Goal: Task Accomplishment & Management: Manage account settings

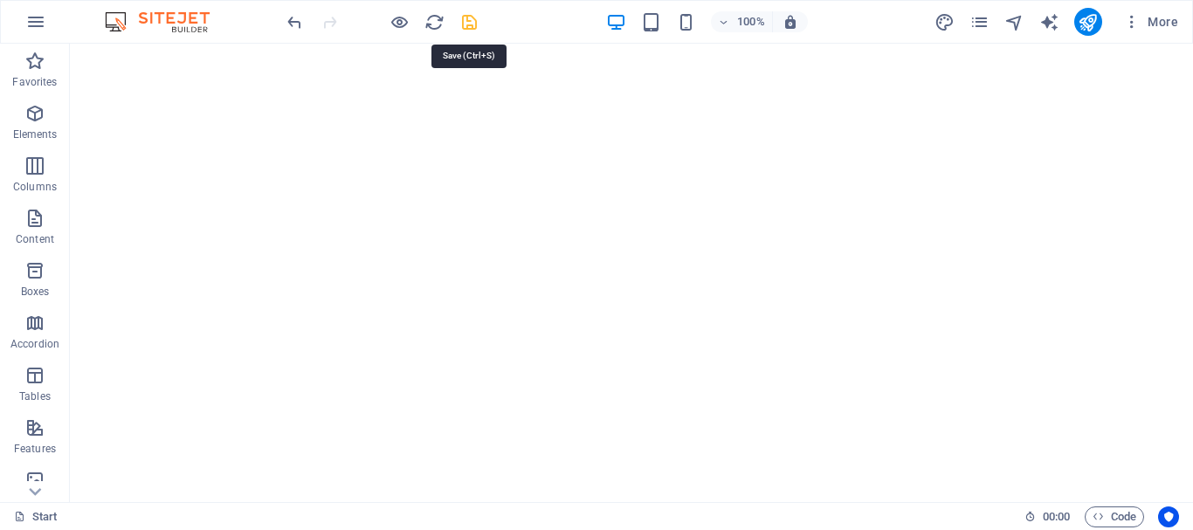
click at [471, 23] on icon "save" at bounding box center [469, 22] width 20 height 20
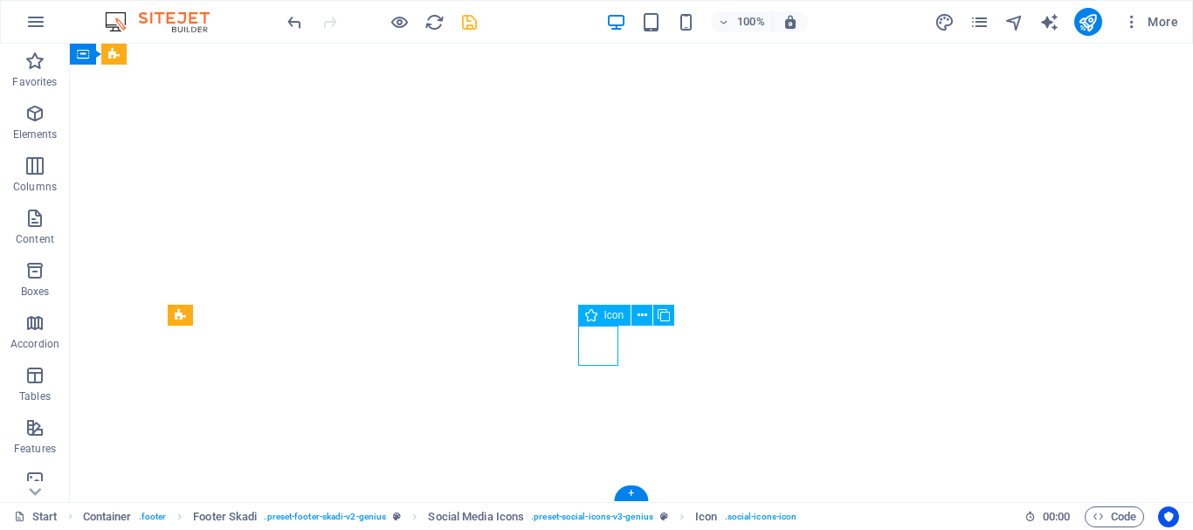
select select "xMidYMid"
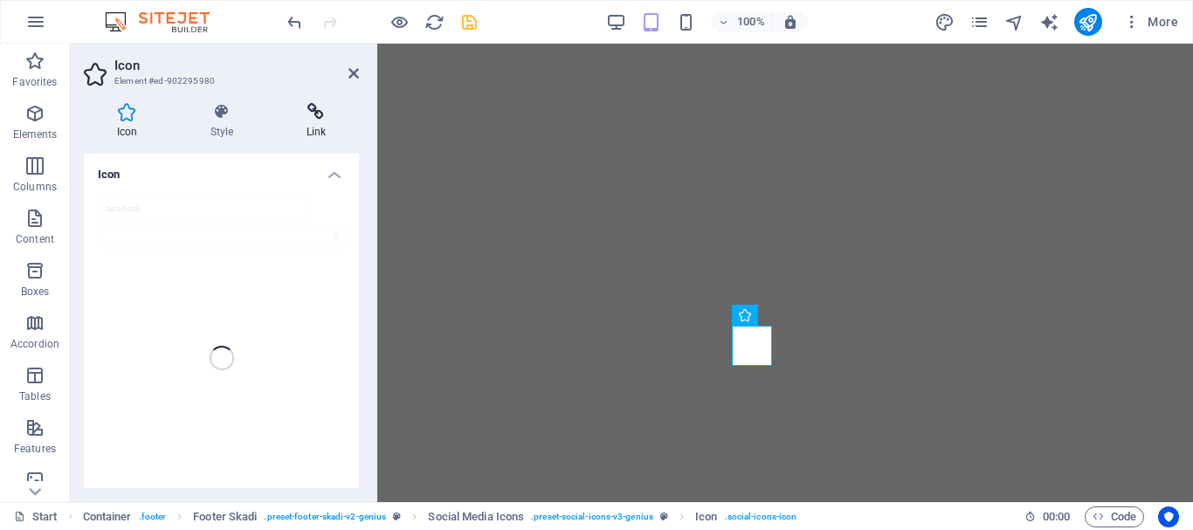
click at [314, 114] on icon at bounding box center [316, 111] width 86 height 17
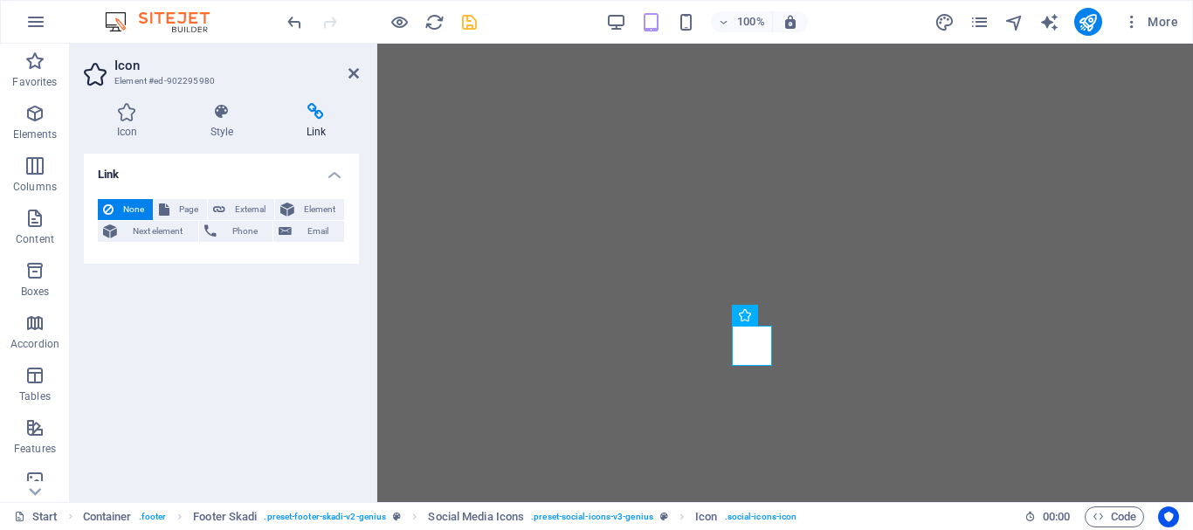
click at [327, 114] on icon at bounding box center [316, 111] width 86 height 17
click at [251, 212] on span "External" at bounding box center [250, 209] width 38 height 21
select select "blank"
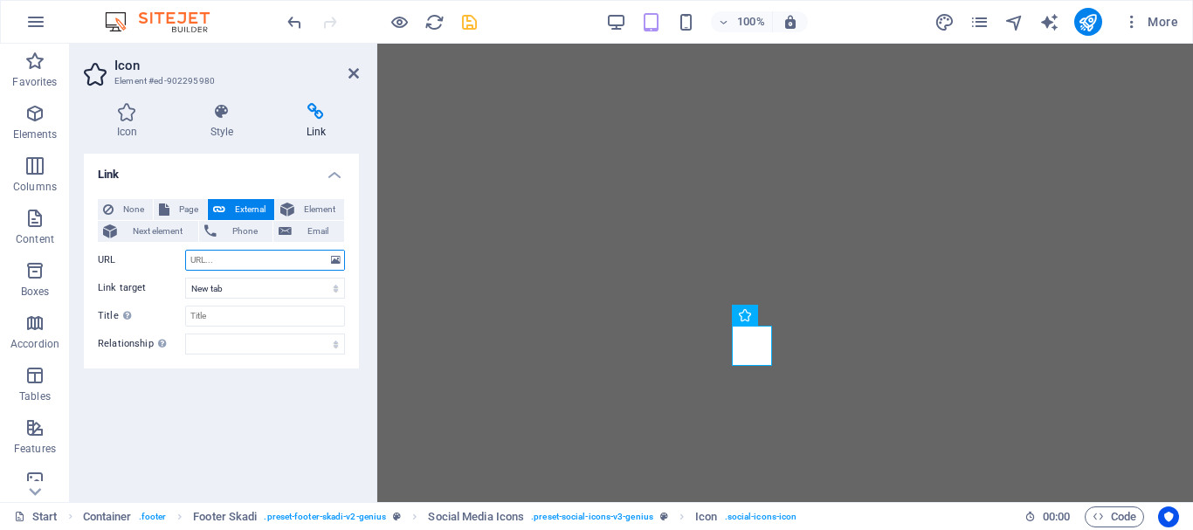
paste input "https://infinitecreativedesignandtech.co.zw/"
type input "https://infinitecreativedesignandtech.co.zw/"
click at [476, 30] on icon "save" at bounding box center [469, 22] width 20 height 20
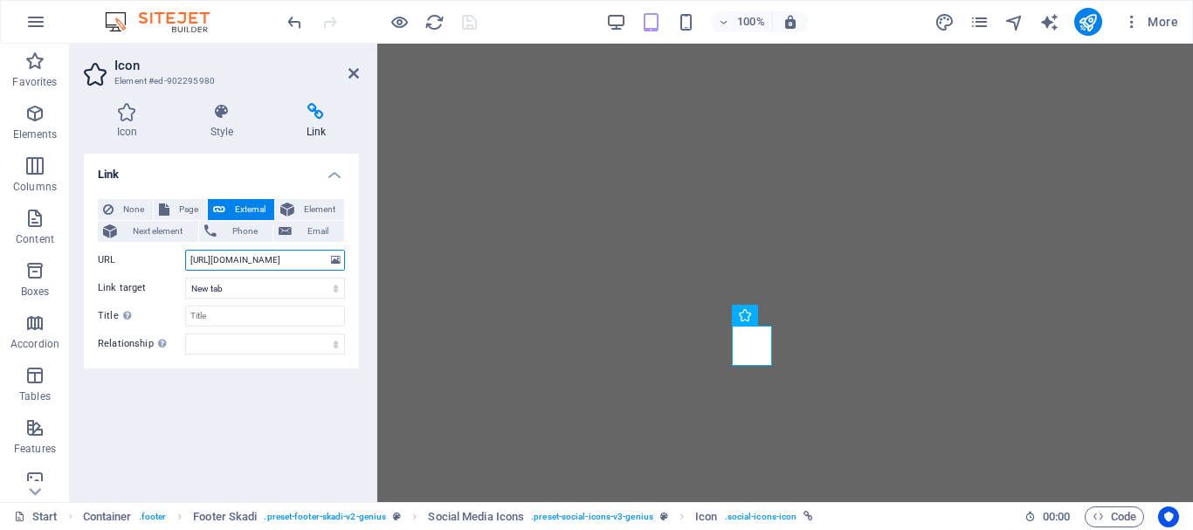
click at [259, 252] on input "https://infinitecreativedesignandtech.co.zw/" at bounding box center [265, 260] width 160 height 21
paste input "www.facebook.com/profile.php?id=61580053985014"
type input "[URL][DOMAIN_NAME]"
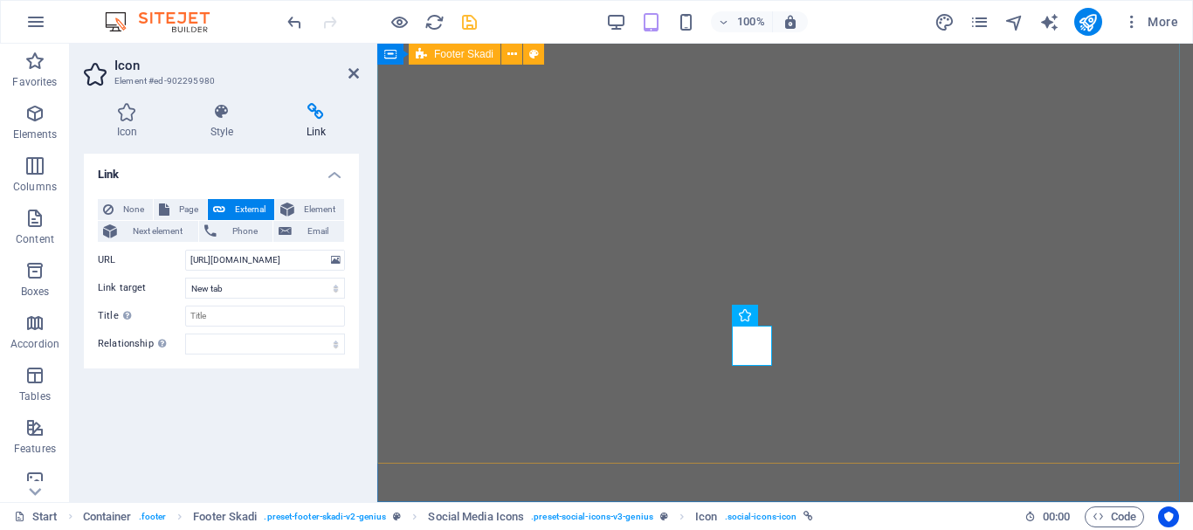
scroll to position [0, 0]
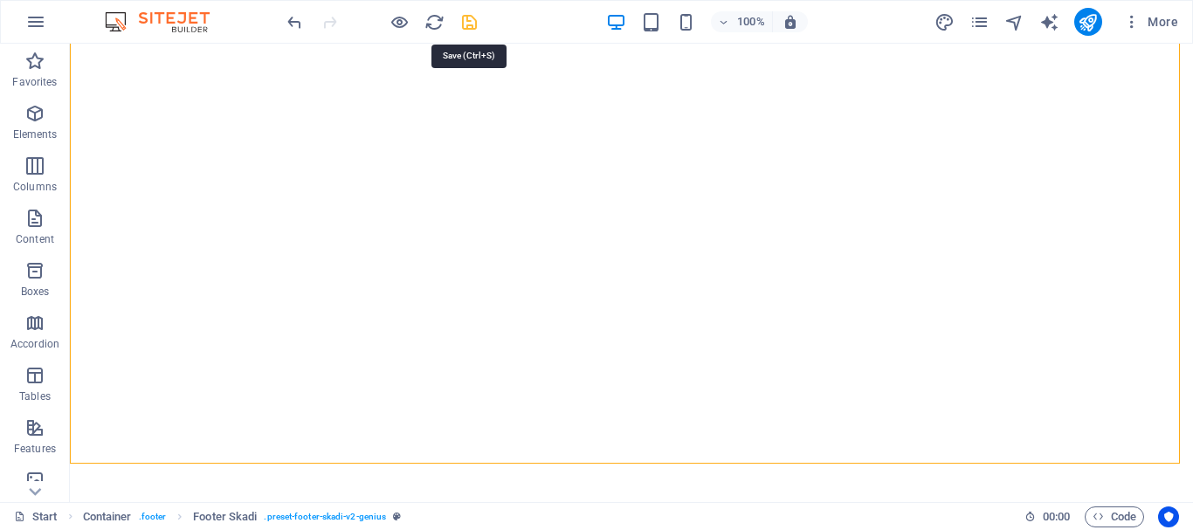
click at [470, 30] on icon "save" at bounding box center [469, 22] width 20 height 20
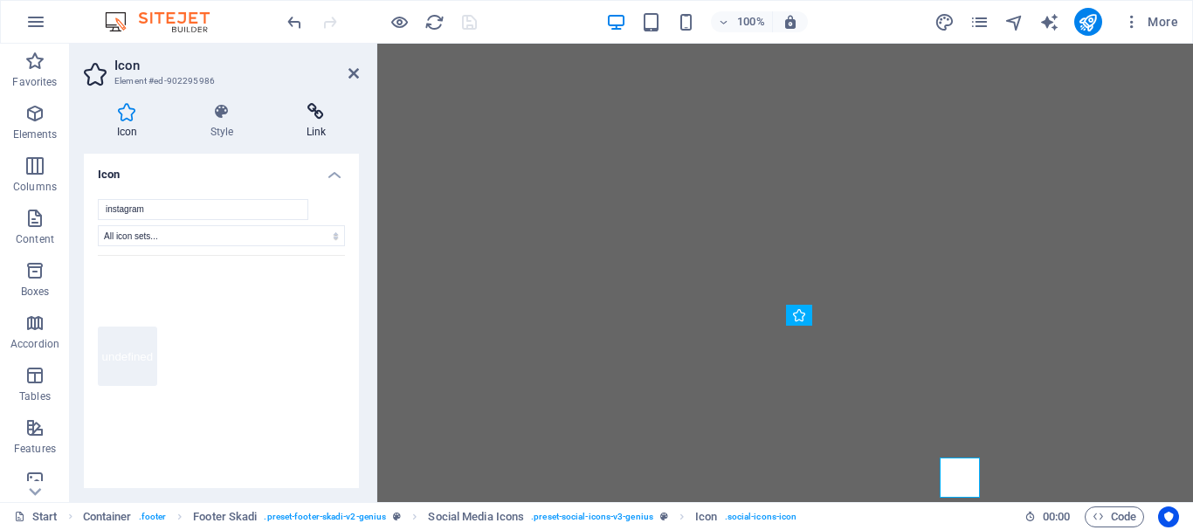
click at [299, 117] on icon at bounding box center [316, 111] width 86 height 17
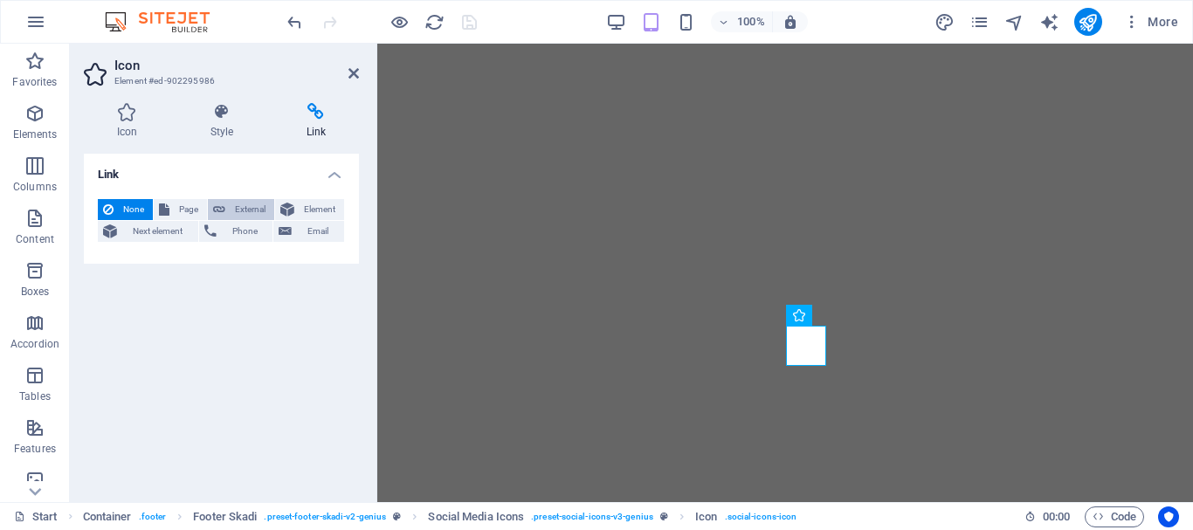
click at [252, 201] on span "External" at bounding box center [250, 209] width 38 height 21
select select "blank"
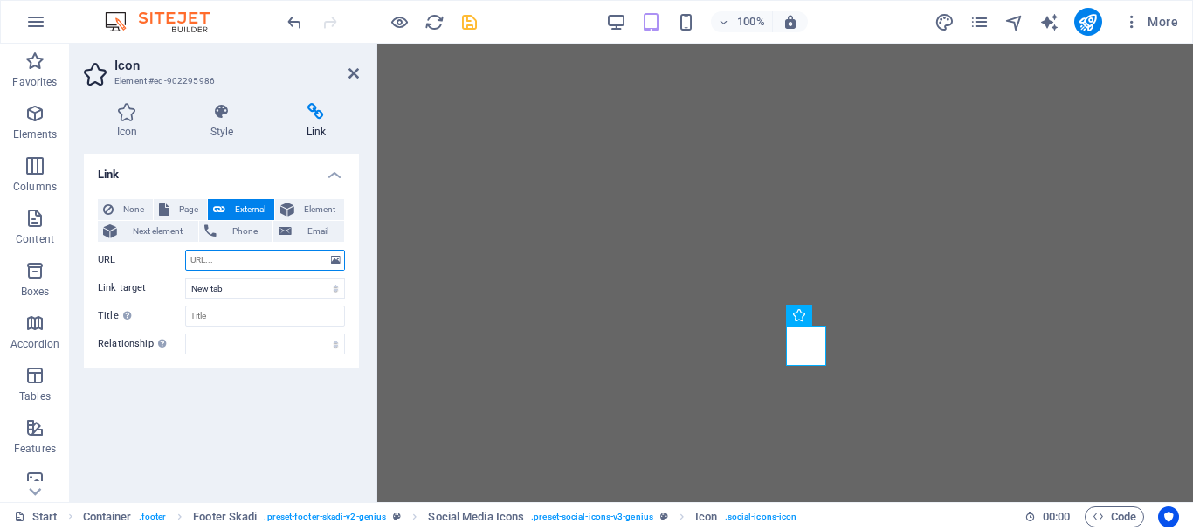
paste input "https://www.instagram.com/infinitecreativedesignandtech/?__pwa=1"
type input "https://www.instagram.com/infinitecreativedesignandtech/?__pwa=1"
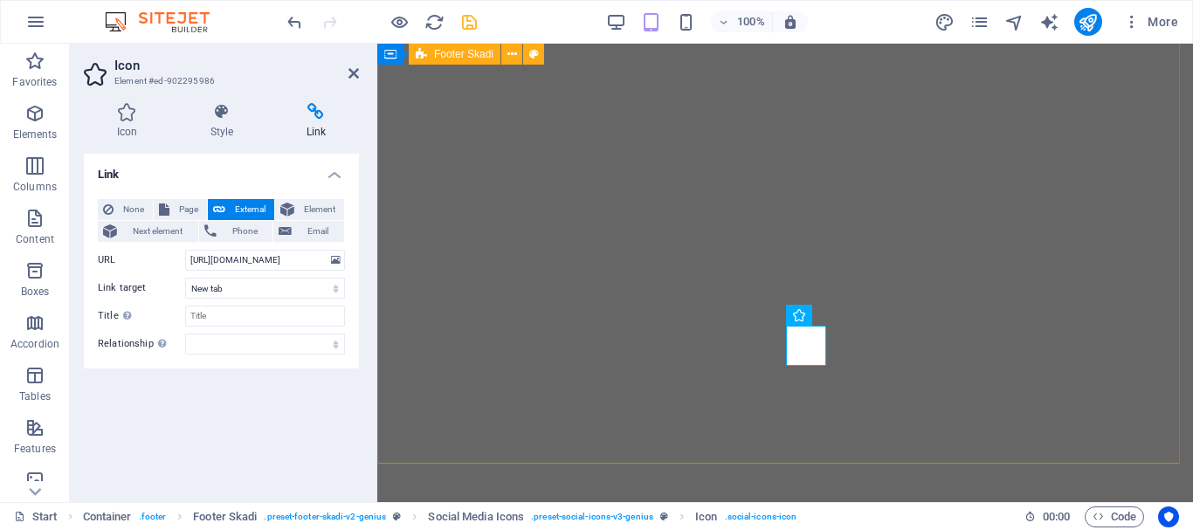
scroll to position [0, 0]
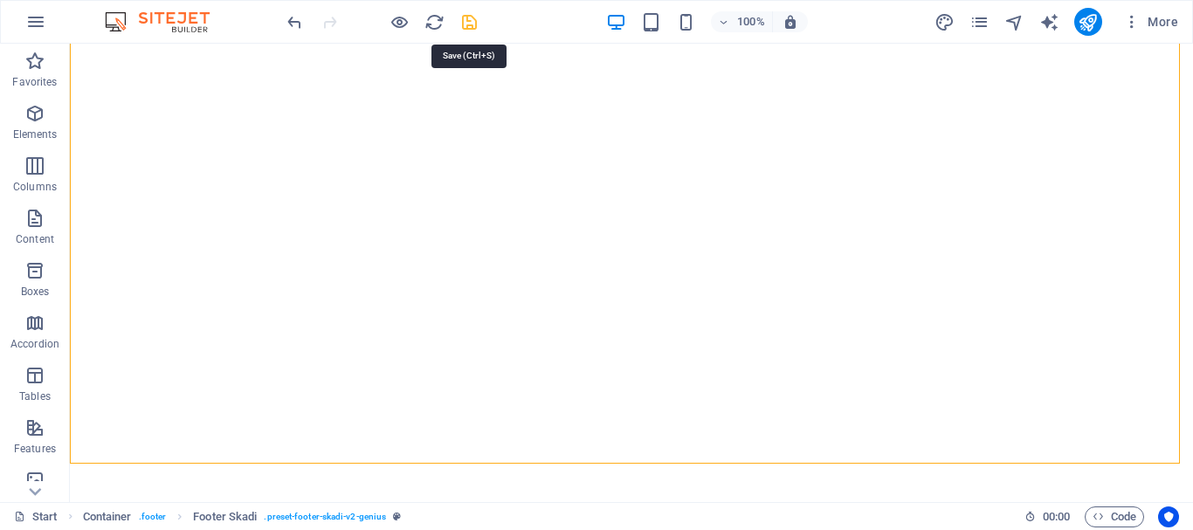
click at [468, 21] on icon "save" at bounding box center [469, 22] width 20 height 20
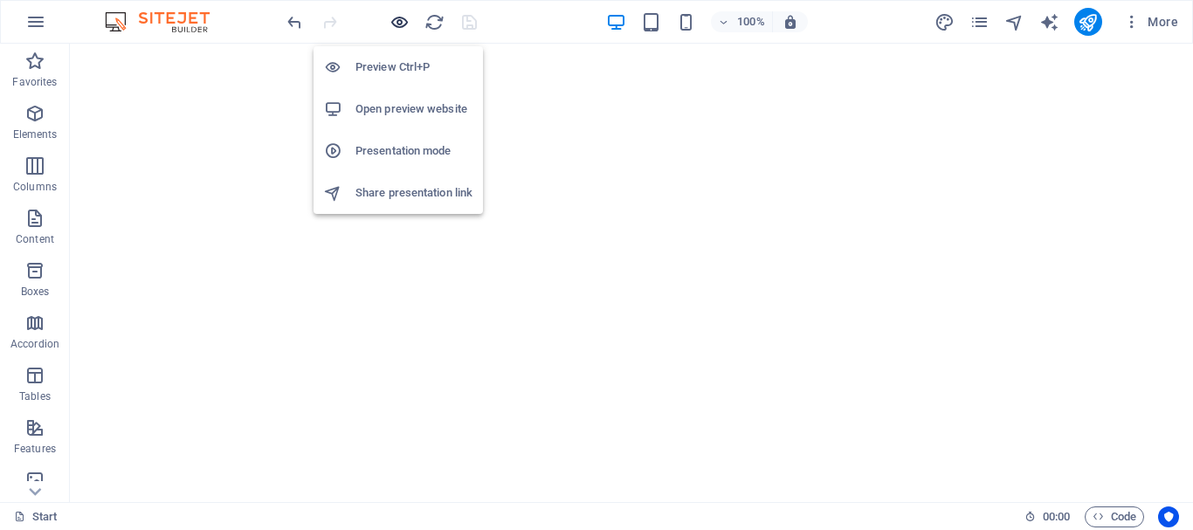
click at [398, 24] on icon "button" at bounding box center [400, 22] width 20 height 20
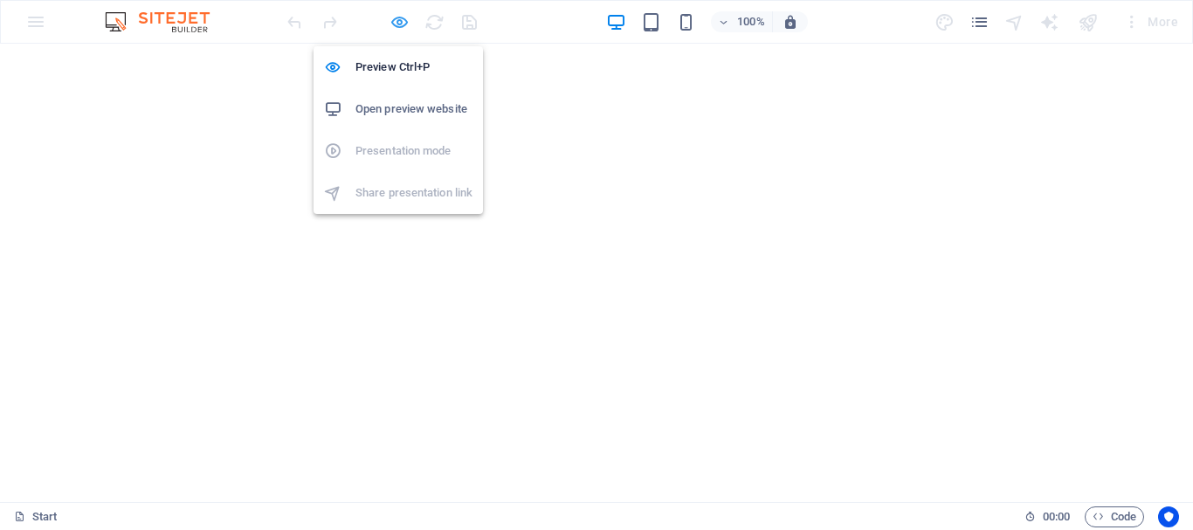
click at [406, 25] on icon "button" at bounding box center [400, 22] width 20 height 20
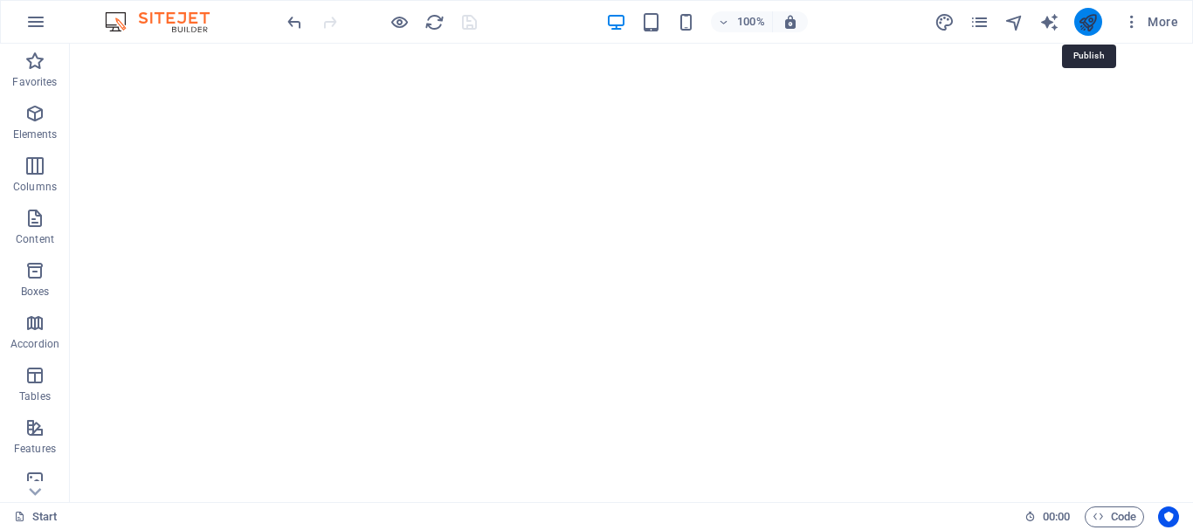
click at [1094, 20] on icon "publish" at bounding box center [1088, 22] width 20 height 20
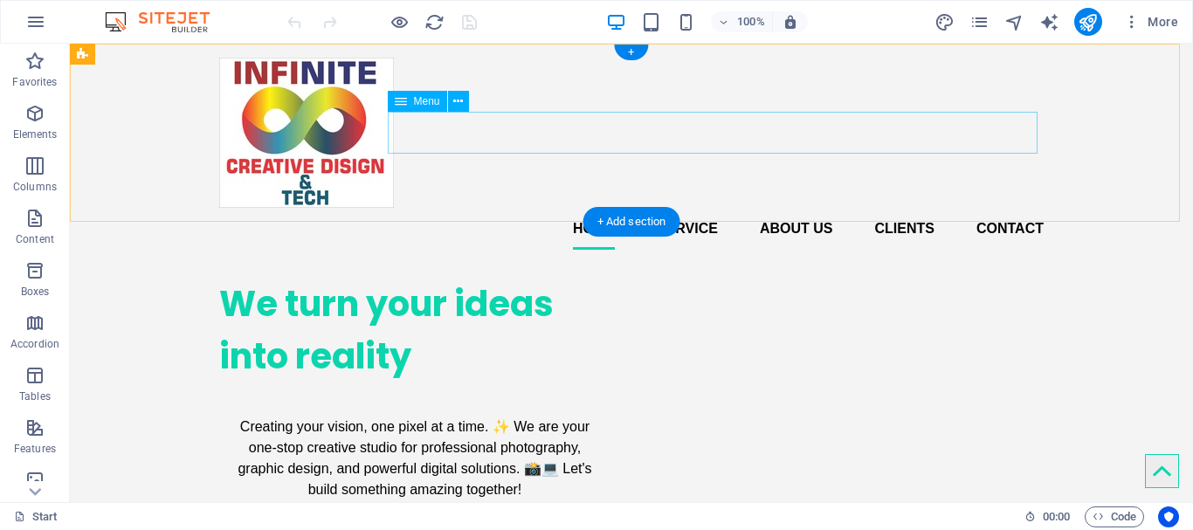
click at [786, 208] on nav "Home Service About us Clients Contact" at bounding box center [631, 229] width 824 height 42
drag, startPoint x: 786, startPoint y: 132, endPoint x: 637, endPoint y: 134, distance: 149.4
click at [70, 44] on div at bounding box center [70, 44] width 0 height 0
select select
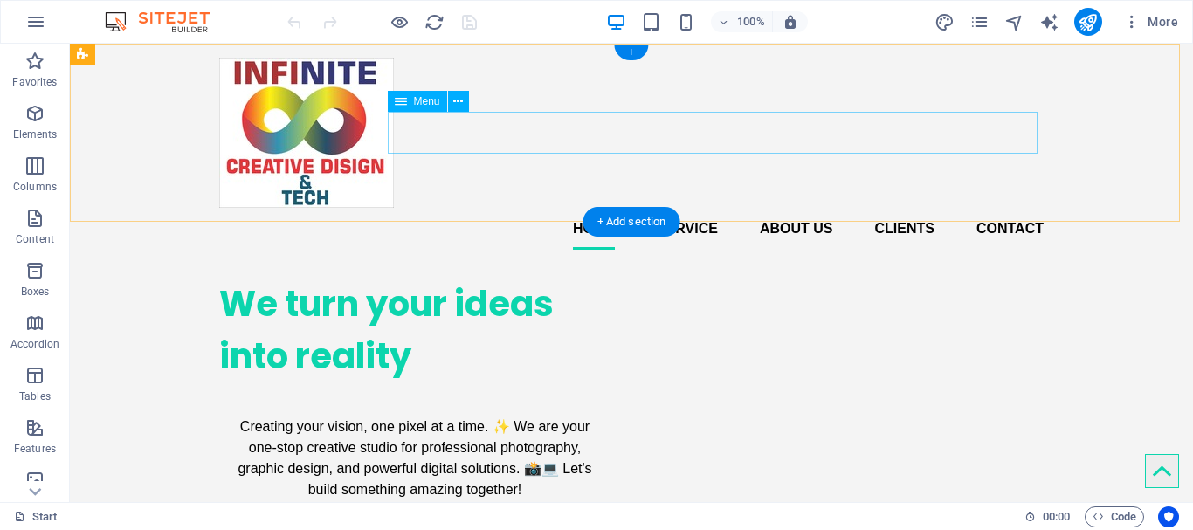
select select
click at [627, 208] on nav "Home Service About us Clients Contact" at bounding box center [631, 229] width 824 height 42
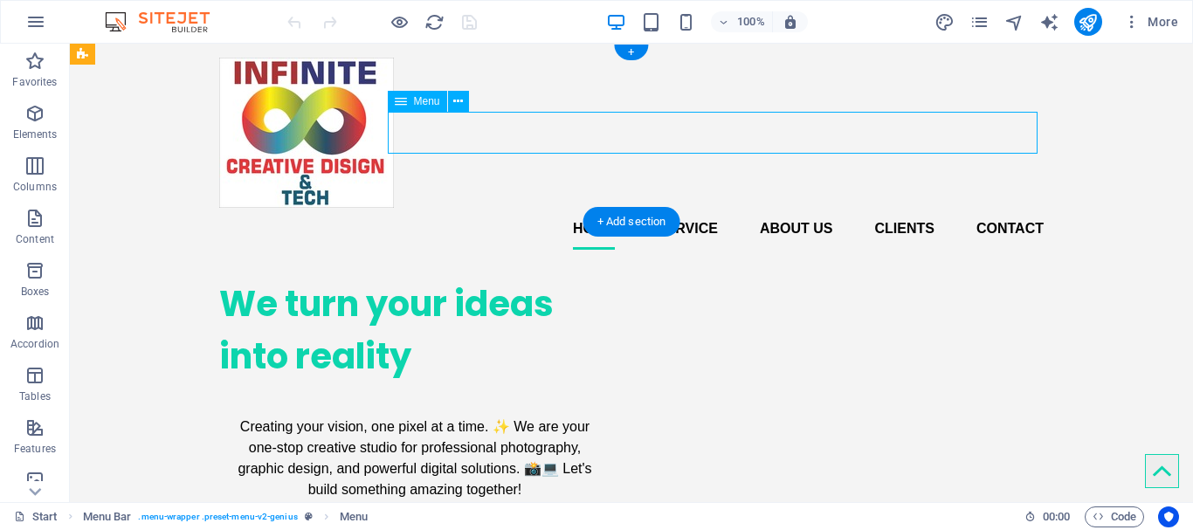
click at [627, 208] on nav "Home Service About us Clients Contact" at bounding box center [631, 229] width 824 height 42
select select
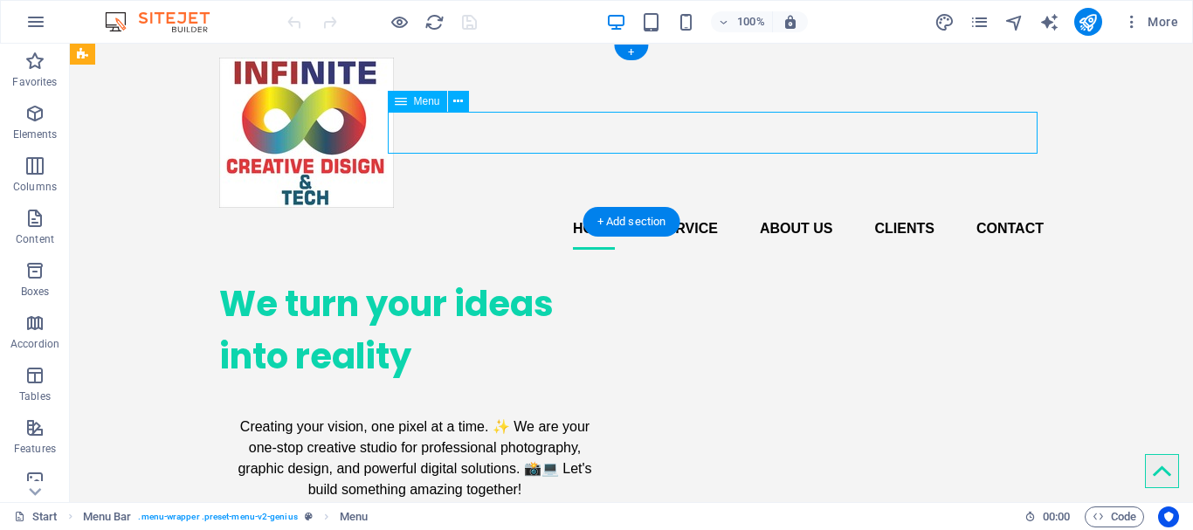
select select
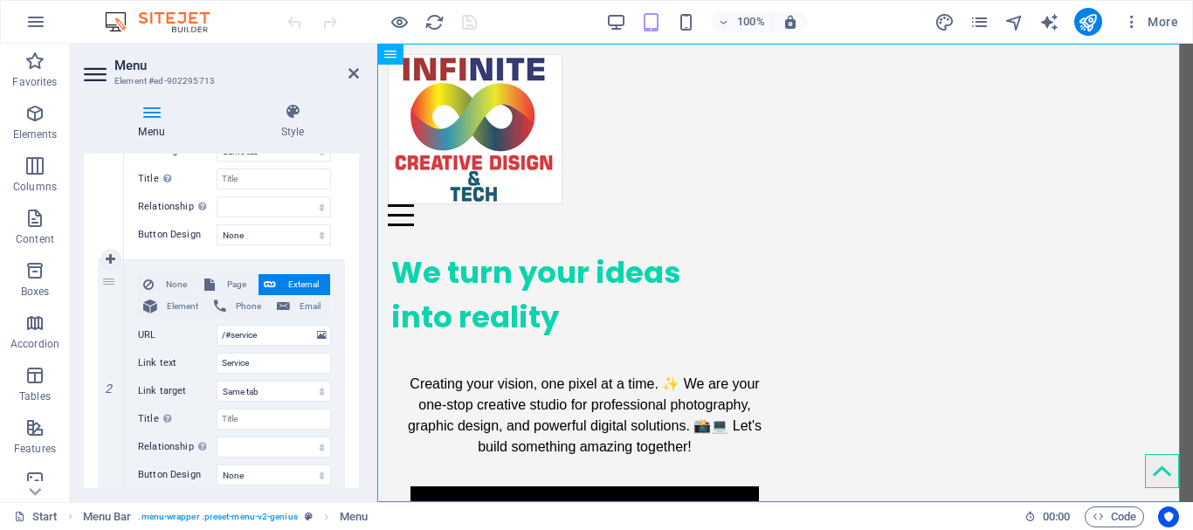
scroll to position [300, 0]
click at [112, 383] on icon at bounding box center [111, 379] width 10 height 12
select select
type input "/#about"
type input "About us"
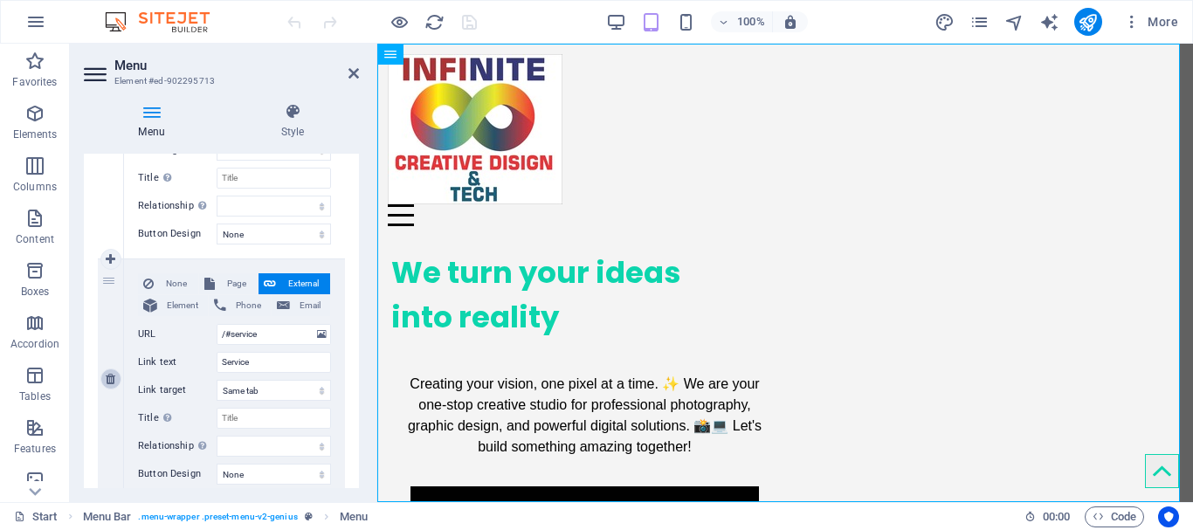
select select
type input "/#clients"
type input "Clients"
select select
type input "/#contact"
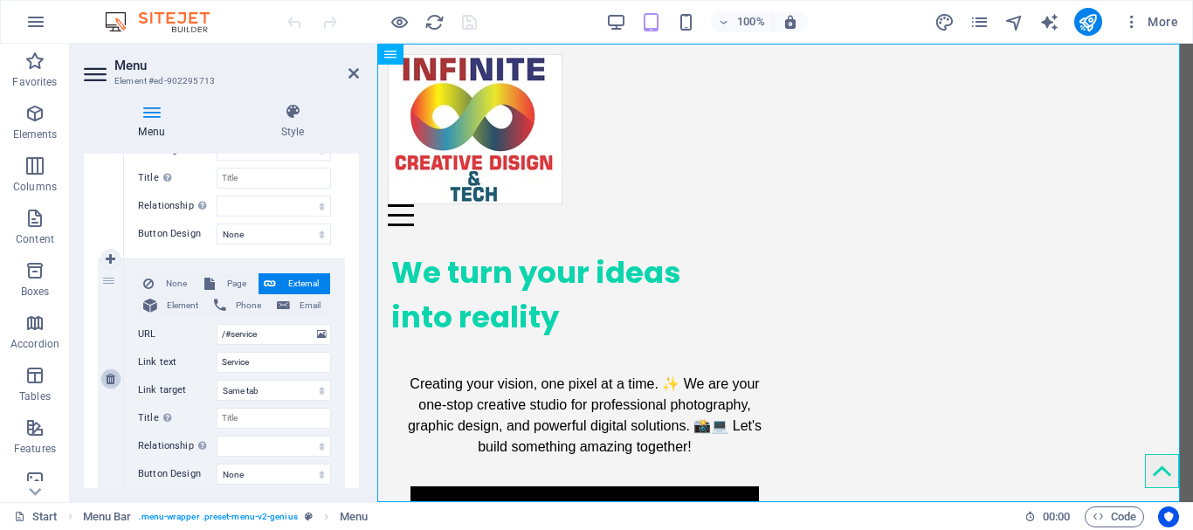
type input "Contact"
select select
click at [114, 380] on icon at bounding box center [111, 379] width 10 height 12
select select
type input "/#clients"
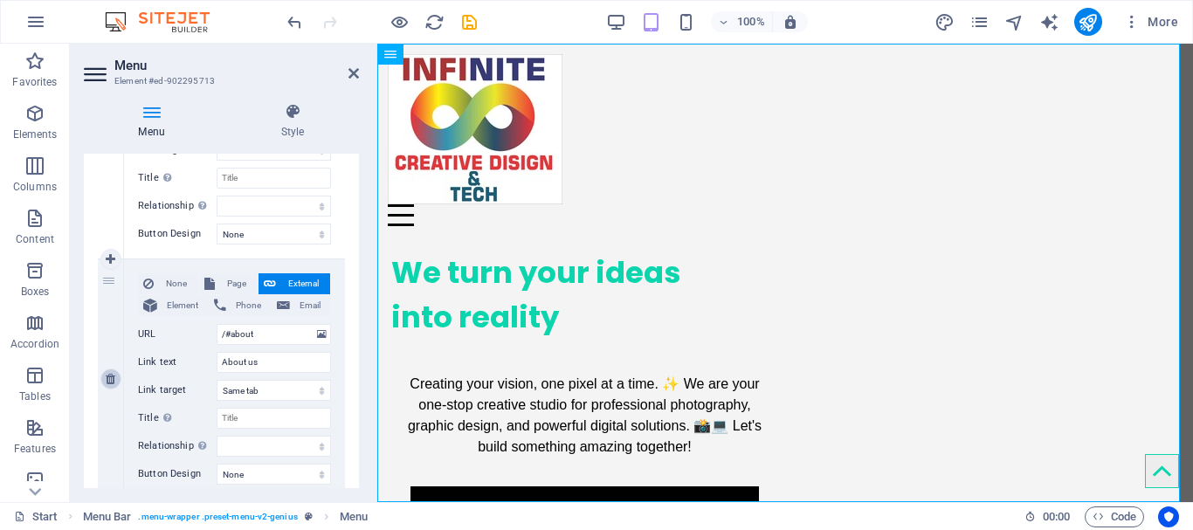
type input "Clients"
select select
type input "/#contact"
type input "Contact"
select select
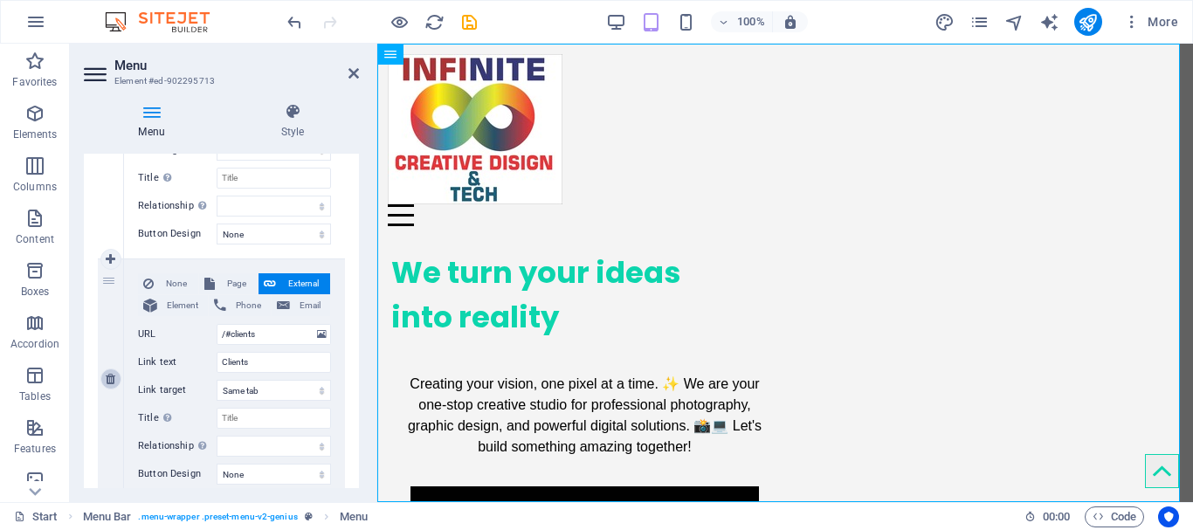
click at [109, 381] on icon at bounding box center [111, 379] width 10 height 12
select select
type input "/#contact"
type input "Contact"
select select
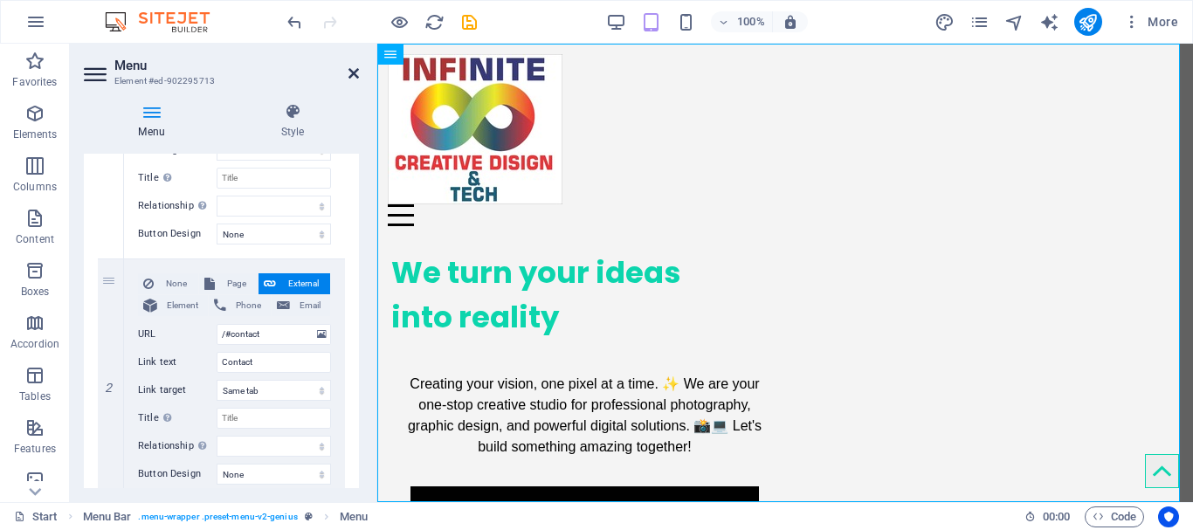
click at [348, 77] on icon at bounding box center [353, 73] width 10 height 14
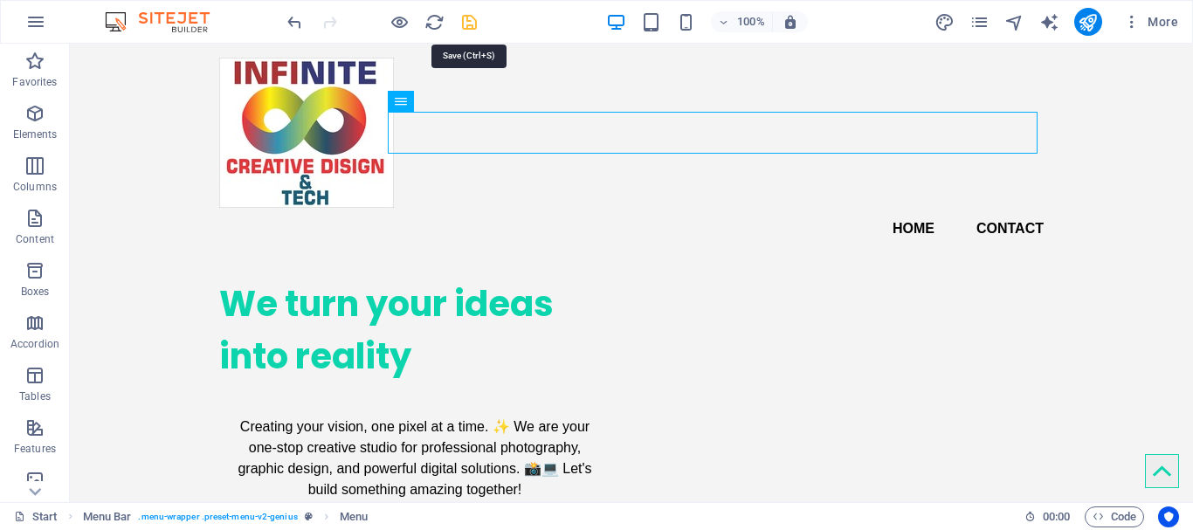
click at [465, 26] on icon "save" at bounding box center [469, 22] width 20 height 20
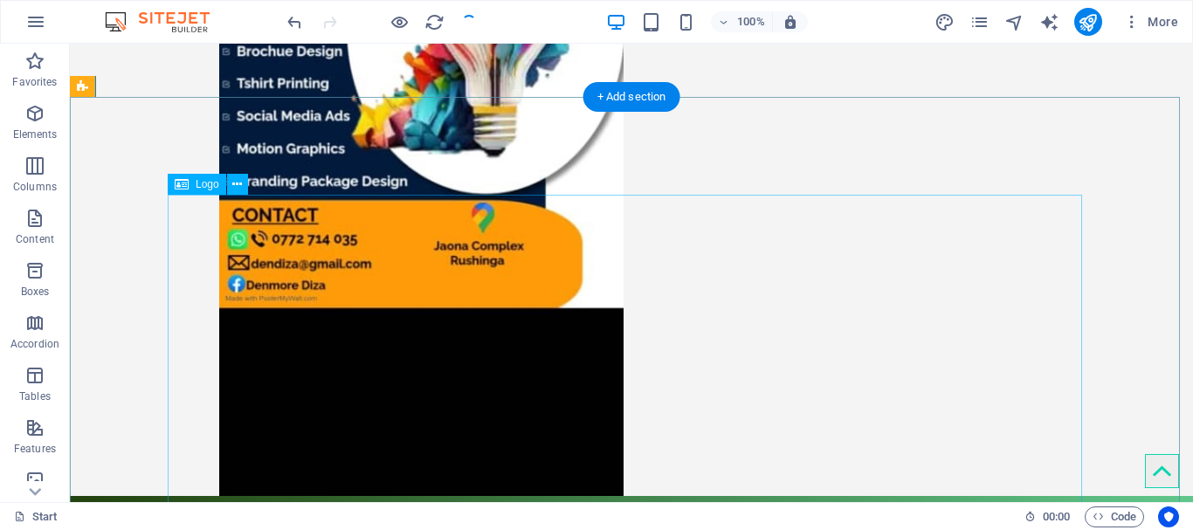
scroll to position [2106, 0]
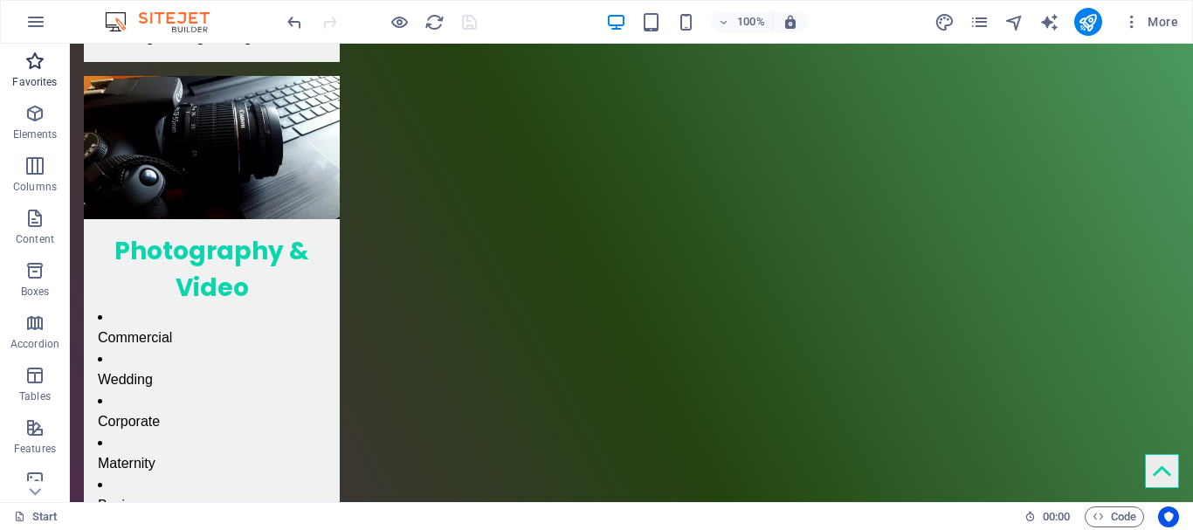
click at [30, 59] on icon "button" at bounding box center [34, 61] width 21 height 21
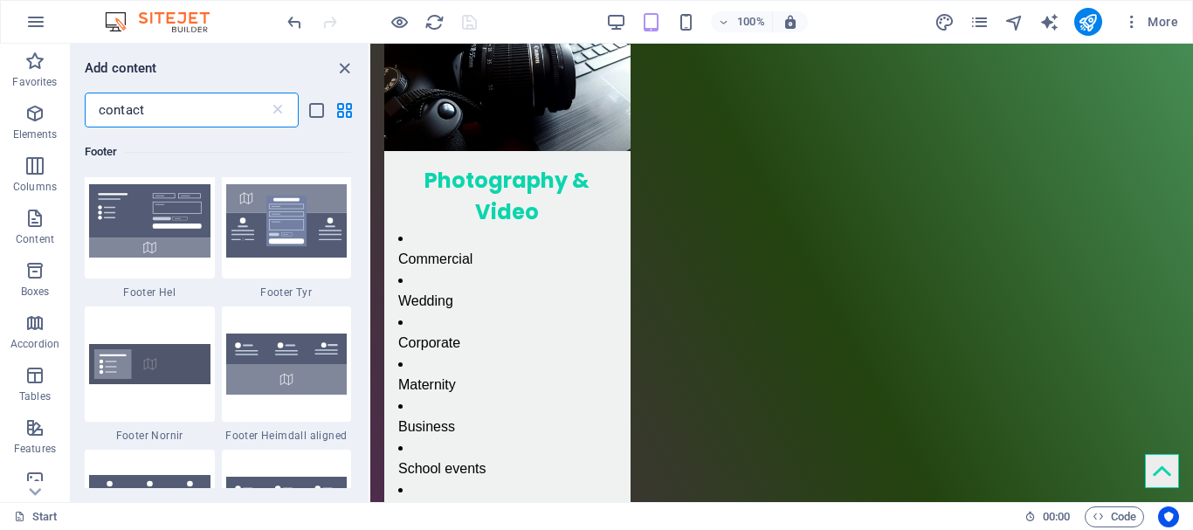
scroll to position [201, 0]
type input "contact"
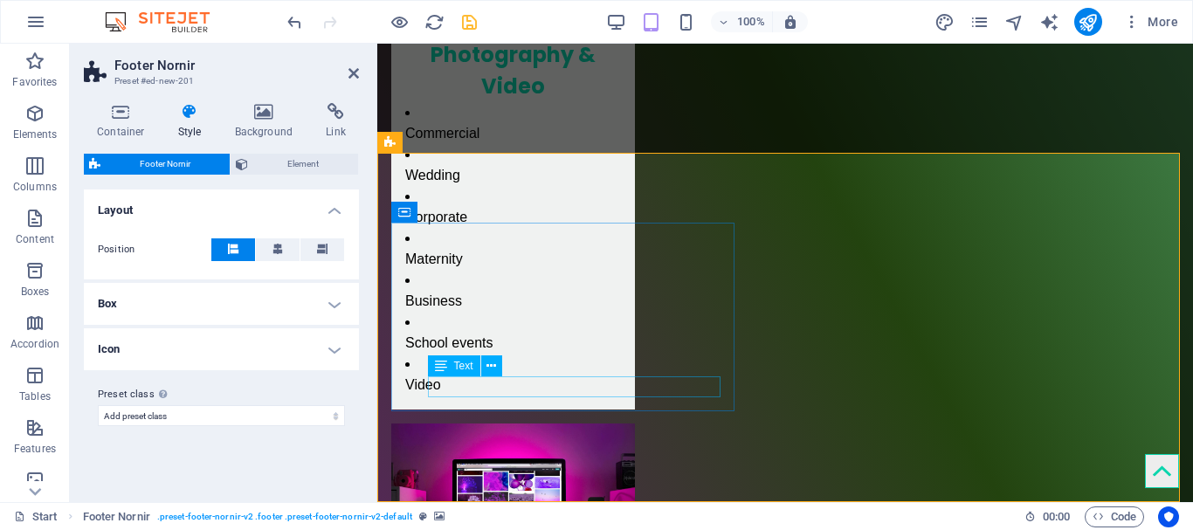
scroll to position [2324, 0]
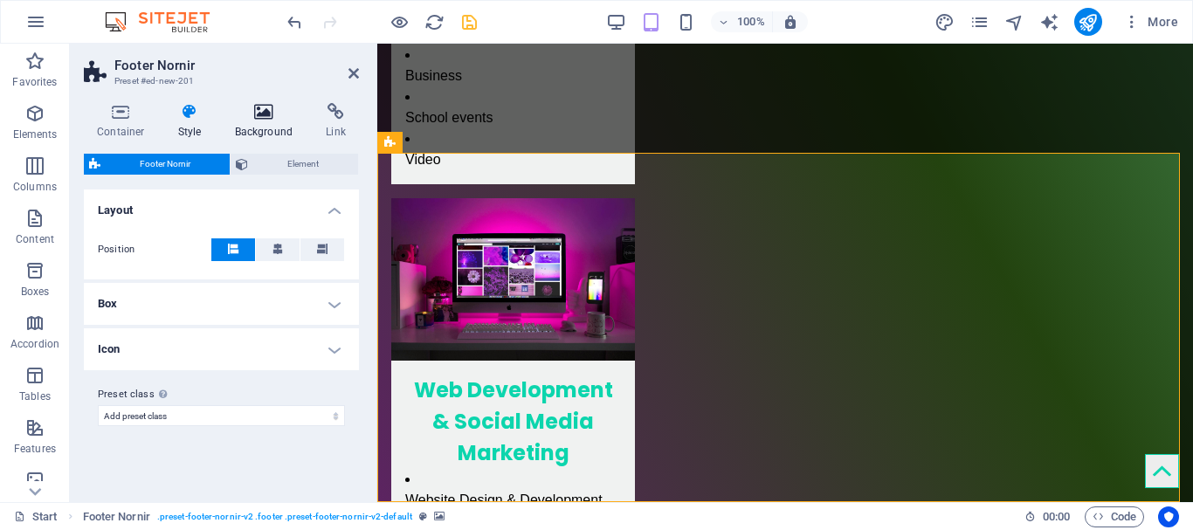
click at [274, 107] on icon at bounding box center [264, 111] width 85 height 17
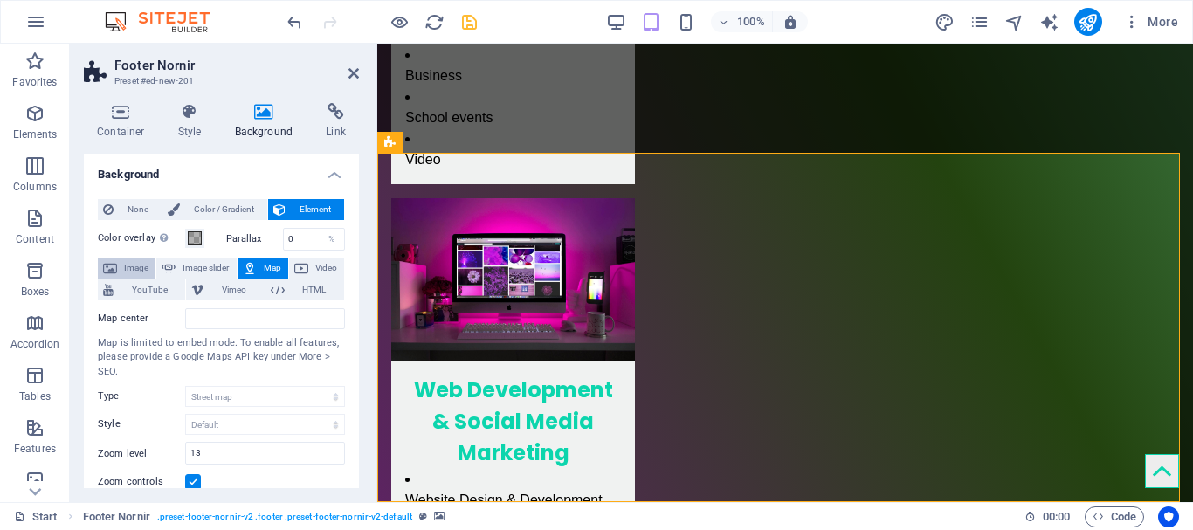
click at [138, 270] on span "Image" at bounding box center [136, 268] width 28 height 21
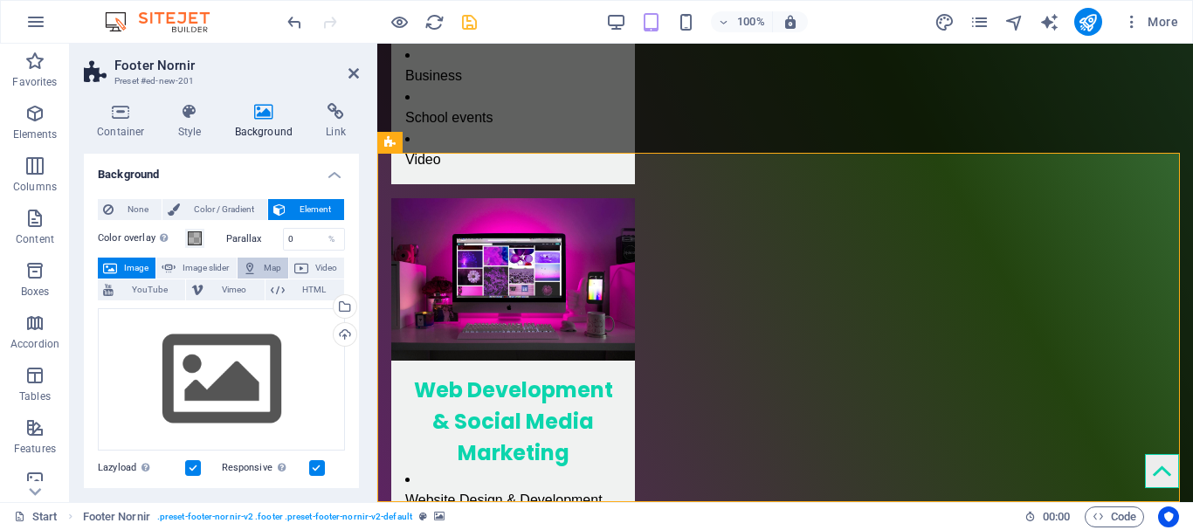
click at [259, 269] on button "Map" at bounding box center [263, 268] width 51 height 21
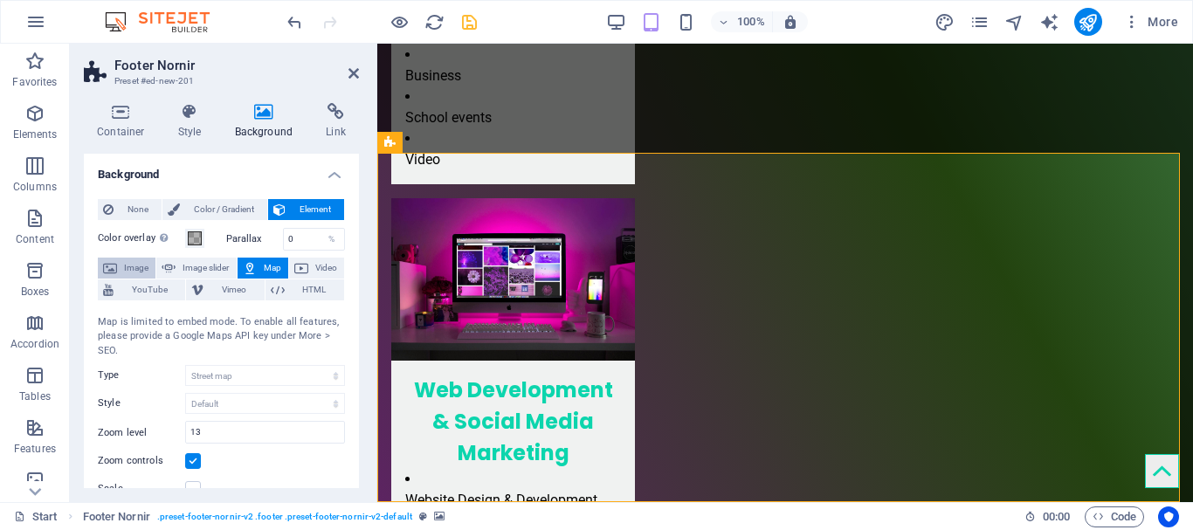
click at [129, 269] on span "Image" at bounding box center [136, 268] width 28 height 21
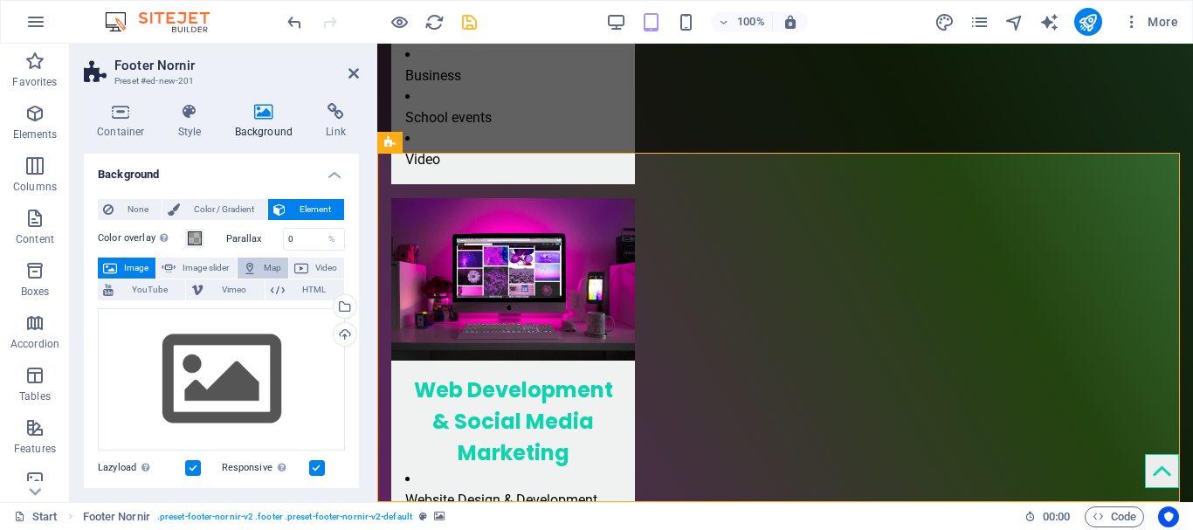
click at [259, 267] on button "Map" at bounding box center [263, 268] width 51 height 21
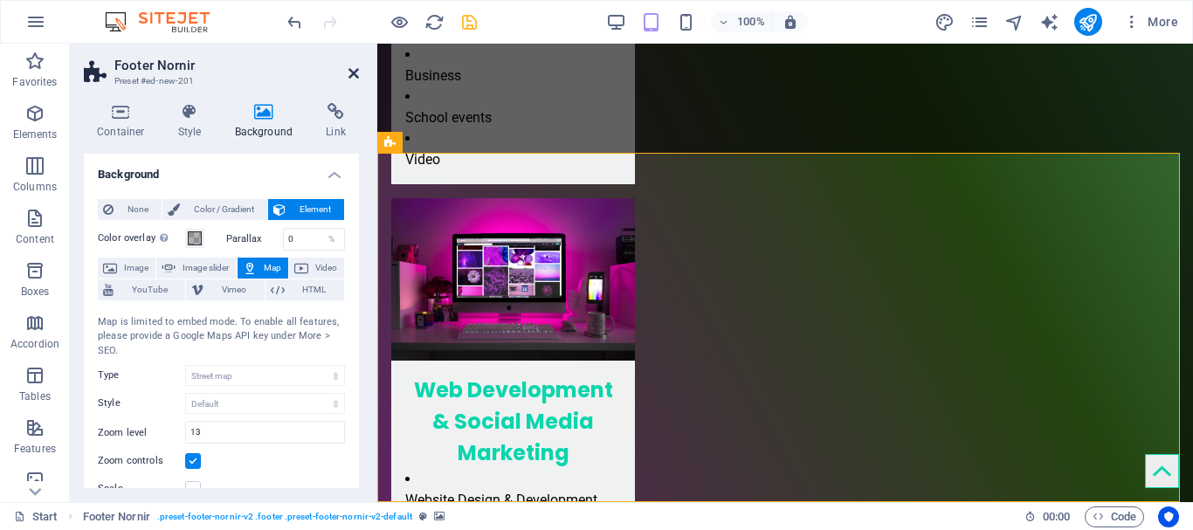
click at [356, 67] on icon at bounding box center [353, 73] width 10 height 14
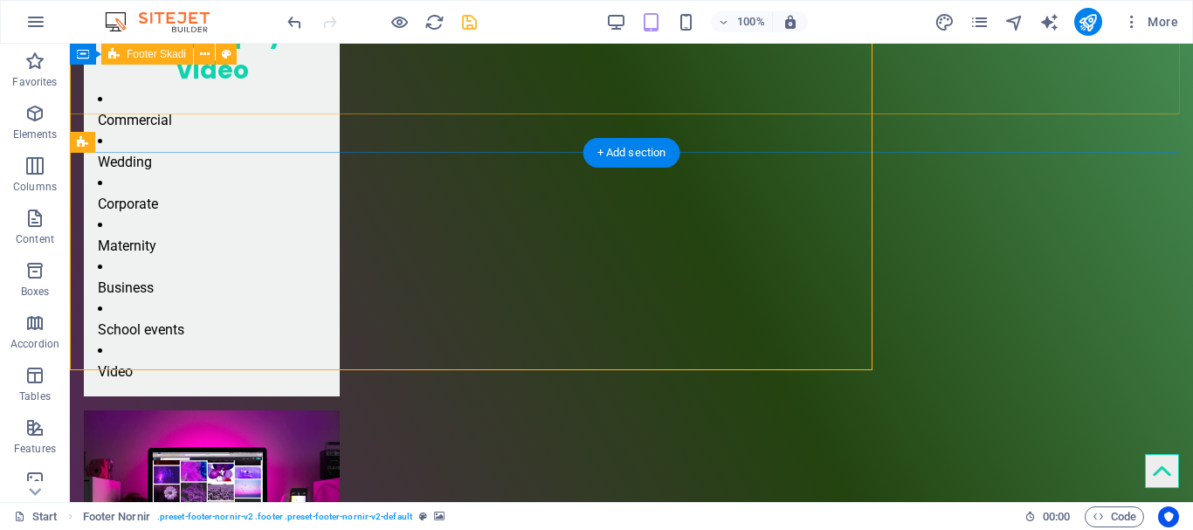
scroll to position [2456, 0]
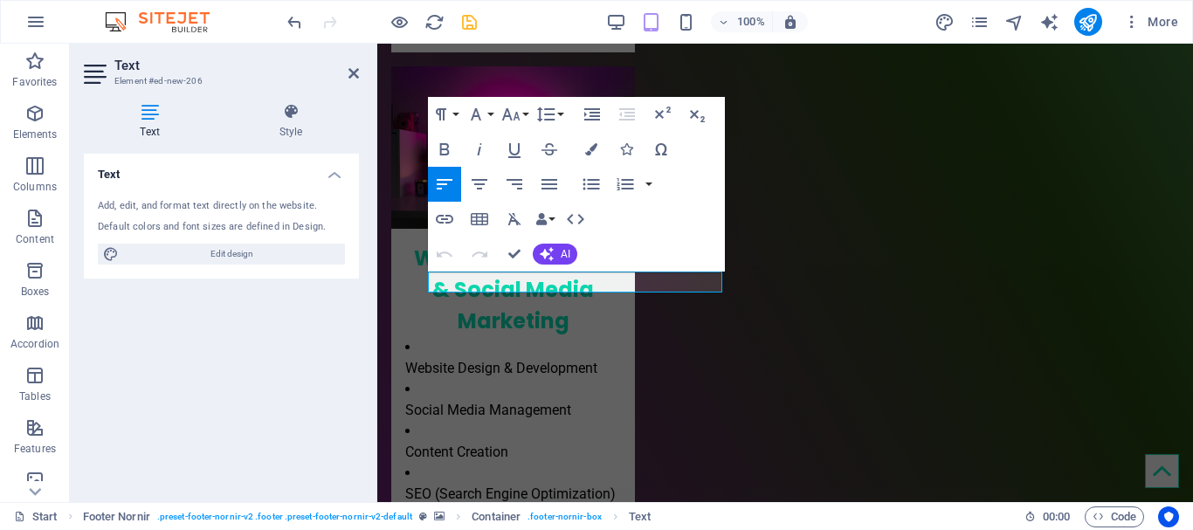
scroll to position [2324, 0]
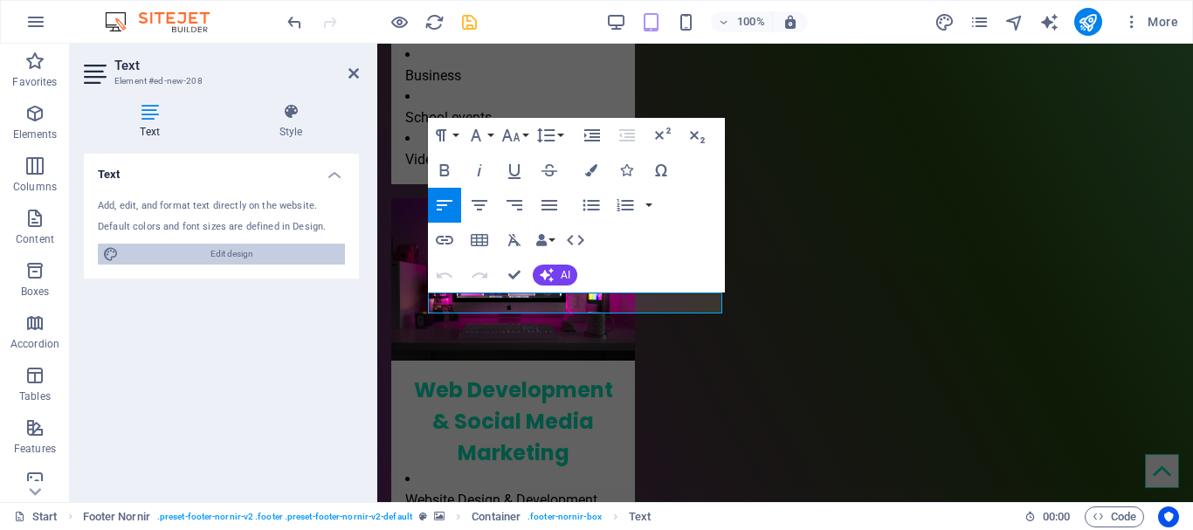
click at [239, 252] on span "Edit design" at bounding box center [232, 254] width 216 height 21
select select "px"
select select "400"
select select "px"
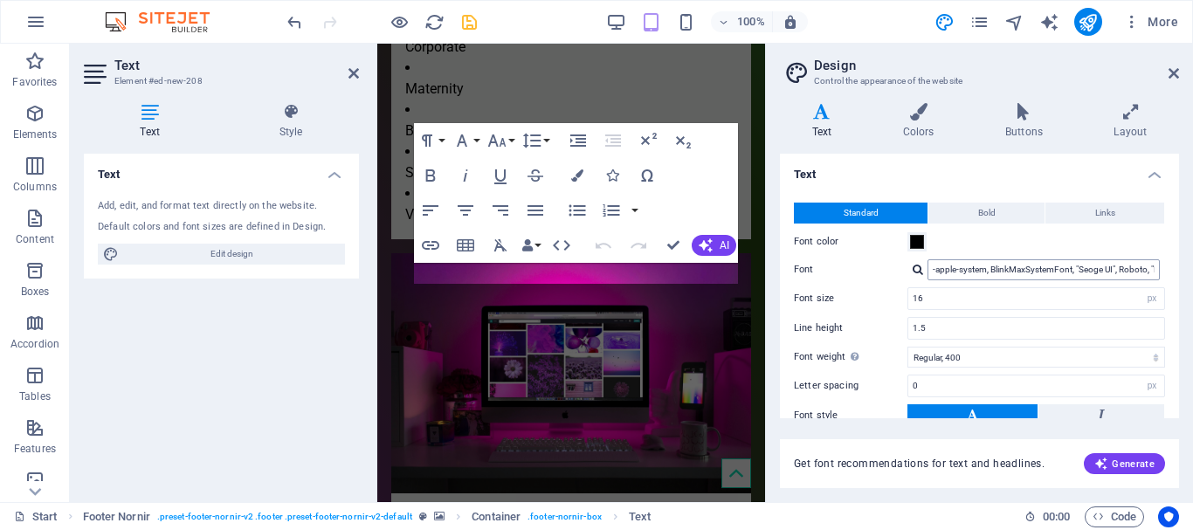
scroll to position [3535, 0]
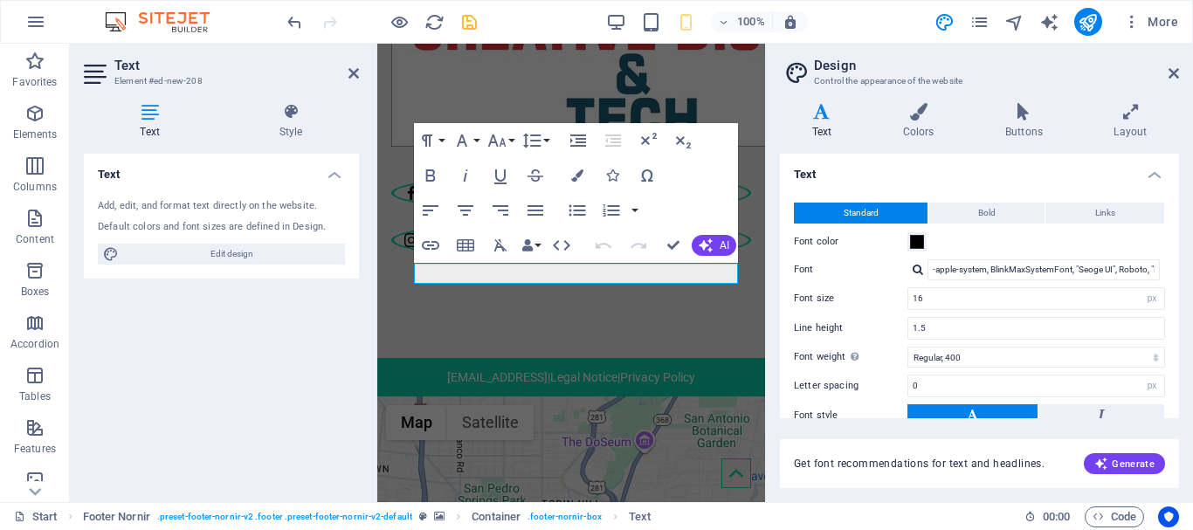
click at [1180, 60] on aside "Design Control the appearance of the website Variants Text Colors Buttons Layou…" at bounding box center [979, 273] width 428 height 458
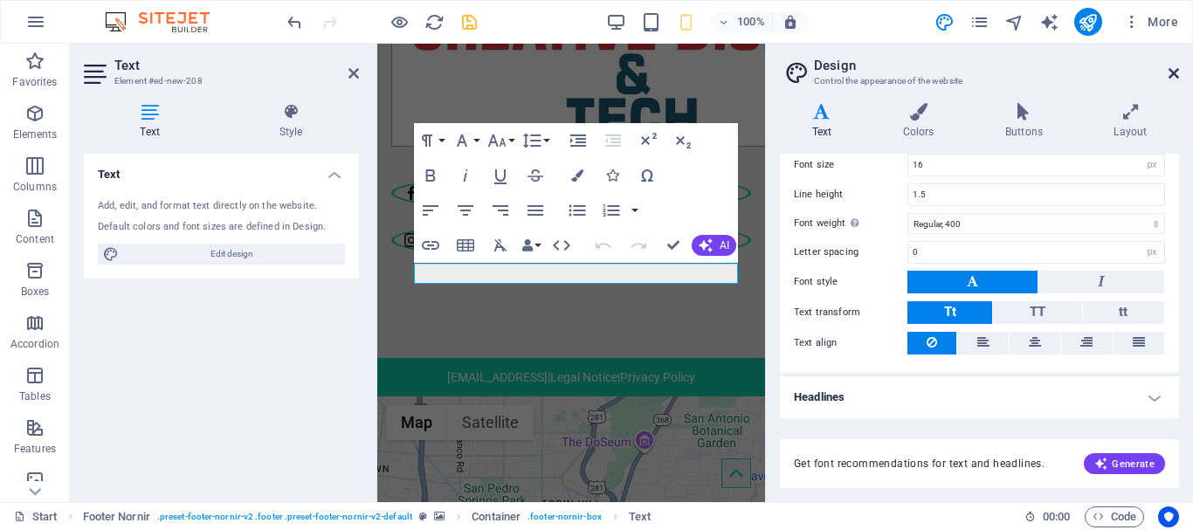
click at [1175, 72] on icon at bounding box center [1174, 73] width 10 height 14
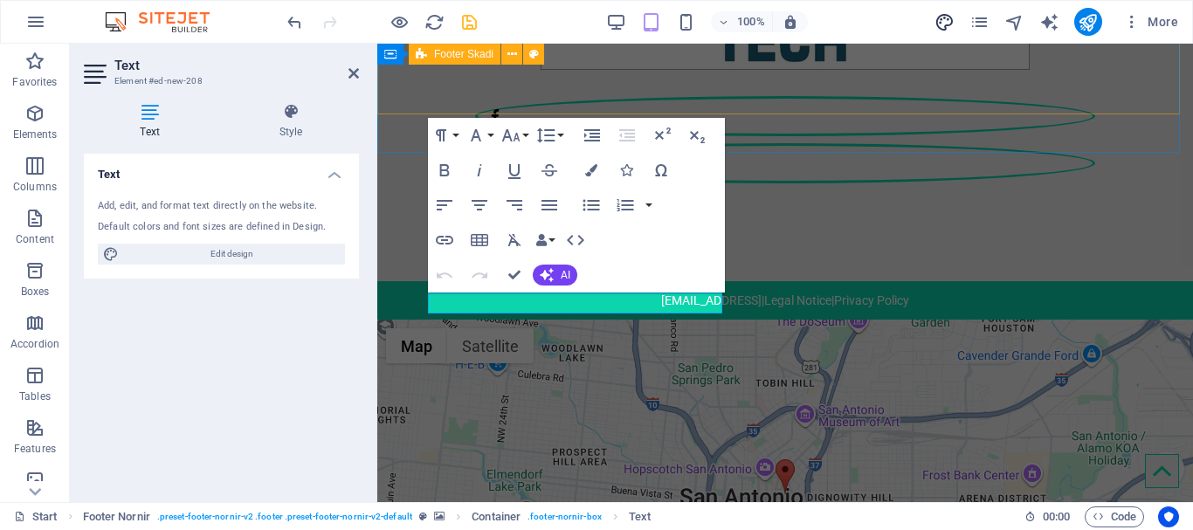
scroll to position [2324, 0]
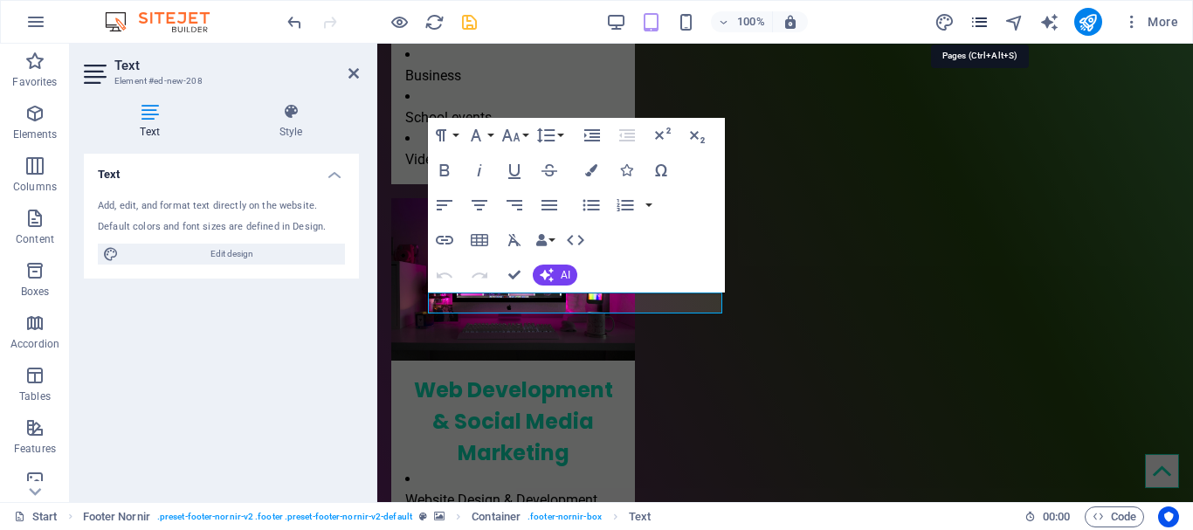
click at [983, 19] on icon "pages" at bounding box center [979, 22] width 20 height 20
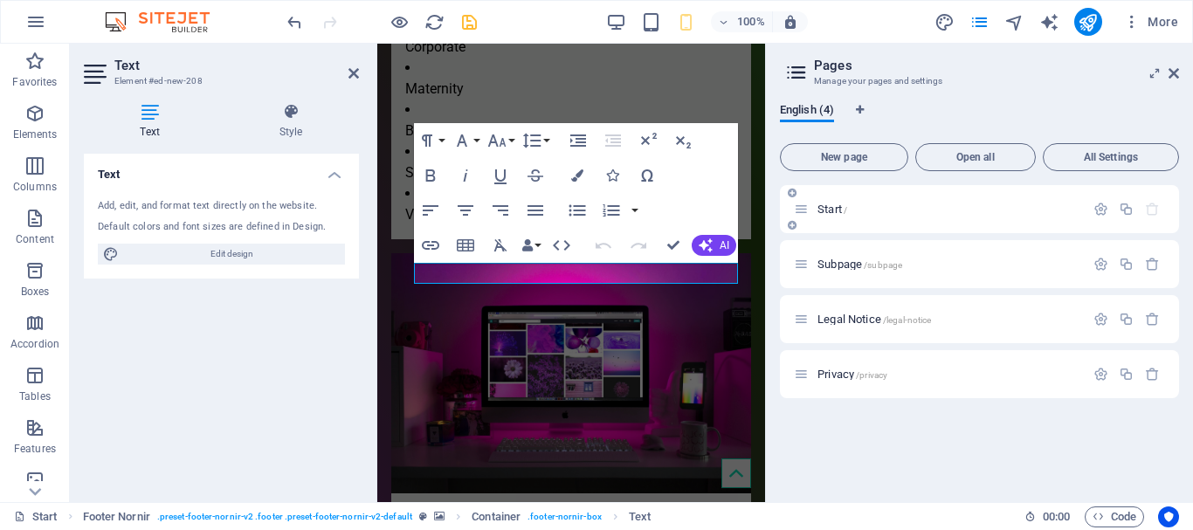
scroll to position [3535, 0]
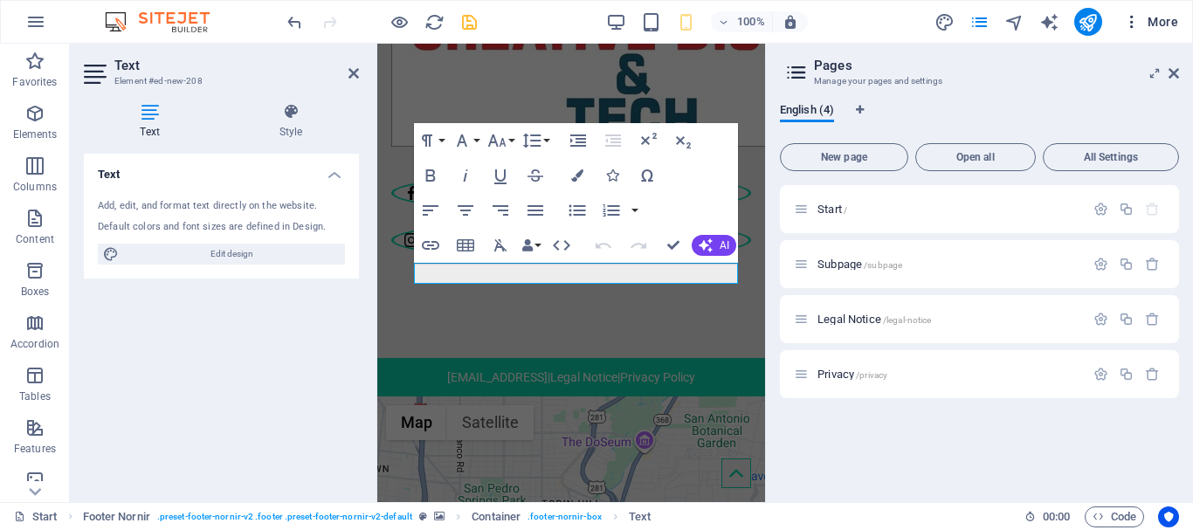
click at [1131, 19] on icon "button" at bounding box center [1131, 21] width 17 height 17
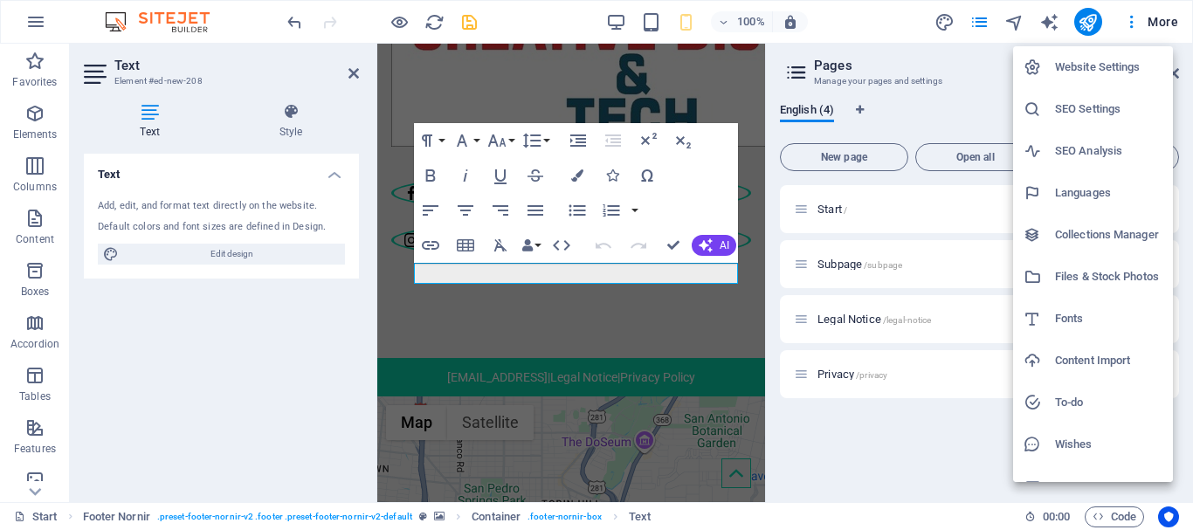
click at [1134, 71] on h6 "Website Settings" at bounding box center [1108, 67] width 107 height 21
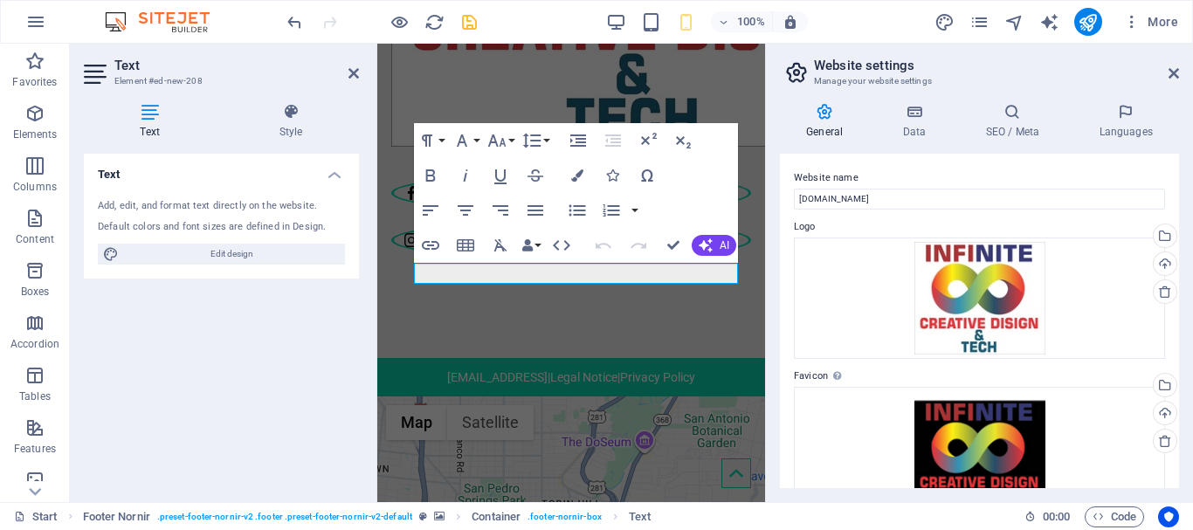
click at [1134, 65] on h6 "Website Settings" at bounding box center [1119, 58] width 80 height 12
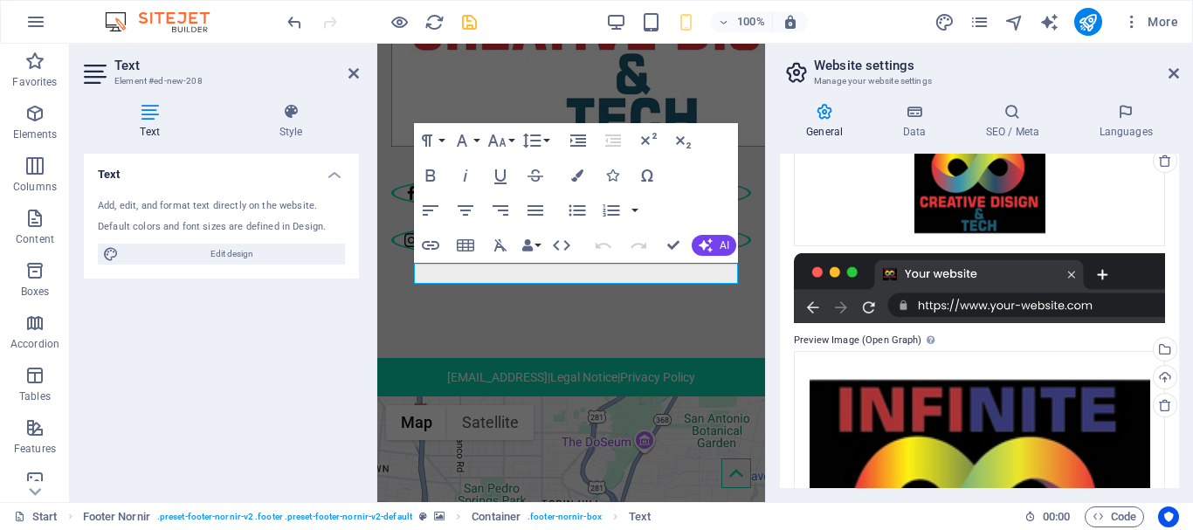
scroll to position [507, 0]
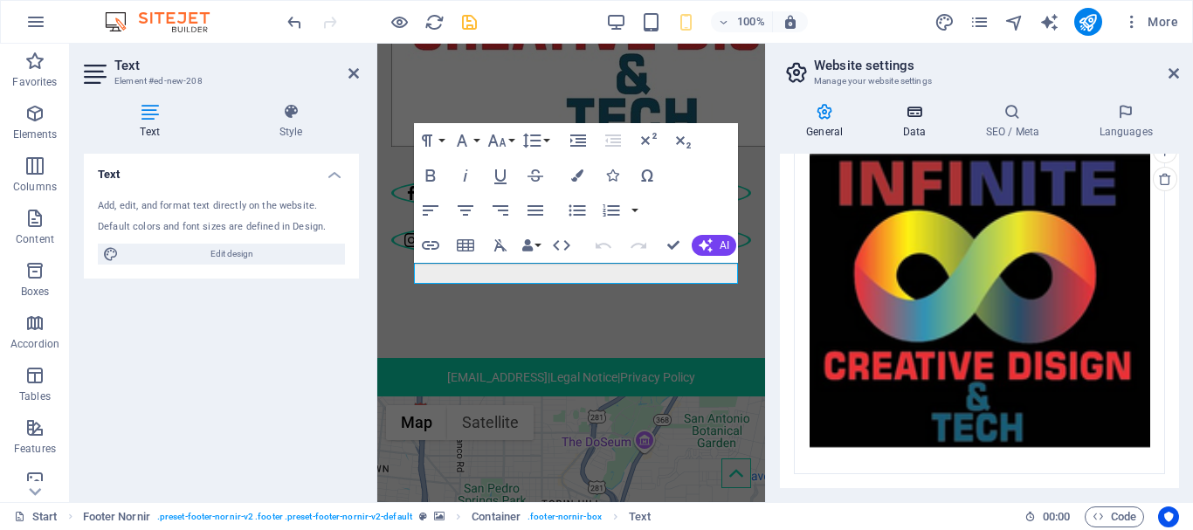
click at [903, 126] on h4 "Data" at bounding box center [917, 121] width 83 height 37
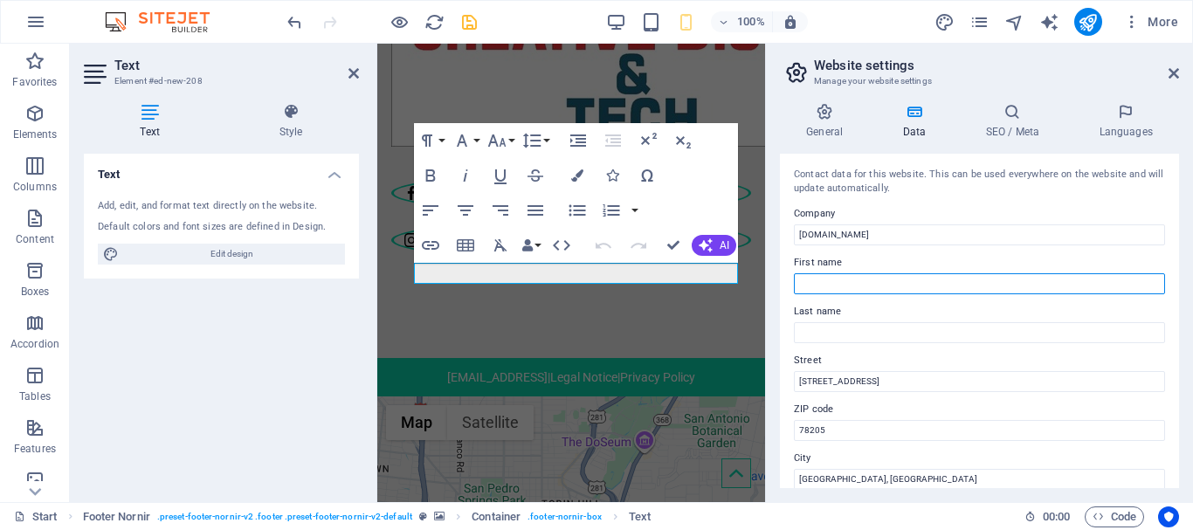
click at [871, 292] on input "First name" at bounding box center [979, 283] width 371 height 21
type input "Denmore"
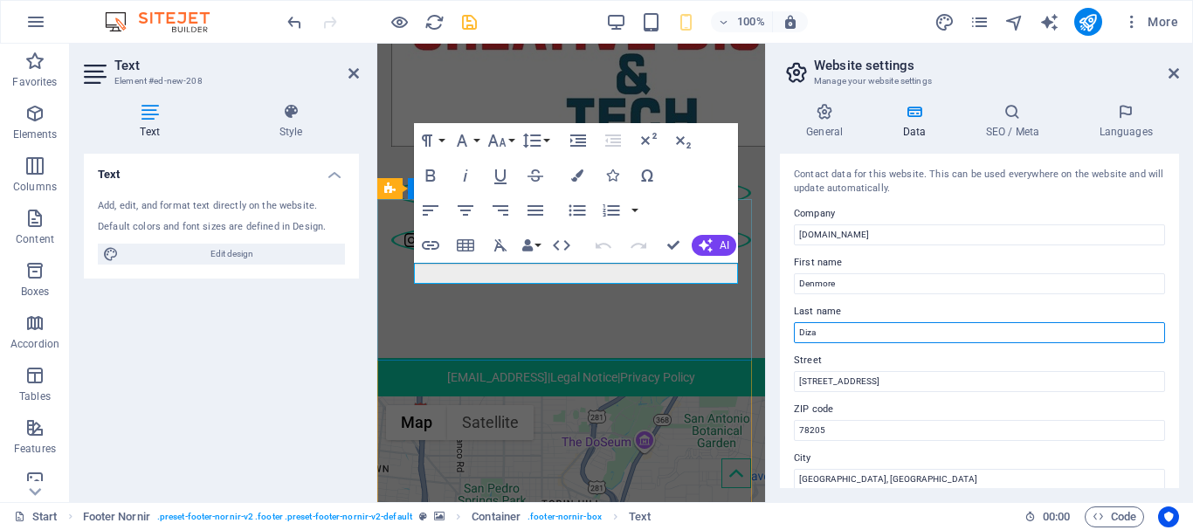
type input "Diza"
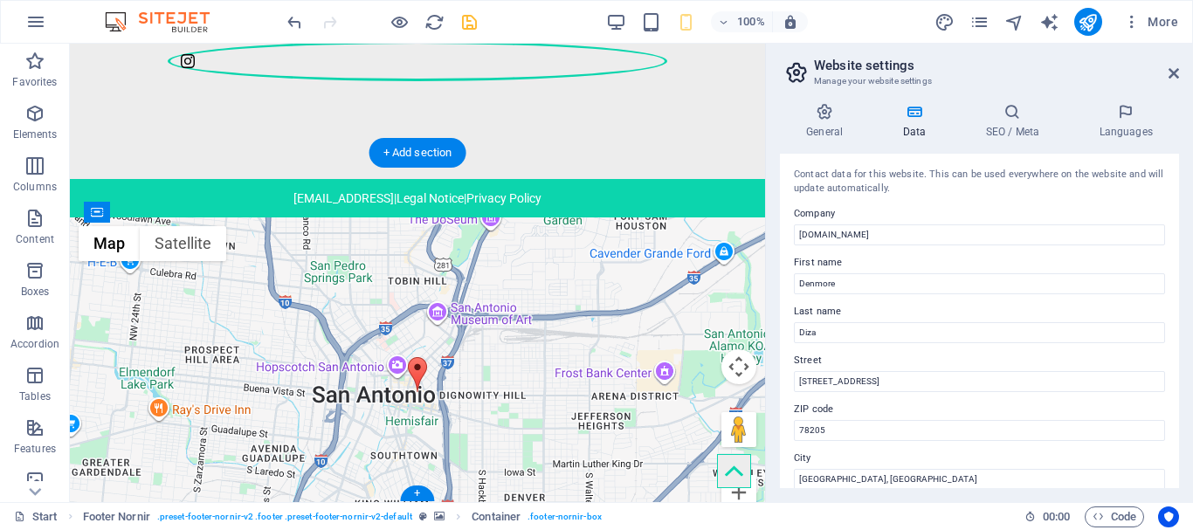
scroll to position [2174, 0]
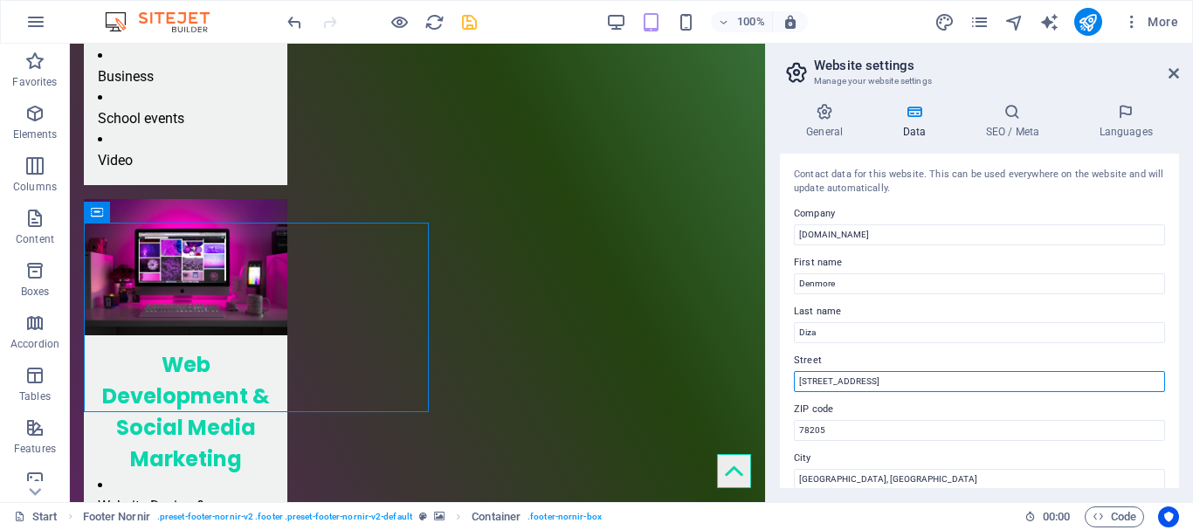
click at [911, 385] on input "[STREET_ADDRESS]" at bounding box center [979, 381] width 371 height 21
type input "3"
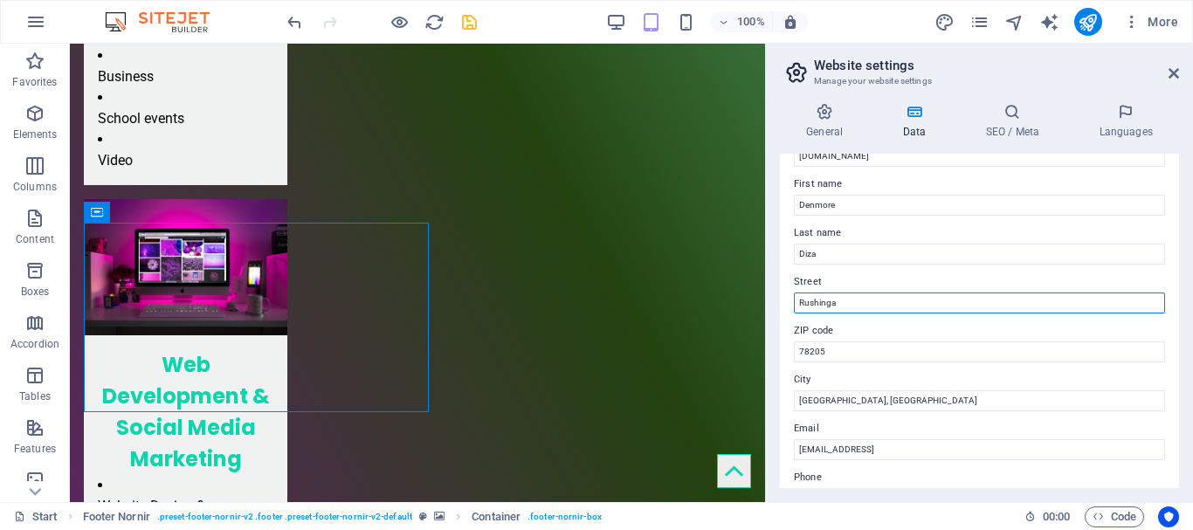
scroll to position [83, 0]
type input "Rushinga"
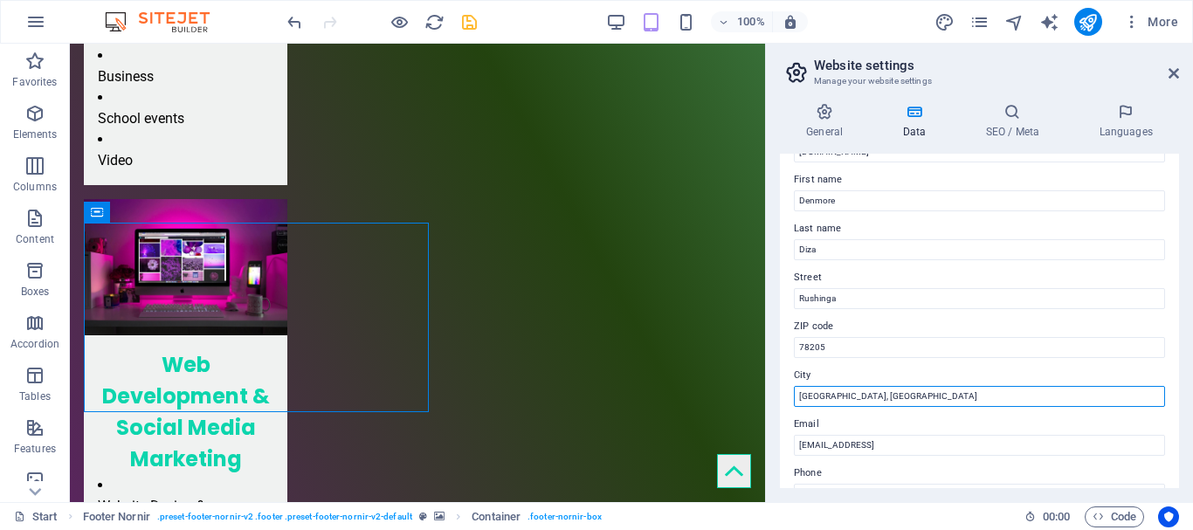
click at [869, 390] on input "[GEOGRAPHIC_DATA], [GEOGRAPHIC_DATA]" at bounding box center [979, 396] width 371 height 21
type input "S"
type input "Rushinga"
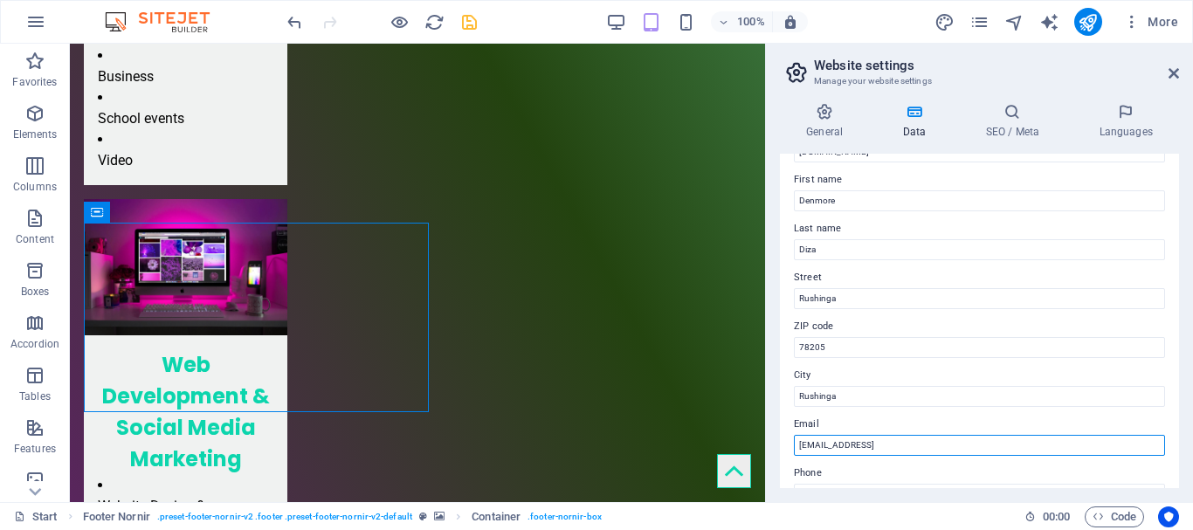
click at [834, 445] on input "[EMAIL_ADDRESS]" at bounding box center [979, 445] width 371 height 21
type input "[EMAIL_ADDRESS][DOMAIN_NAME]"
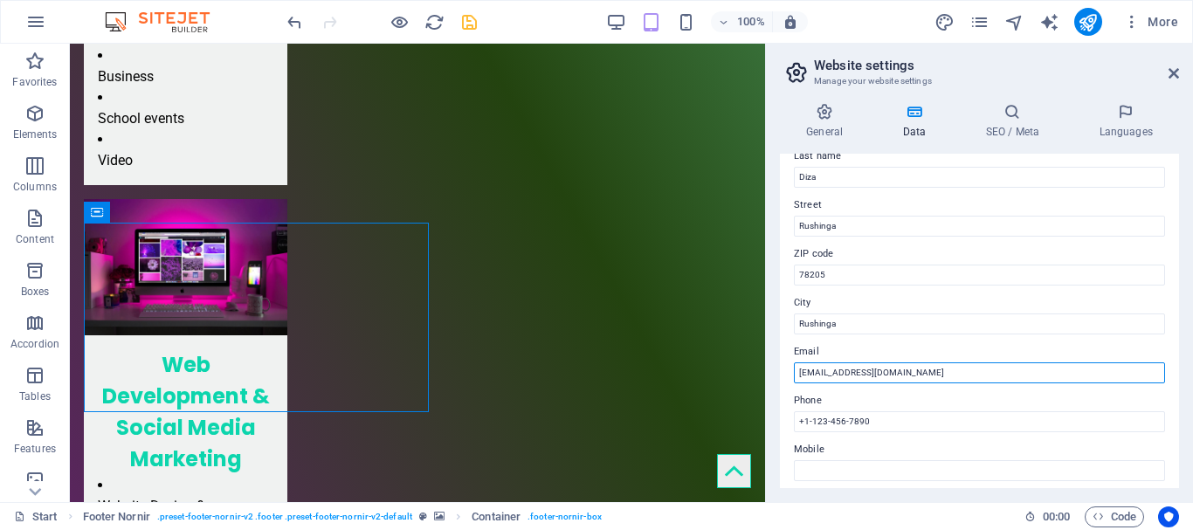
scroll to position [156, 0]
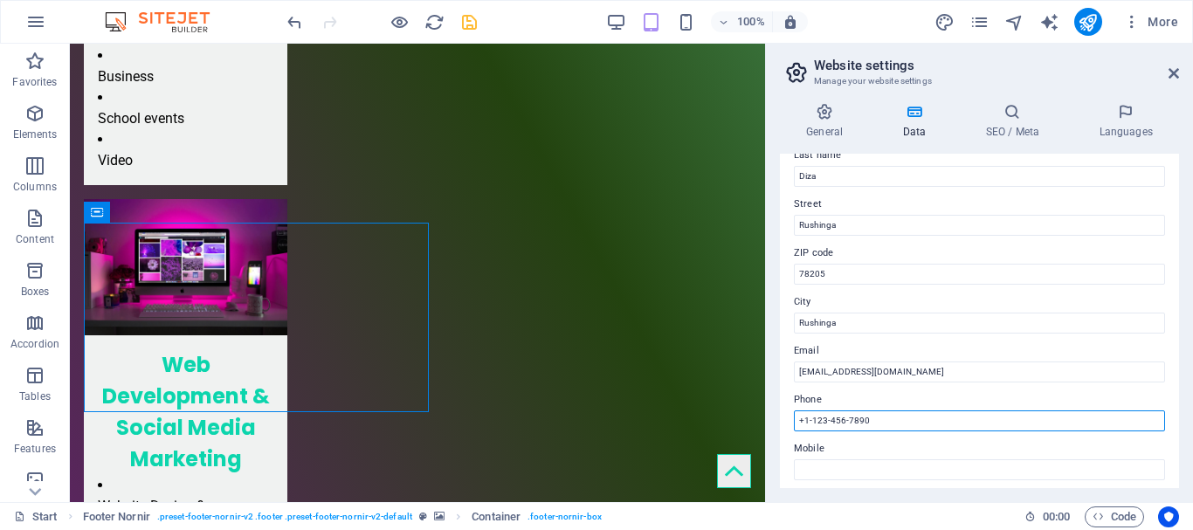
click at [886, 417] on input "+1-123-456-7890" at bounding box center [979, 420] width 371 height 21
type input "+"
type input "0772714035"
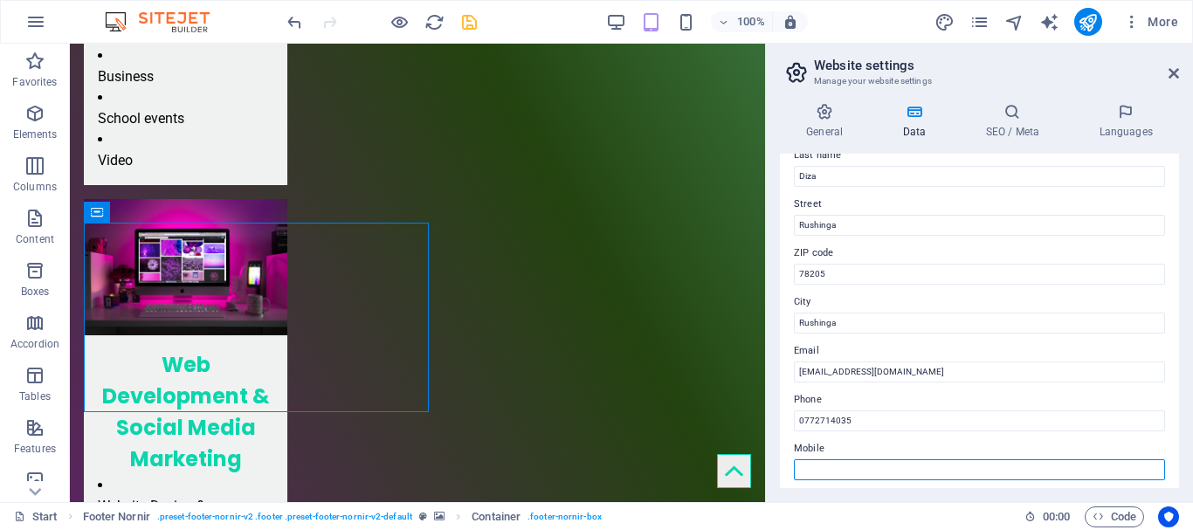
click at [864, 470] on input "Mobile" at bounding box center [979, 469] width 371 height 21
type input "0772714035"
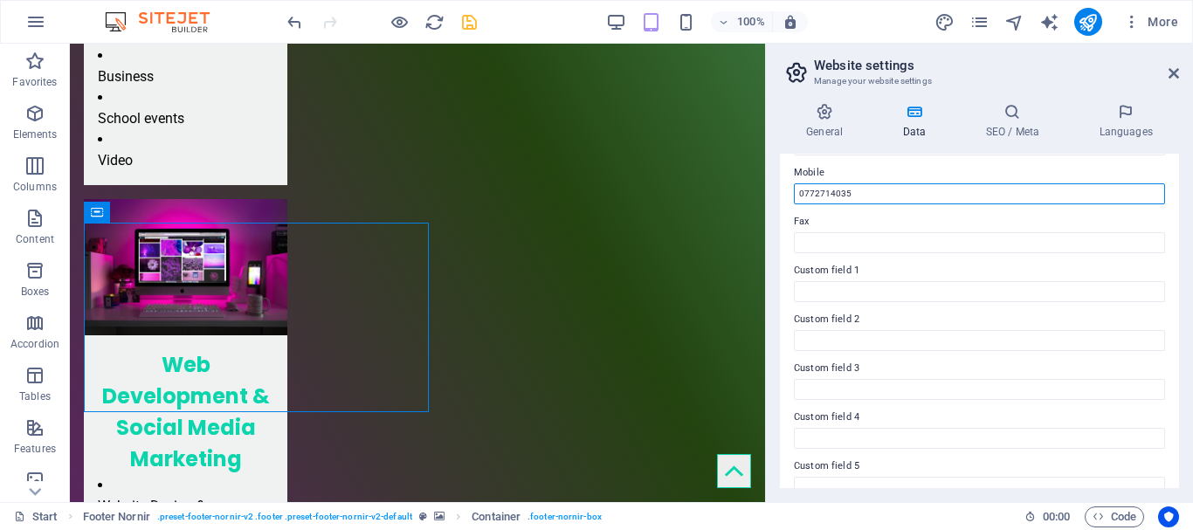
scroll to position [505, 0]
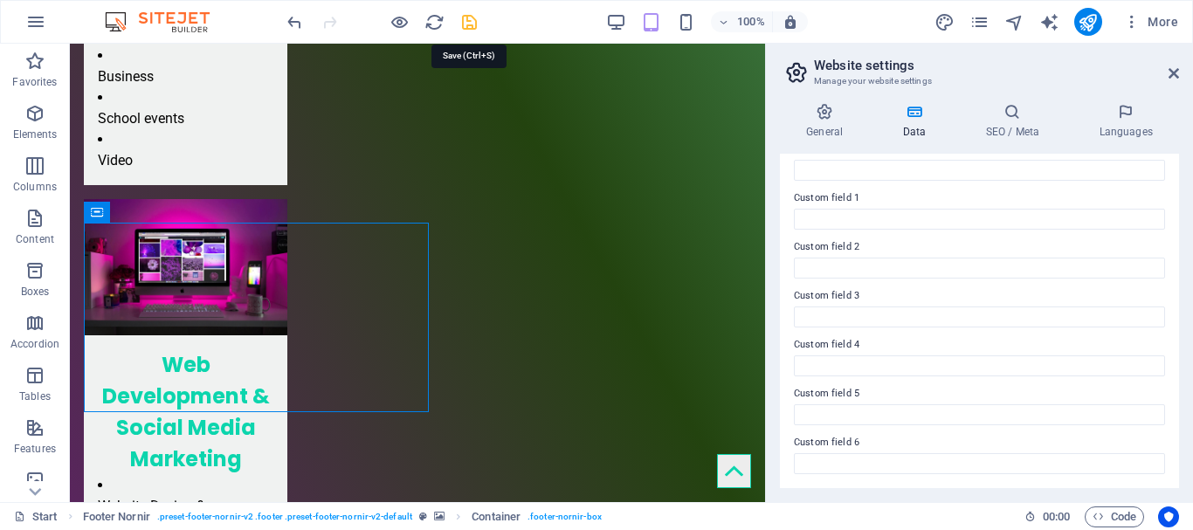
click at [465, 25] on icon "save" at bounding box center [469, 22] width 20 height 20
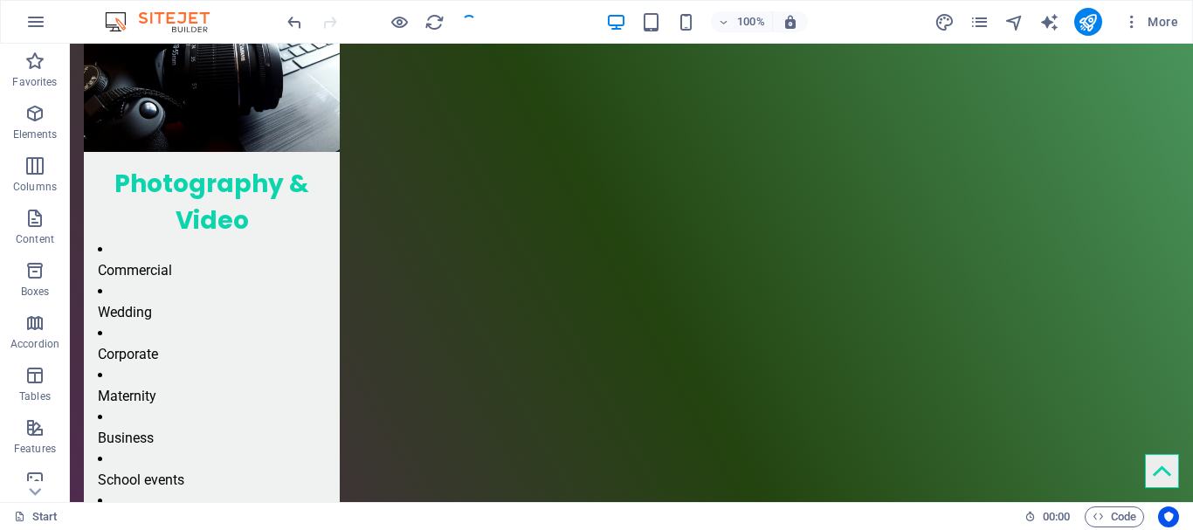
scroll to position [2453, 0]
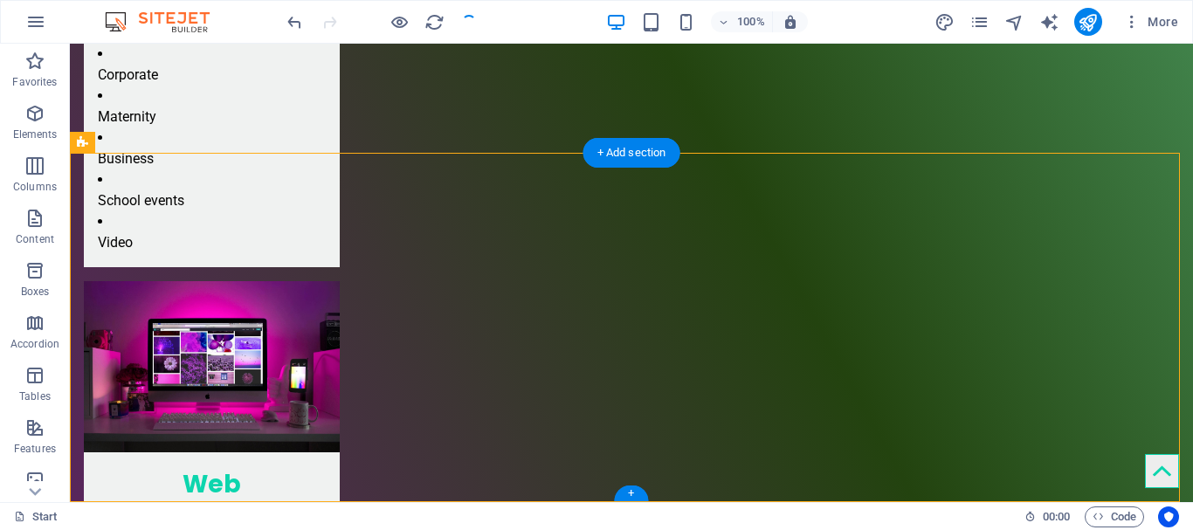
scroll to position [2456, 0]
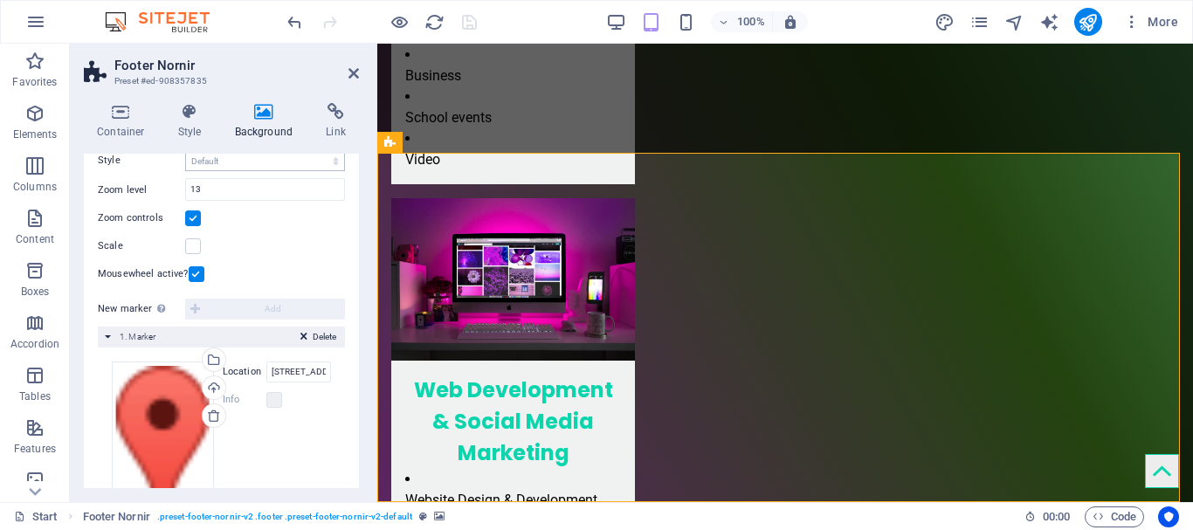
scroll to position [244, 0]
click at [291, 371] on input "[STREET_ADDRESS]" at bounding box center [298, 371] width 65 height 21
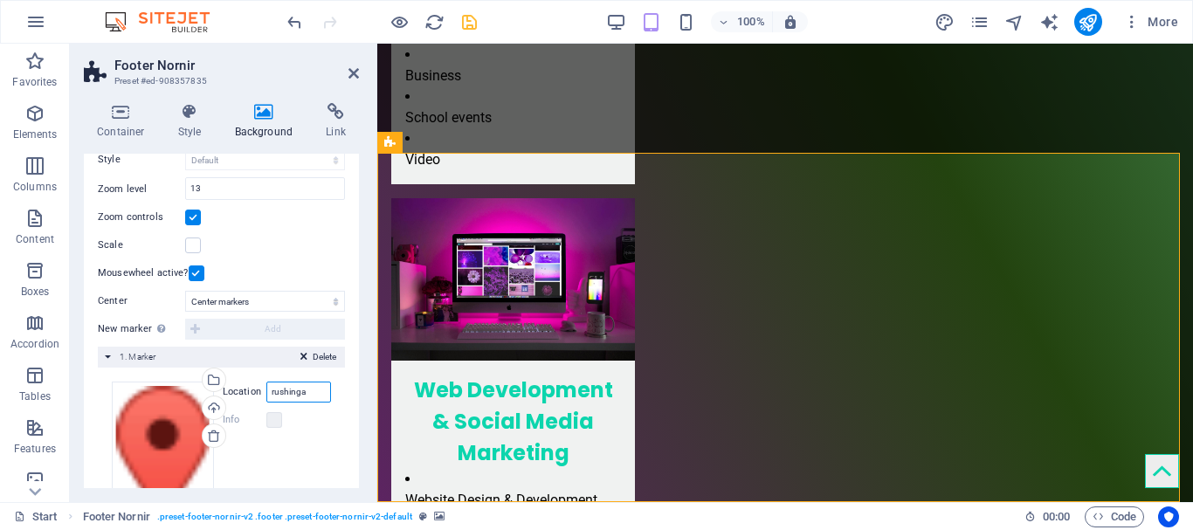
type input "rushinga"
click at [310, 432] on div "Drag files here, click to choose files or select files from Files or our free s…" at bounding box center [221, 471] width 219 height 178
click at [342, 74] on header "Footer Nornir Preset #ed-908357835" at bounding box center [221, 66] width 275 height 45
click at [357, 74] on icon at bounding box center [353, 73] width 10 height 14
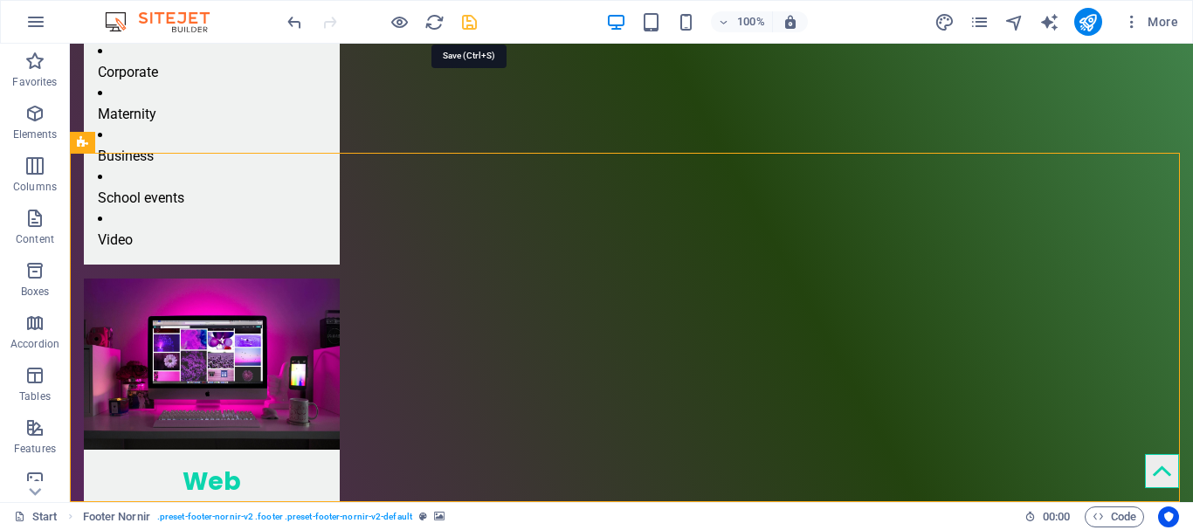
click at [476, 23] on icon "save" at bounding box center [469, 22] width 20 height 20
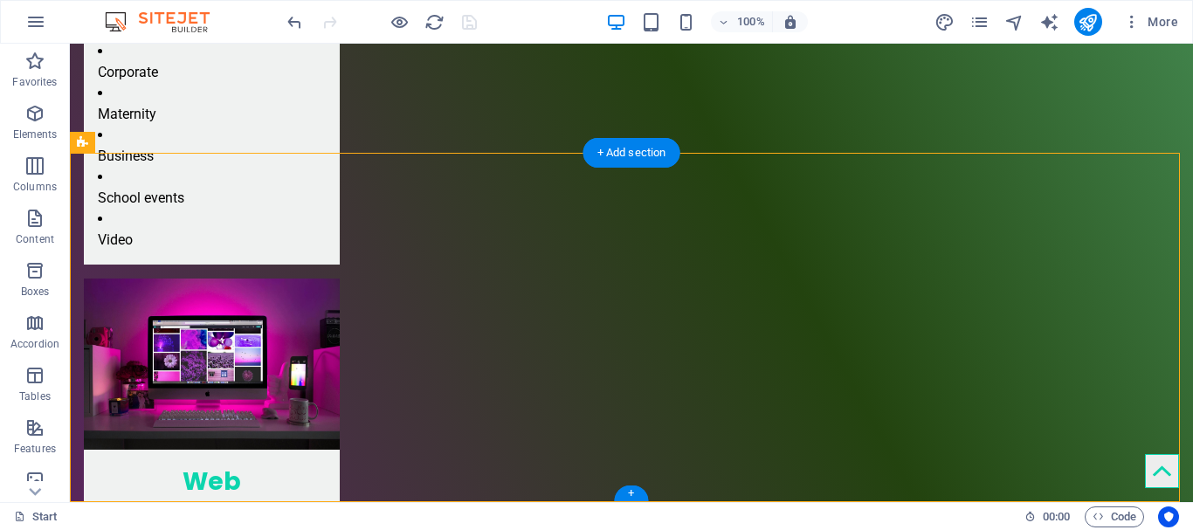
select select "1"
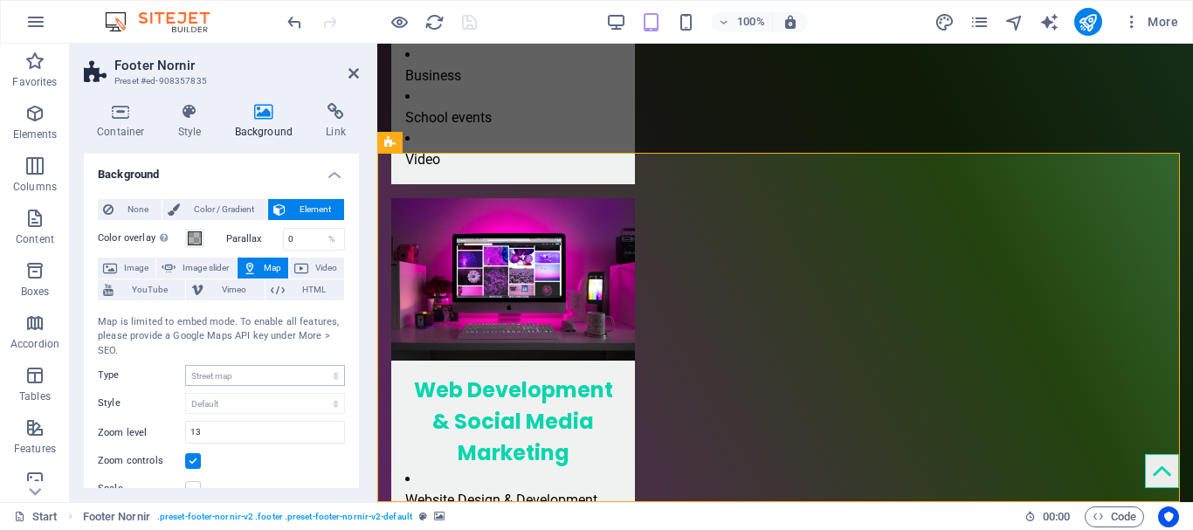
scroll to position [259, 0]
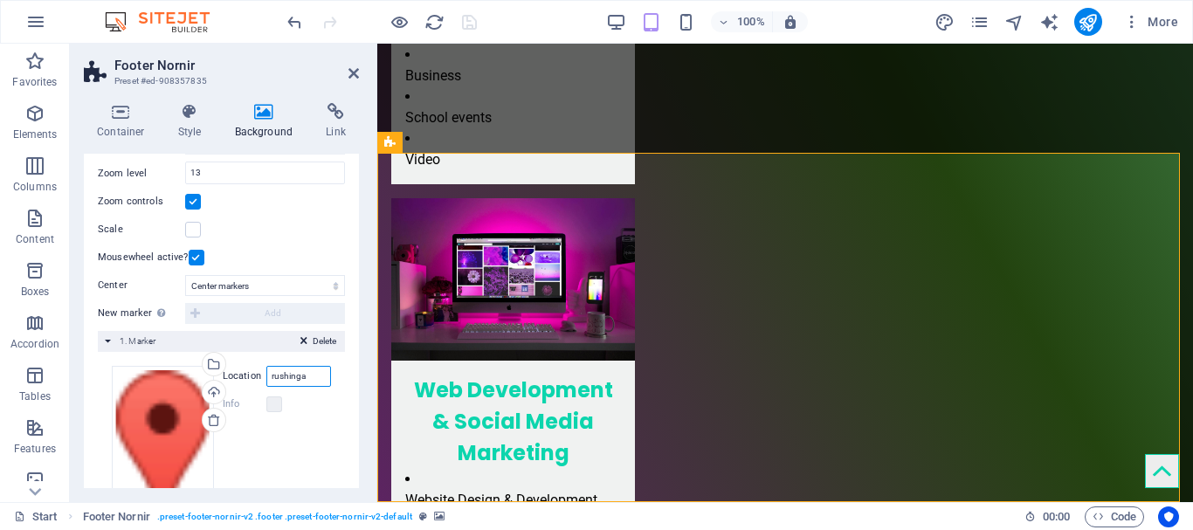
click at [302, 376] on input "rushinga" at bounding box center [298, 376] width 65 height 21
type input "r"
type input "mt darwin rushinga"
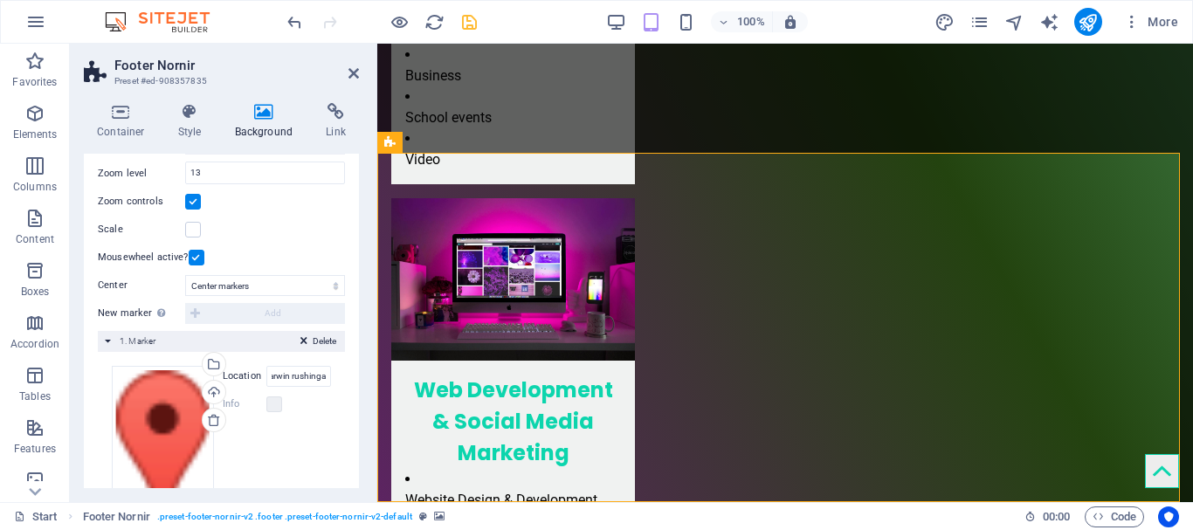
scroll to position [0, 0]
click at [347, 72] on h2 "Footer Nornir" at bounding box center [236, 66] width 245 height 16
click at [352, 73] on icon at bounding box center [353, 73] width 10 height 14
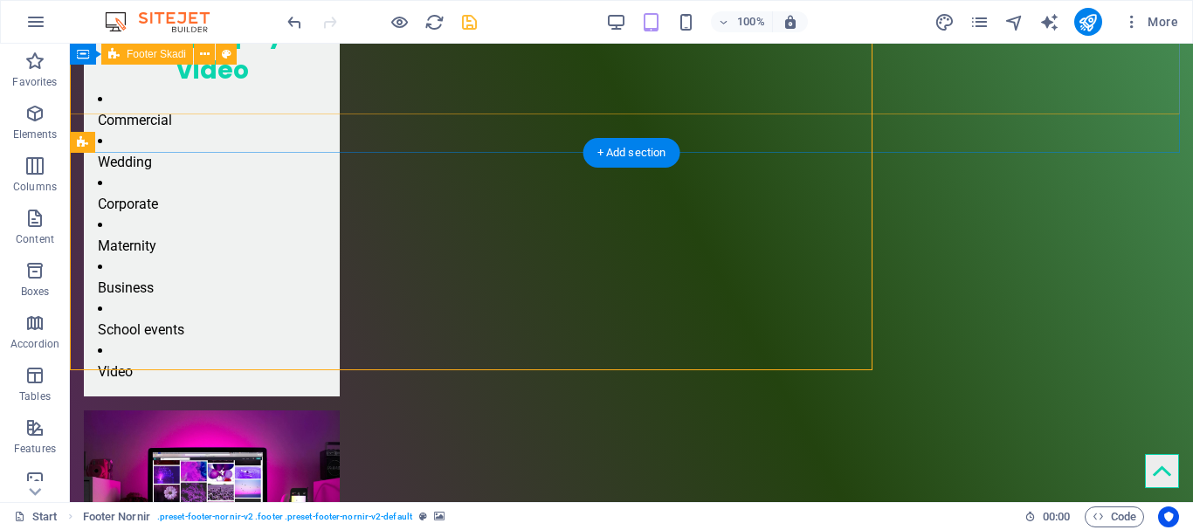
scroll to position [2456, 0]
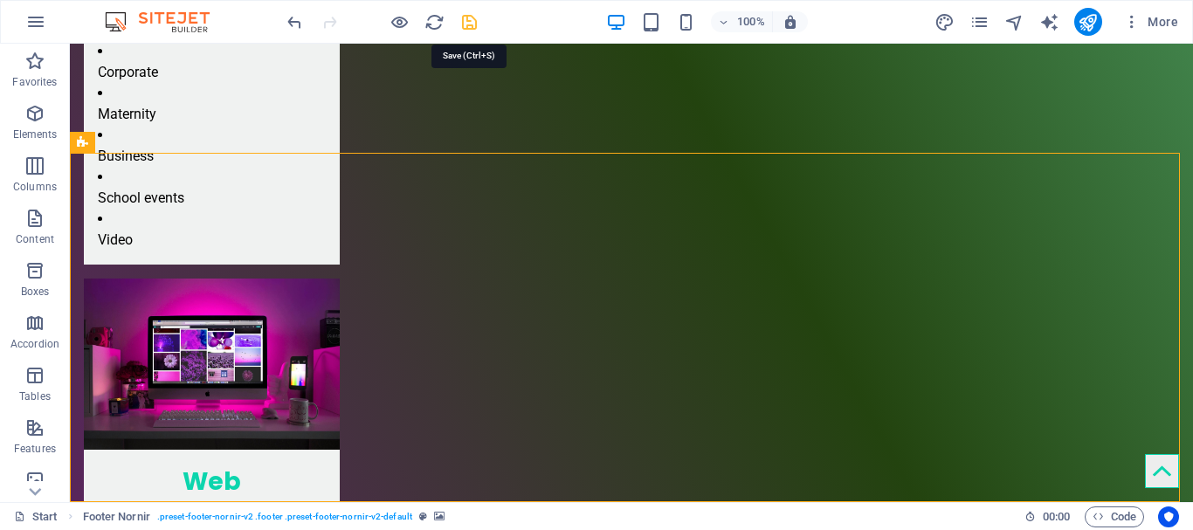
click at [477, 20] on icon "save" at bounding box center [469, 22] width 20 height 20
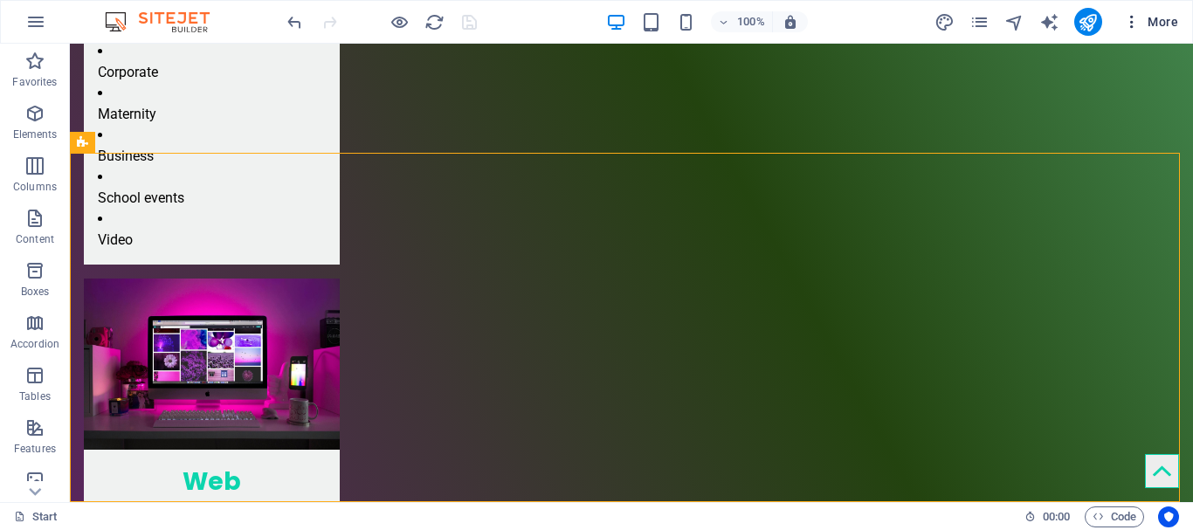
click at [1132, 22] on icon "button" at bounding box center [1131, 21] width 17 height 17
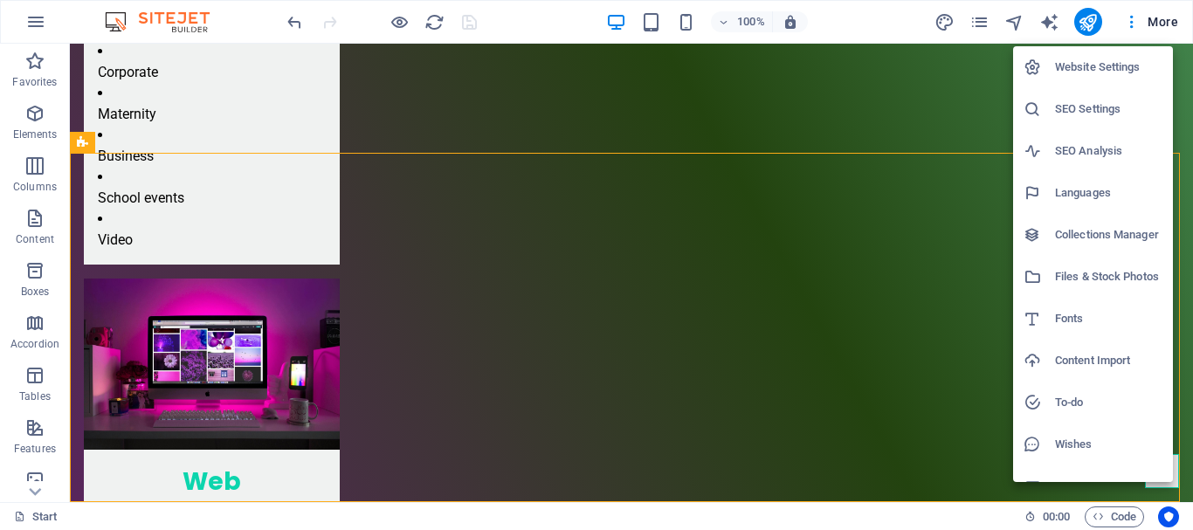
click at [1115, 71] on h6 "Website Settings" at bounding box center [1108, 67] width 107 height 21
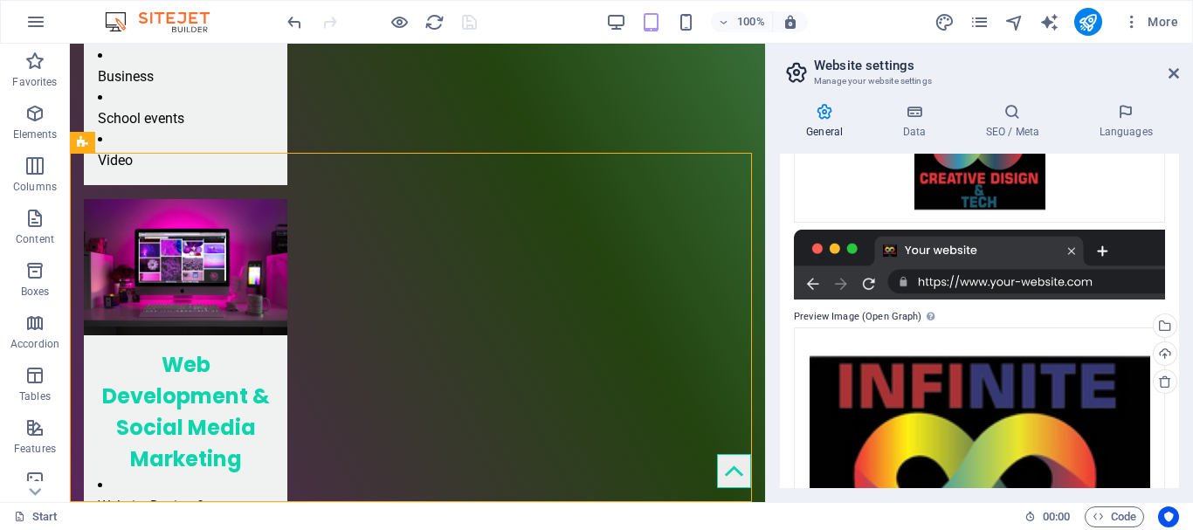
scroll to position [507, 0]
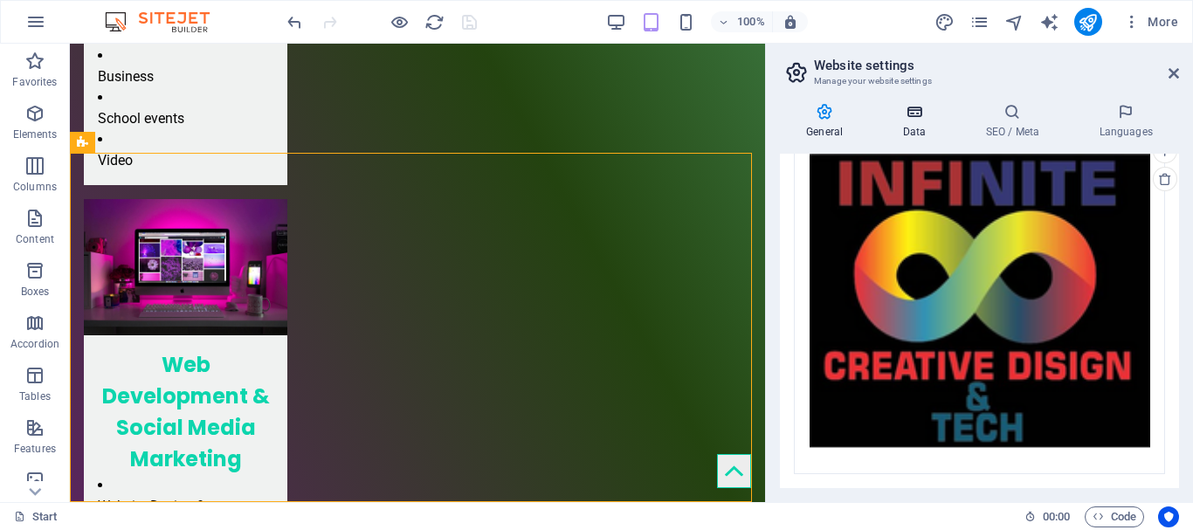
click at [905, 109] on icon at bounding box center [914, 111] width 76 height 17
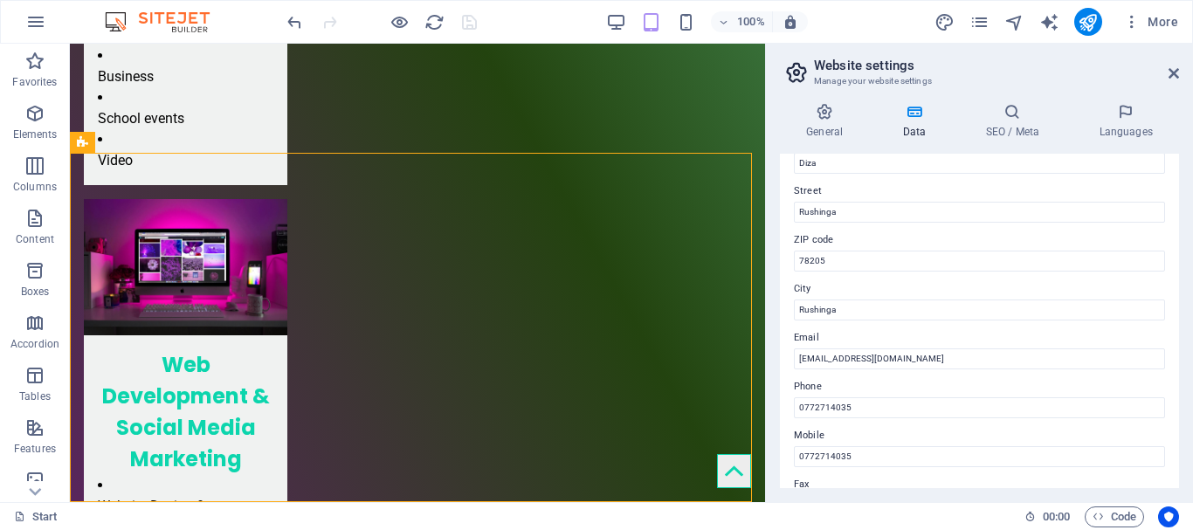
scroll to position [170, 0]
click at [918, 359] on input "[EMAIL_ADDRESS][DOMAIN_NAME]" at bounding box center [979, 358] width 371 height 21
type input "[EMAIL_ADDRESS][DOMAIN_NAME]"
click at [468, 27] on icon "save" at bounding box center [469, 22] width 20 height 20
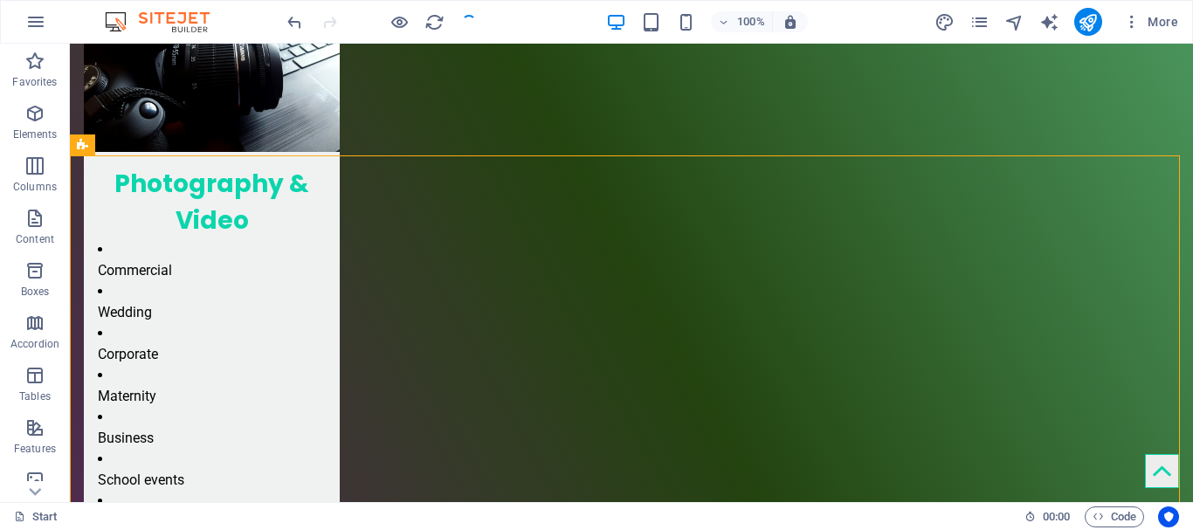
scroll to position [2453, 0]
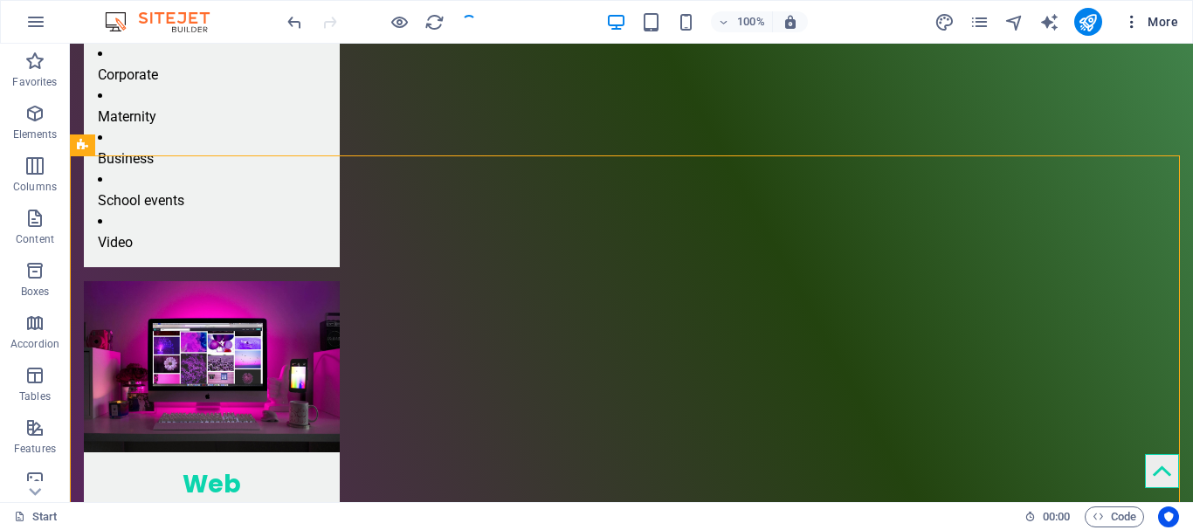
click at [1133, 19] on icon "button" at bounding box center [1131, 21] width 17 height 17
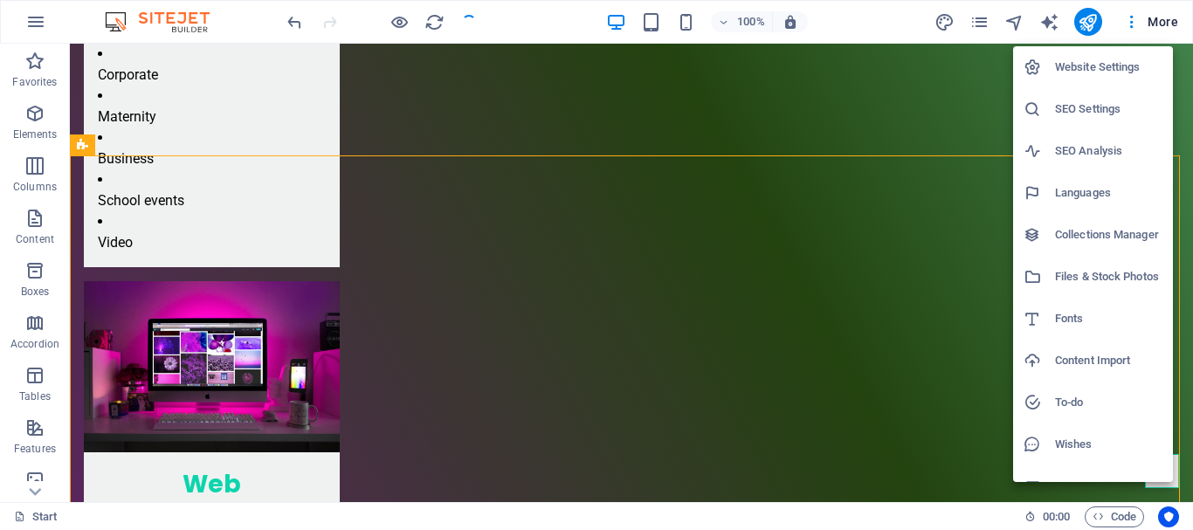
click at [1065, 54] on li "Website Settings" at bounding box center [1093, 67] width 160 height 42
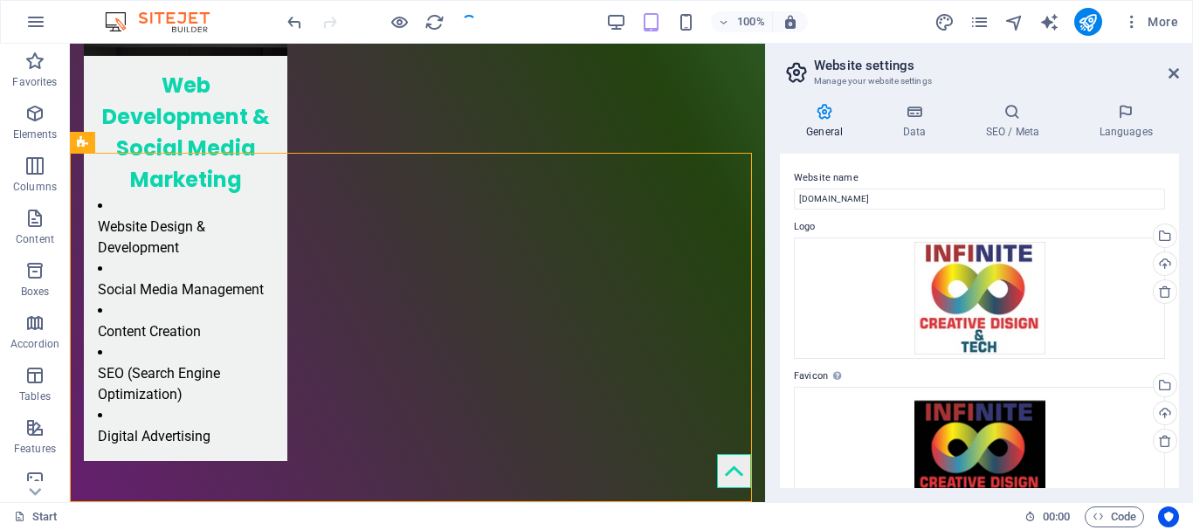
scroll to position [2174, 0]
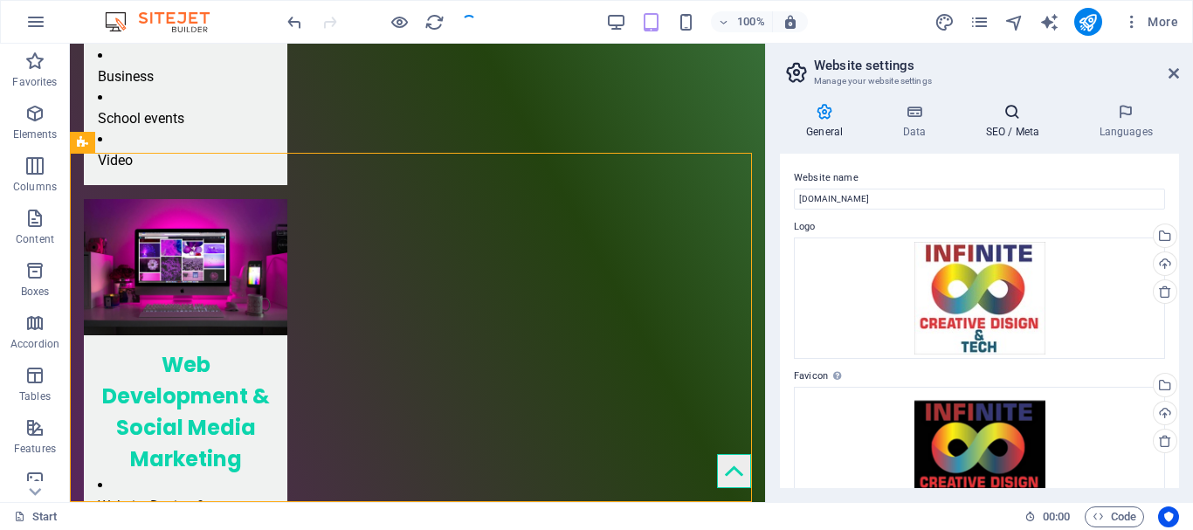
click at [1031, 120] on icon at bounding box center [1012, 111] width 107 height 17
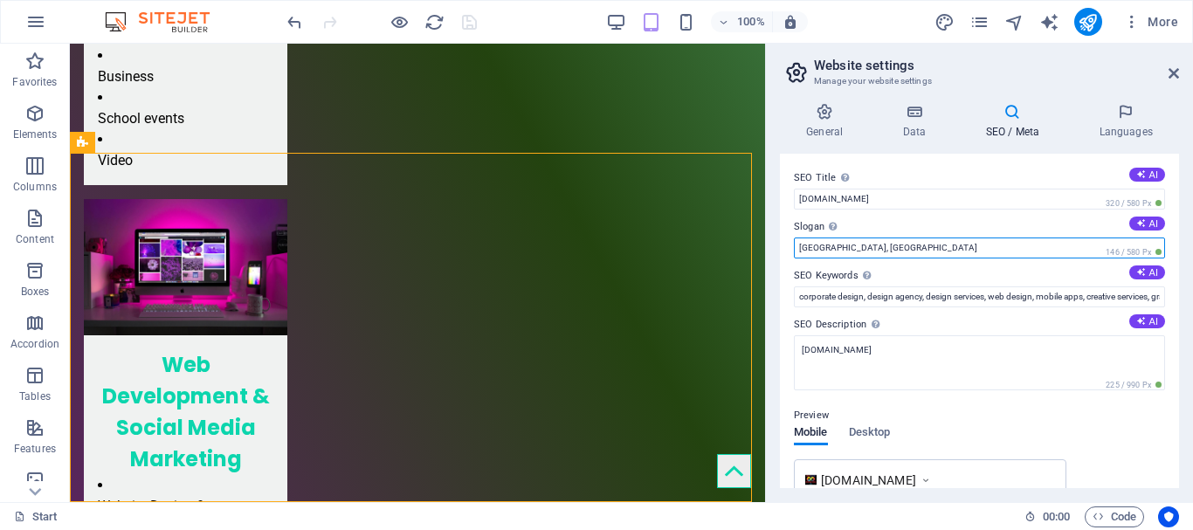
click at [987, 238] on input "[GEOGRAPHIC_DATA], [GEOGRAPHIC_DATA]" at bounding box center [979, 248] width 371 height 21
type input "S"
type input "i"
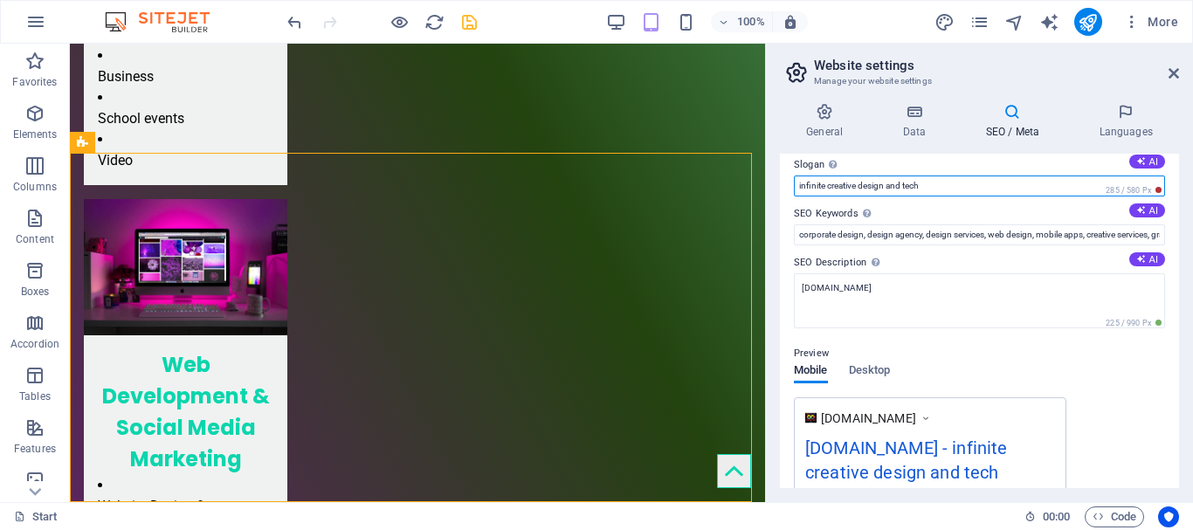
scroll to position [0, 0]
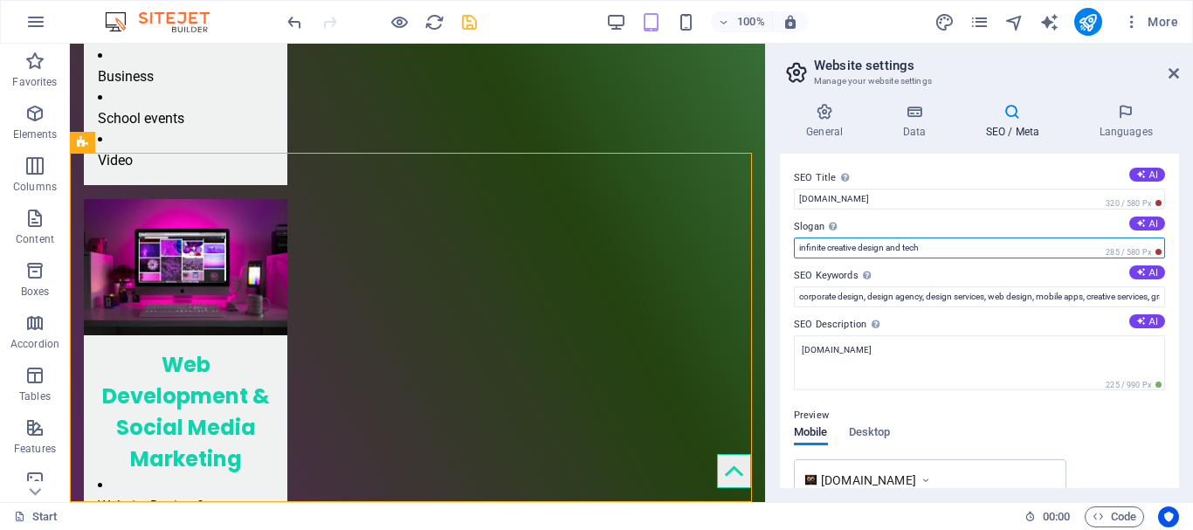
type input "infinite creative design and tech"
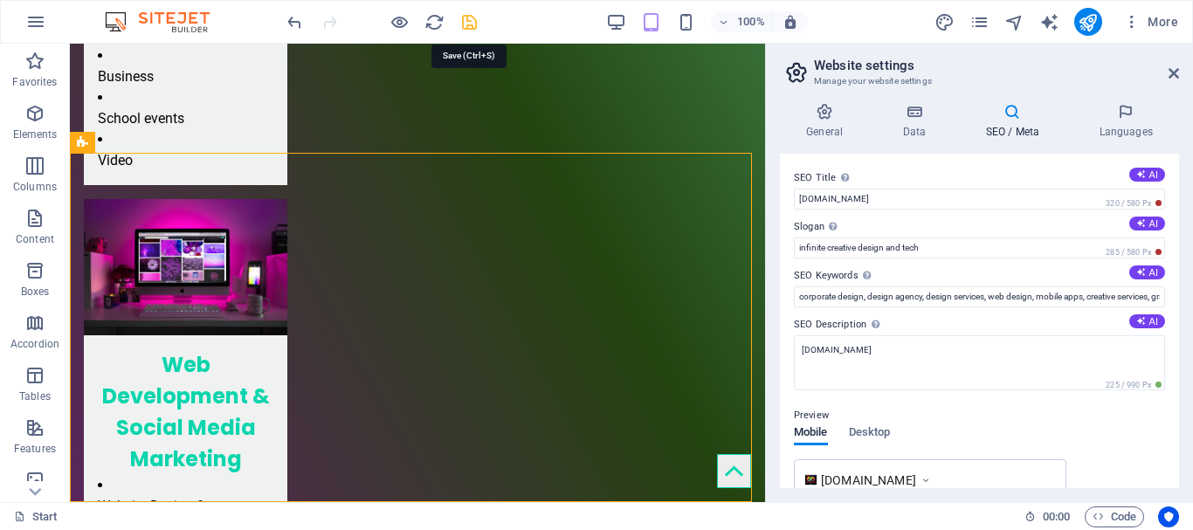
click at [469, 23] on icon "save" at bounding box center [469, 22] width 20 height 20
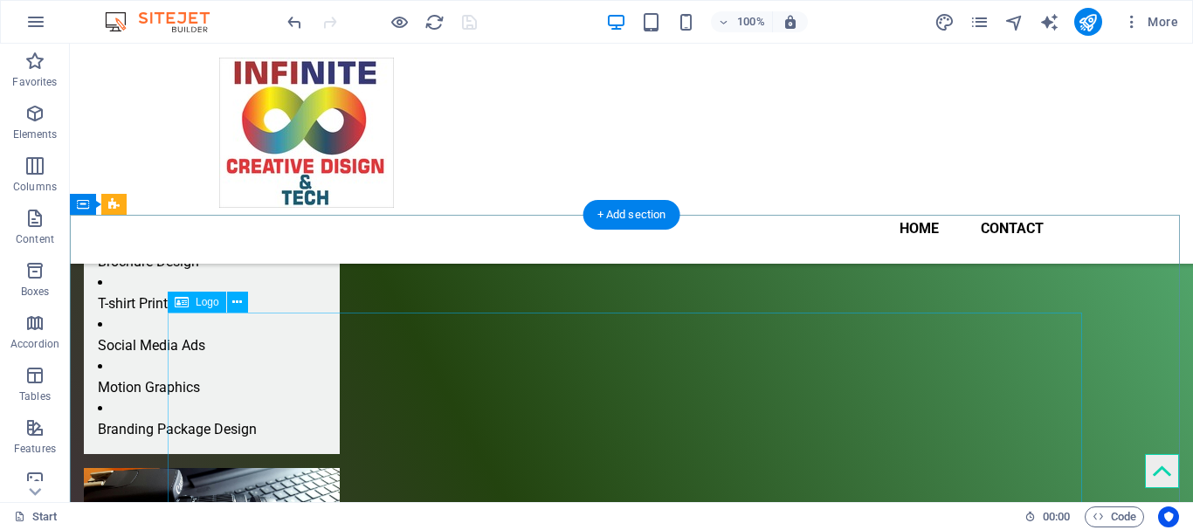
scroll to position [1656, 0]
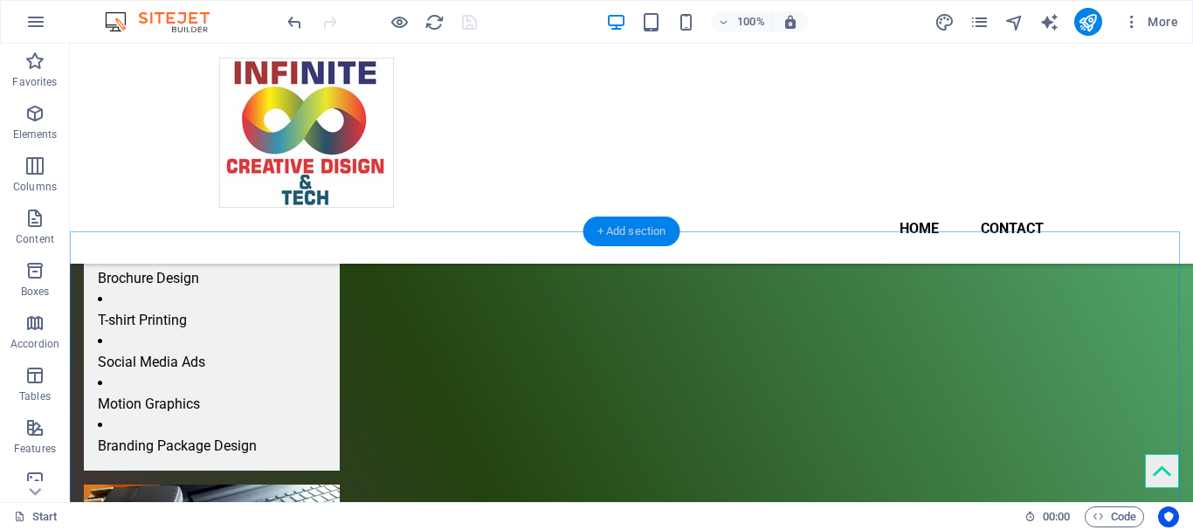
click at [649, 223] on div "+ Add section" at bounding box center [631, 232] width 97 height 30
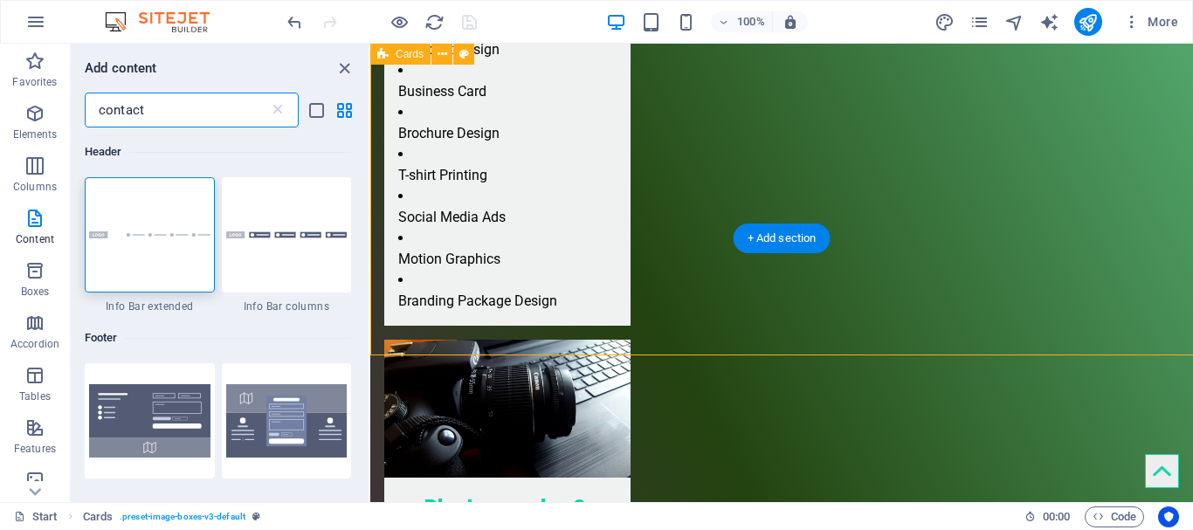
scroll to position [1532, 0]
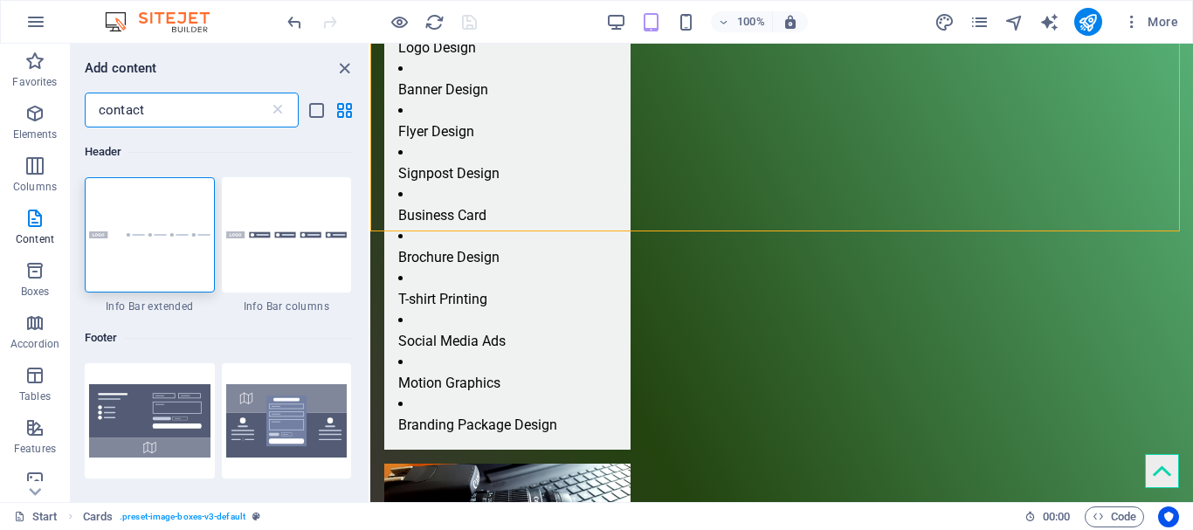
click at [180, 106] on input "contact" at bounding box center [177, 110] width 184 height 35
type input "c"
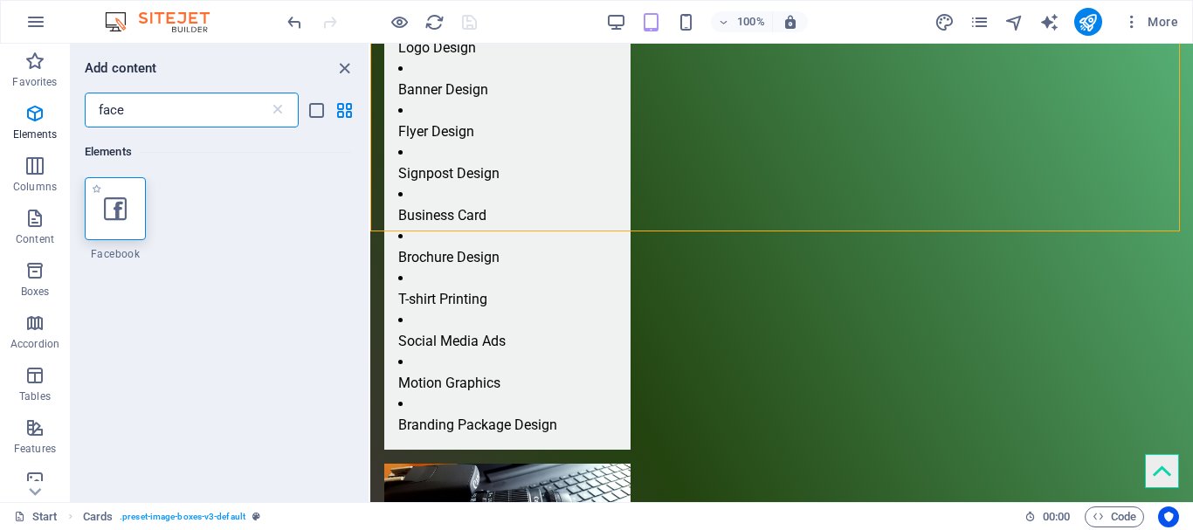
type input "face"
click at [131, 183] on div at bounding box center [115, 208] width 61 height 63
select select "%"
select select "px"
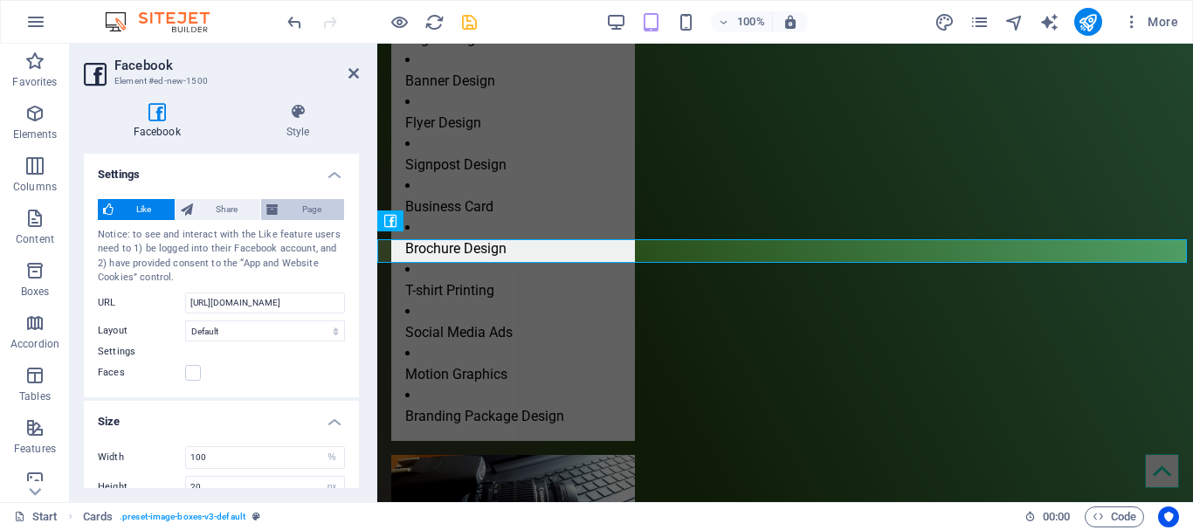
click at [108, 236] on div "Like Share Page Notice: to see and interact with the Like feature users need to…" at bounding box center [221, 291] width 275 height 212
click at [288, 206] on span "Page" at bounding box center [311, 209] width 55 height 21
type input "130"
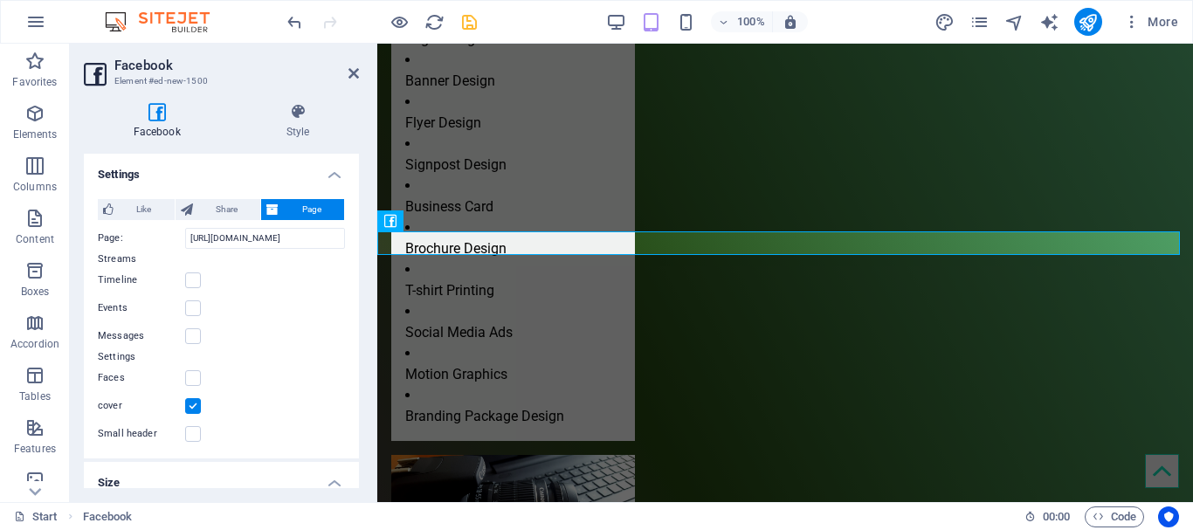
scroll to position [1524, 0]
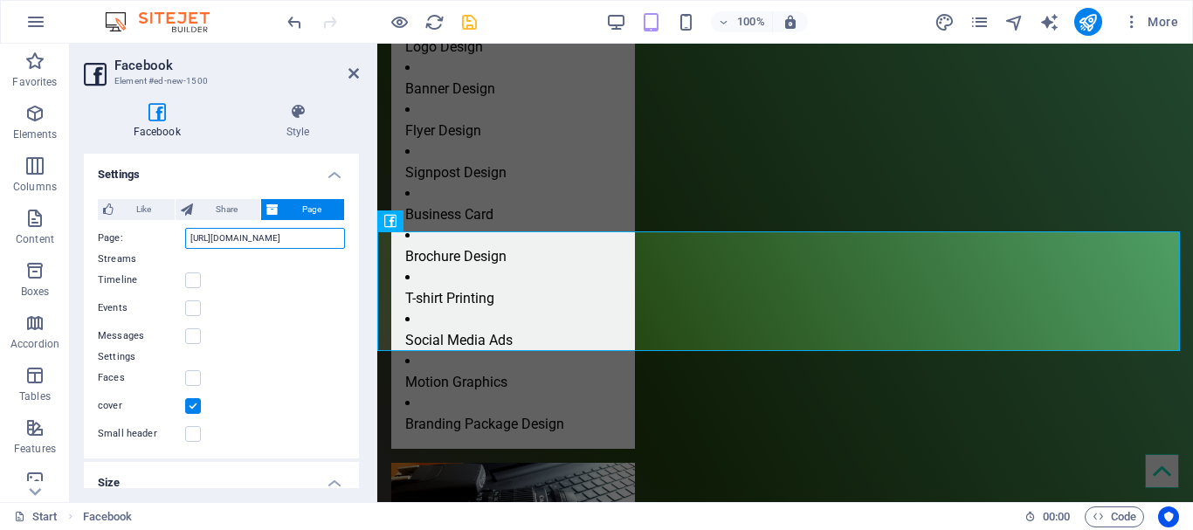
click at [300, 237] on input "[URL][DOMAIN_NAME]" at bounding box center [265, 238] width 160 height 21
click at [280, 240] on input "[URL][DOMAIN_NAME]" at bounding box center [265, 238] width 160 height 21
paste input "profile.php?id=61580053985014"
type input "[URL][DOMAIN_NAME]"
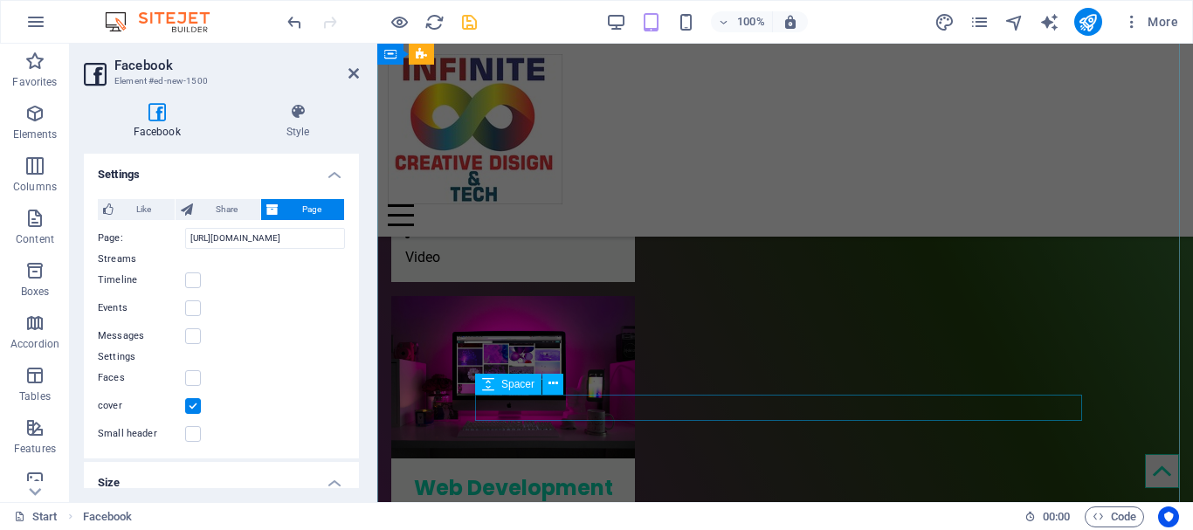
scroll to position [1999, 0]
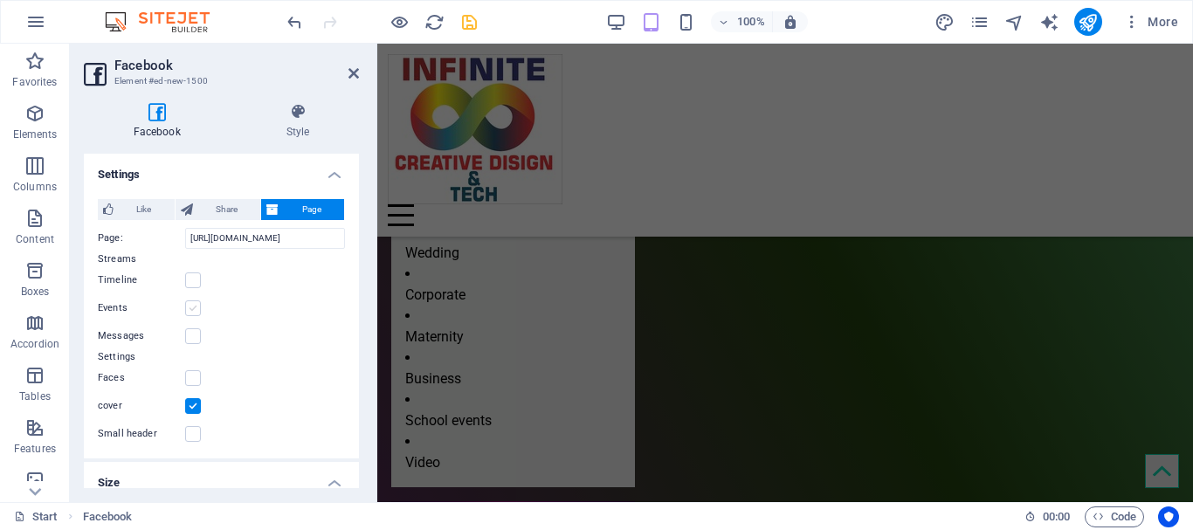
click at [191, 306] on label at bounding box center [193, 308] width 16 height 16
click at [0, 0] on input "Events" at bounding box center [0, 0] width 0 height 0
type input "500"
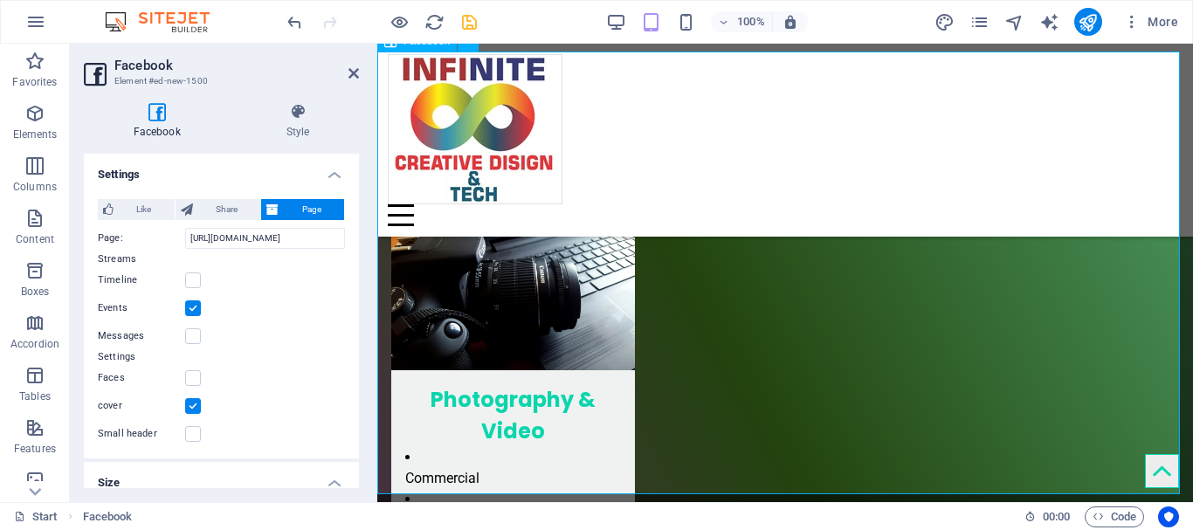
scroll to position [1704, 0]
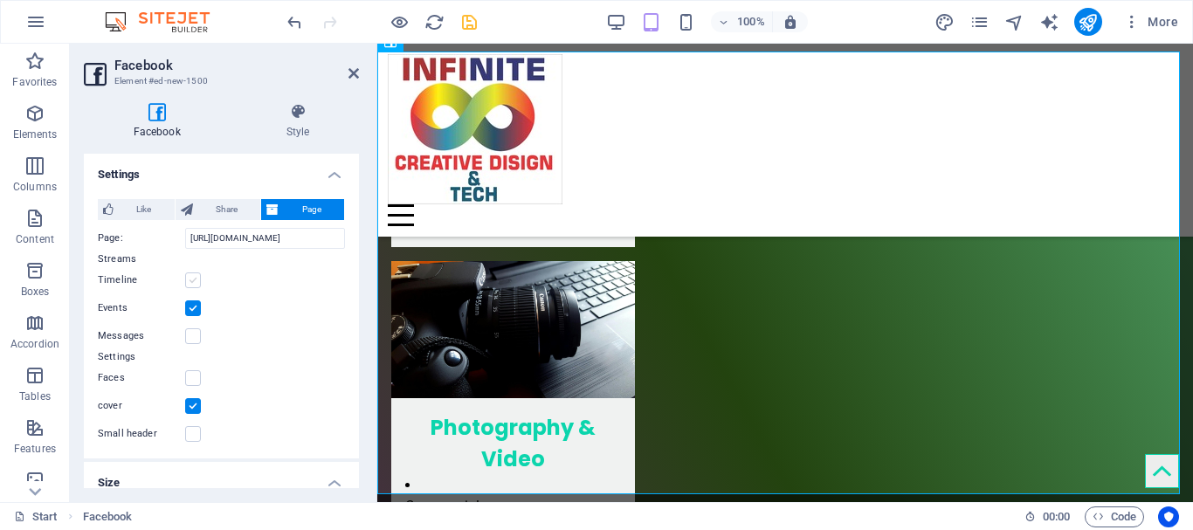
click at [188, 279] on label at bounding box center [193, 280] width 16 height 16
click at [0, 0] on input "Timeline" at bounding box center [0, 0] width 0 height 0
click at [190, 308] on label at bounding box center [193, 308] width 16 height 16
click at [0, 0] on input "Events" at bounding box center [0, 0] width 0 height 0
click at [352, 67] on icon at bounding box center [353, 73] width 10 height 14
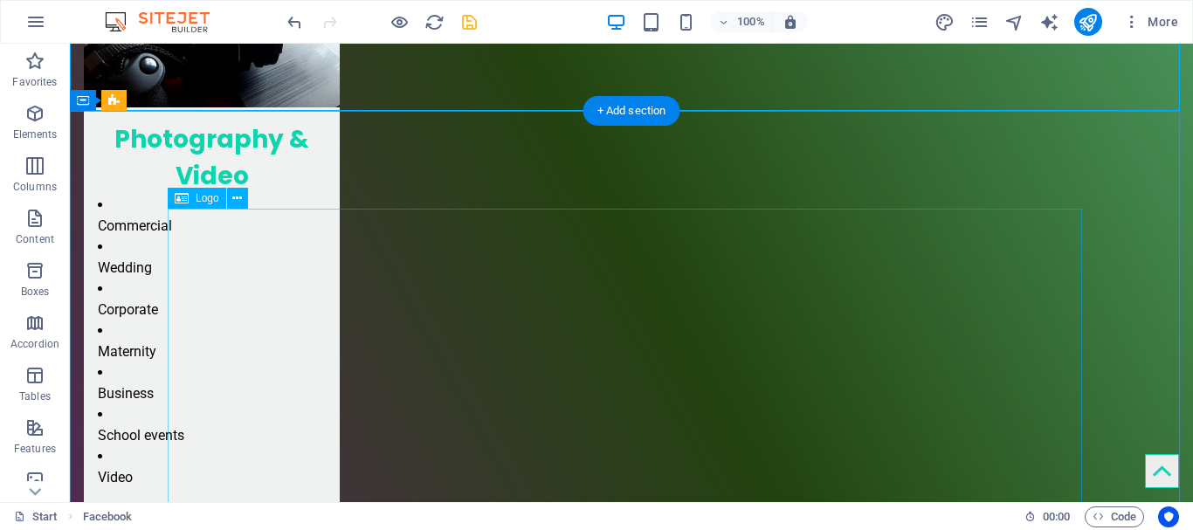
scroll to position [2219, 0]
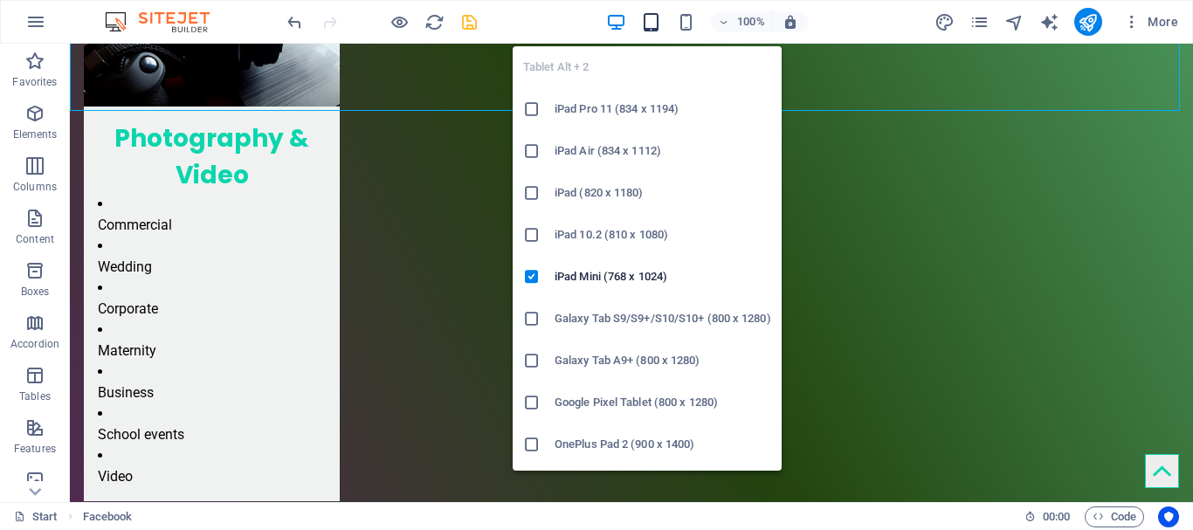
click at [646, 20] on icon "button" at bounding box center [651, 22] width 20 height 20
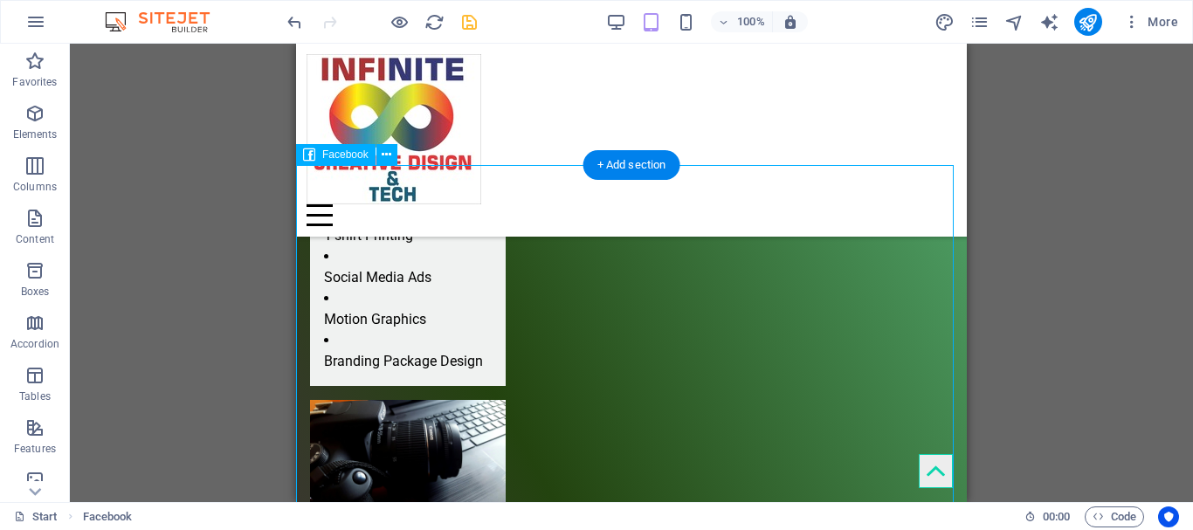
scroll to position [1407, 0]
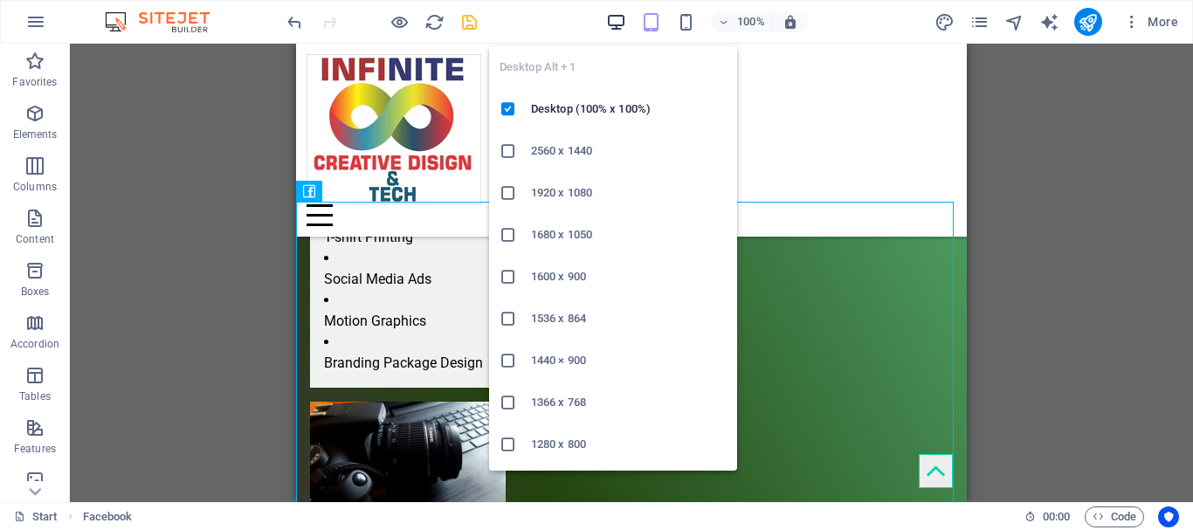
click at [609, 17] on icon "button" at bounding box center [616, 22] width 20 height 20
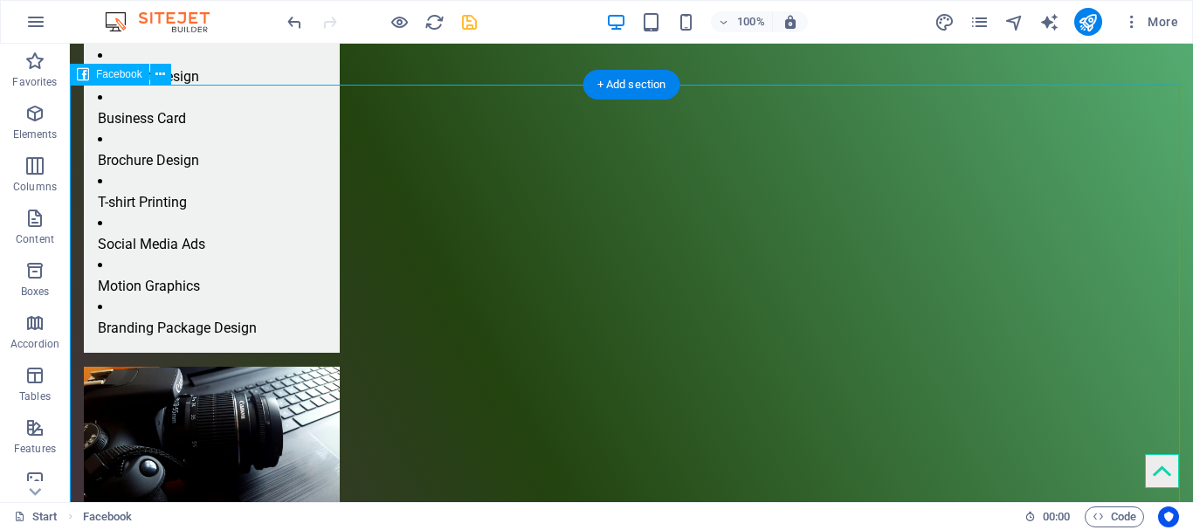
scroll to position [1867, 0]
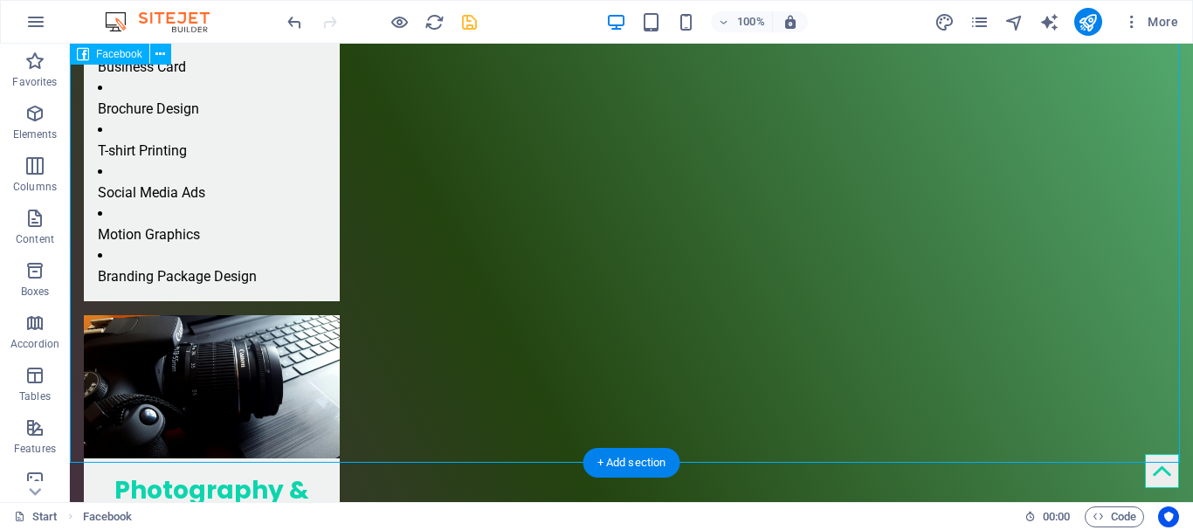
select select "%"
select select "px"
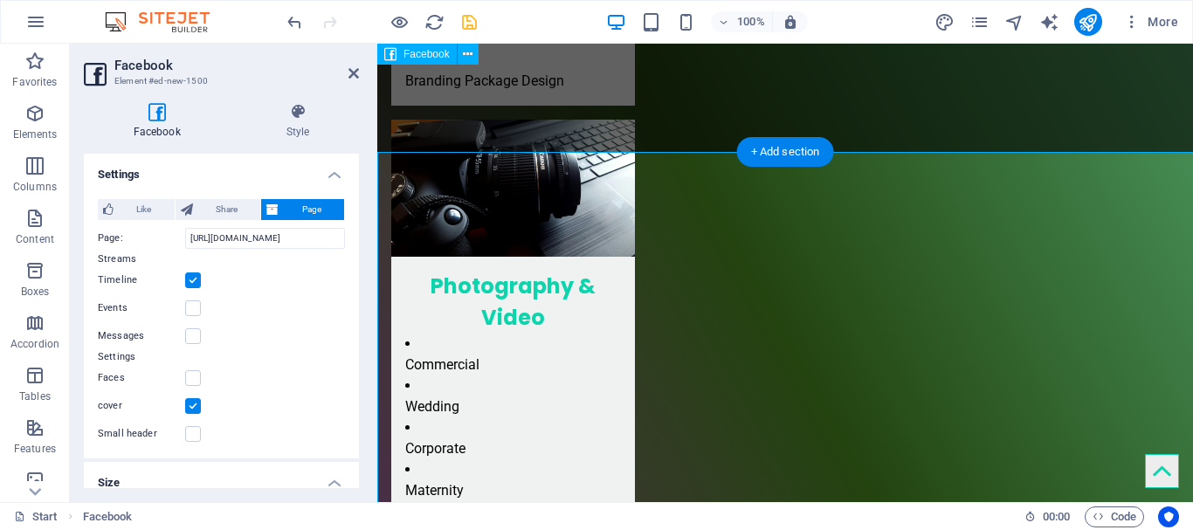
scroll to position [1735, 0]
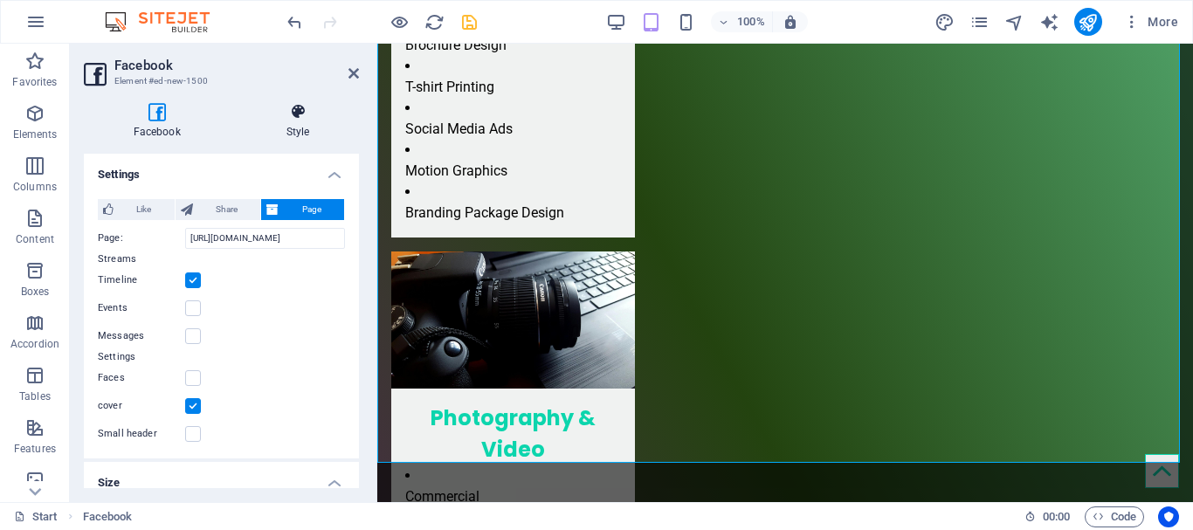
click at [297, 122] on h4 "Style" at bounding box center [298, 121] width 122 height 37
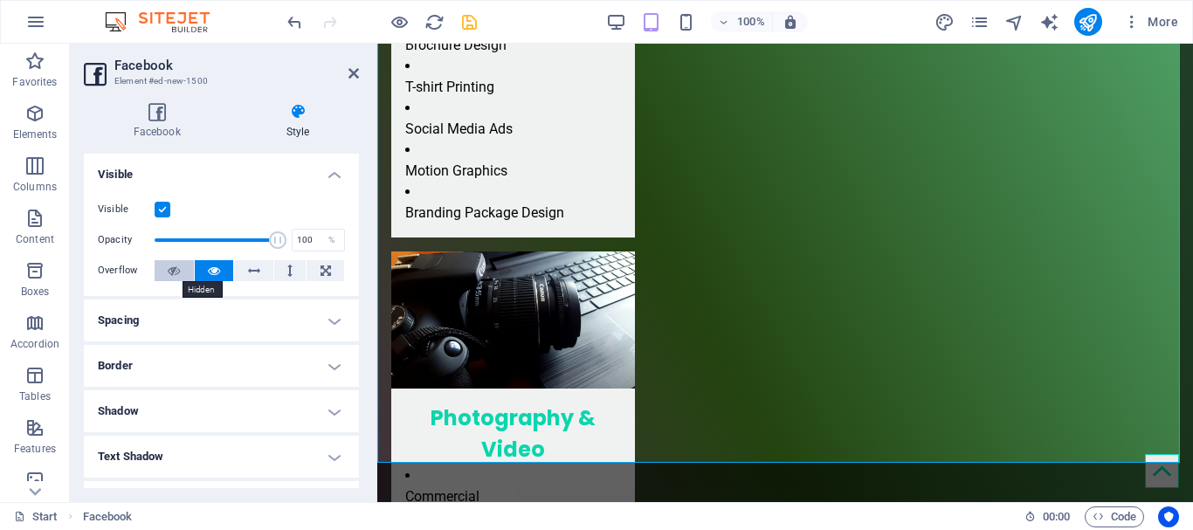
scroll to position [217, 0]
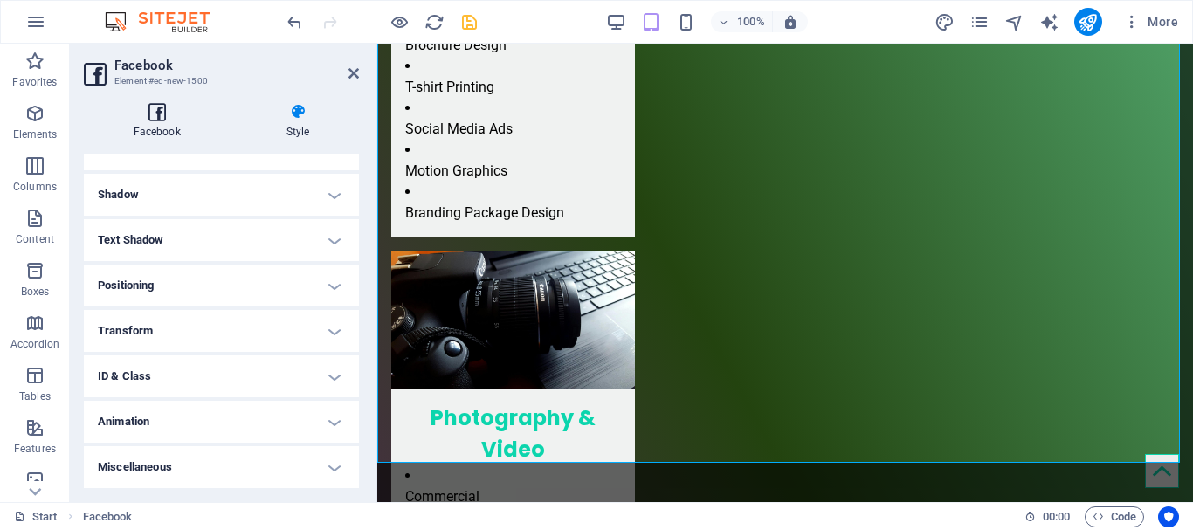
click at [157, 112] on icon at bounding box center [157, 111] width 146 height 17
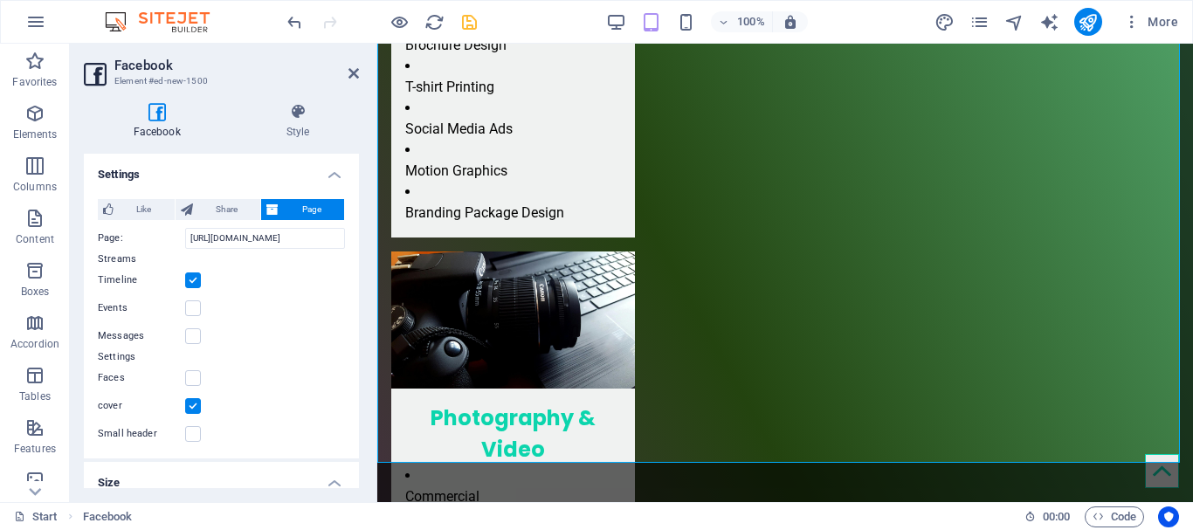
scroll to position [86, 0]
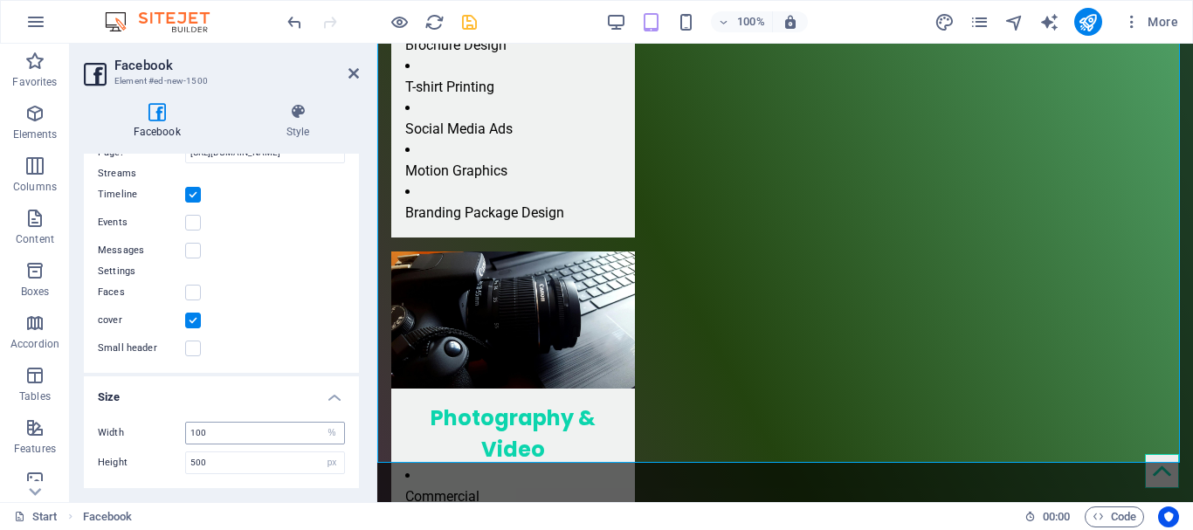
click at [290, 444] on div "100 px %" at bounding box center [265, 433] width 160 height 23
click at [266, 437] on input "100" at bounding box center [265, 433] width 158 height 21
type input "1"
type input "5"
type input "1"
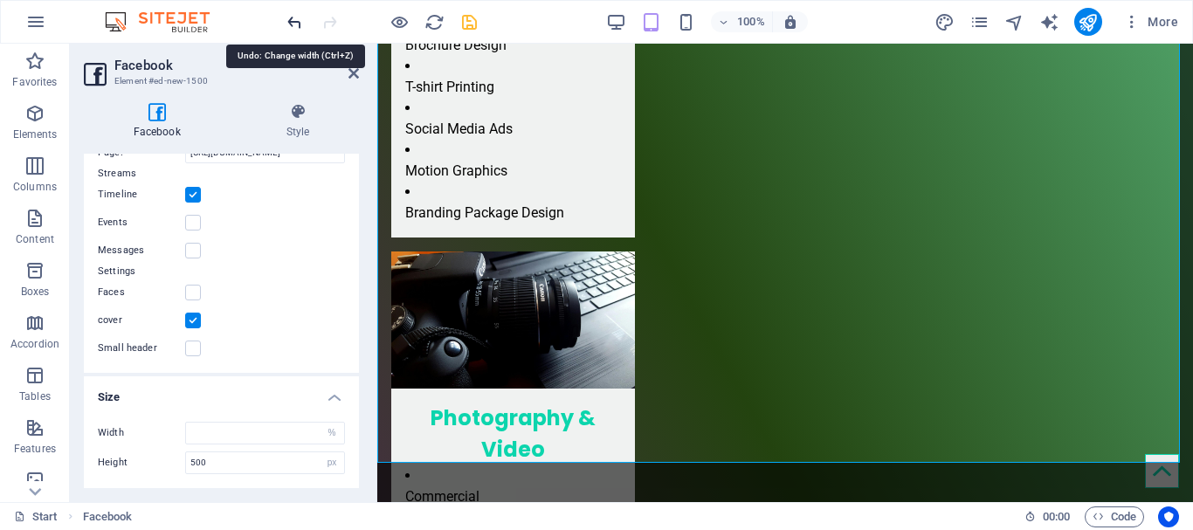
click at [290, 27] on icon "undo" at bounding box center [295, 22] width 20 height 20
click at [296, 23] on icon "undo" at bounding box center [295, 22] width 20 height 20
type input "100"
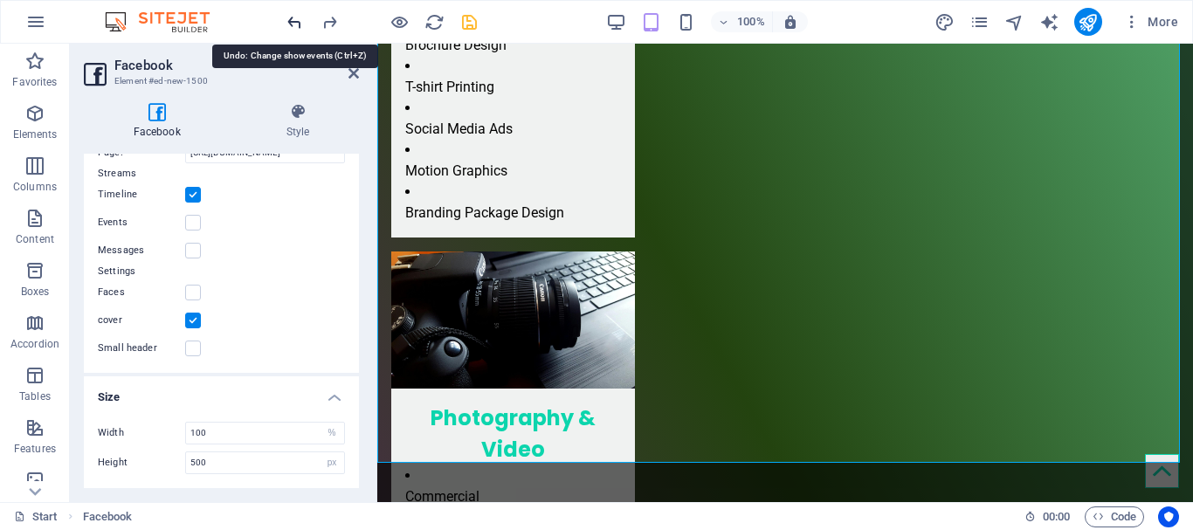
click at [296, 23] on icon "undo" at bounding box center [295, 22] width 20 height 20
type input "130"
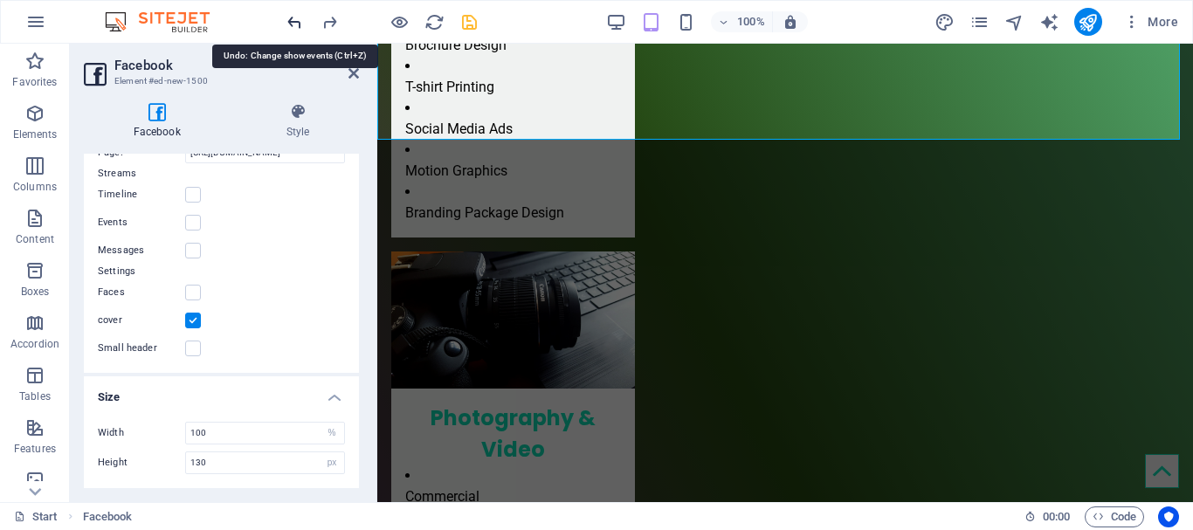
click at [298, 22] on icon "undo" at bounding box center [295, 22] width 20 height 20
click at [289, 22] on icon "undo" at bounding box center [295, 22] width 20 height 20
click at [299, 19] on icon "undo" at bounding box center [295, 22] width 20 height 20
type input "[URL][DOMAIN_NAME]"
click at [296, 24] on icon "undo" at bounding box center [295, 22] width 20 height 20
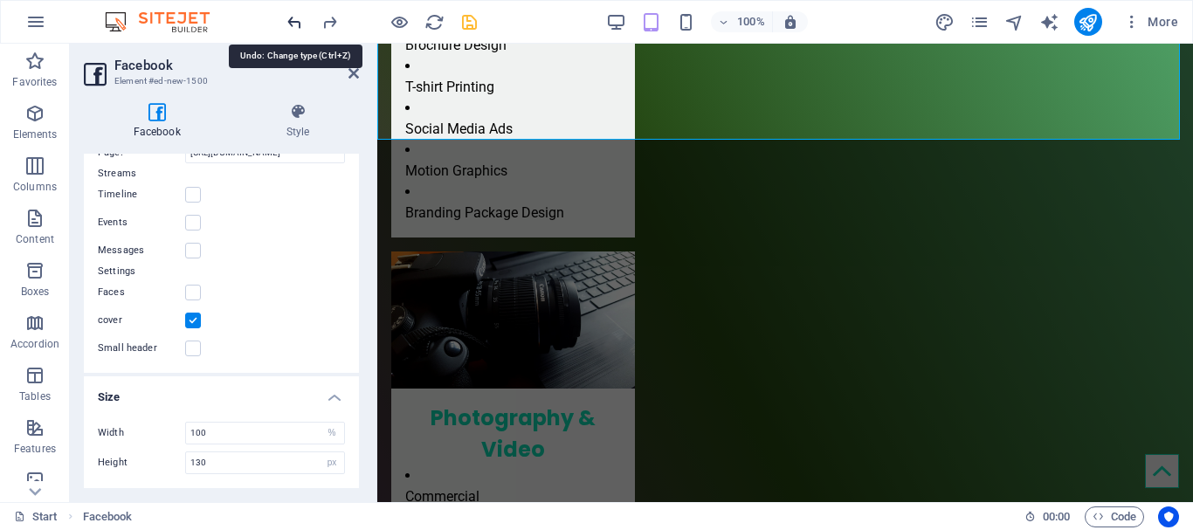
type input "20"
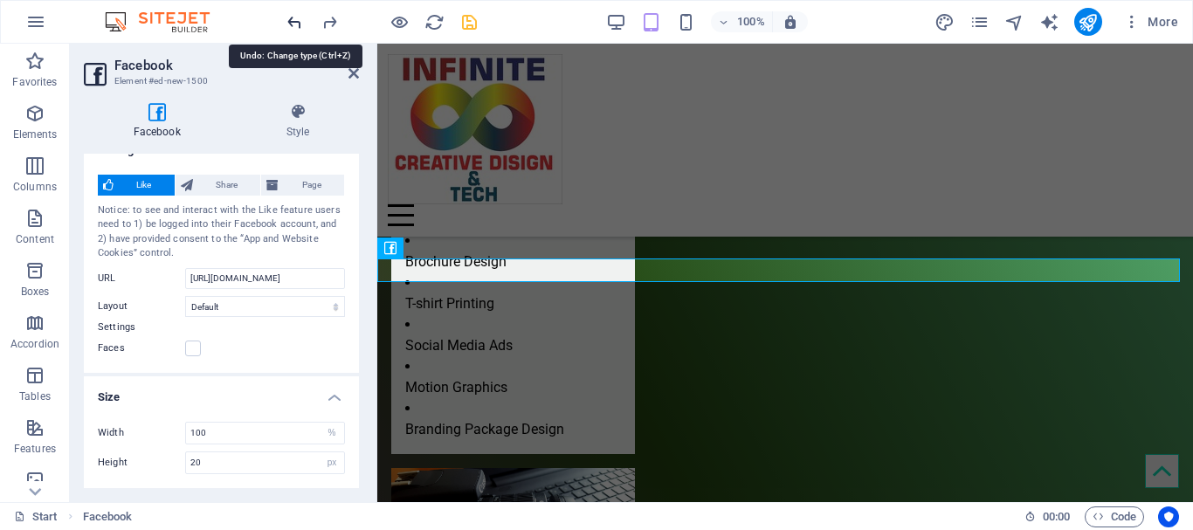
scroll to position [1494, 0]
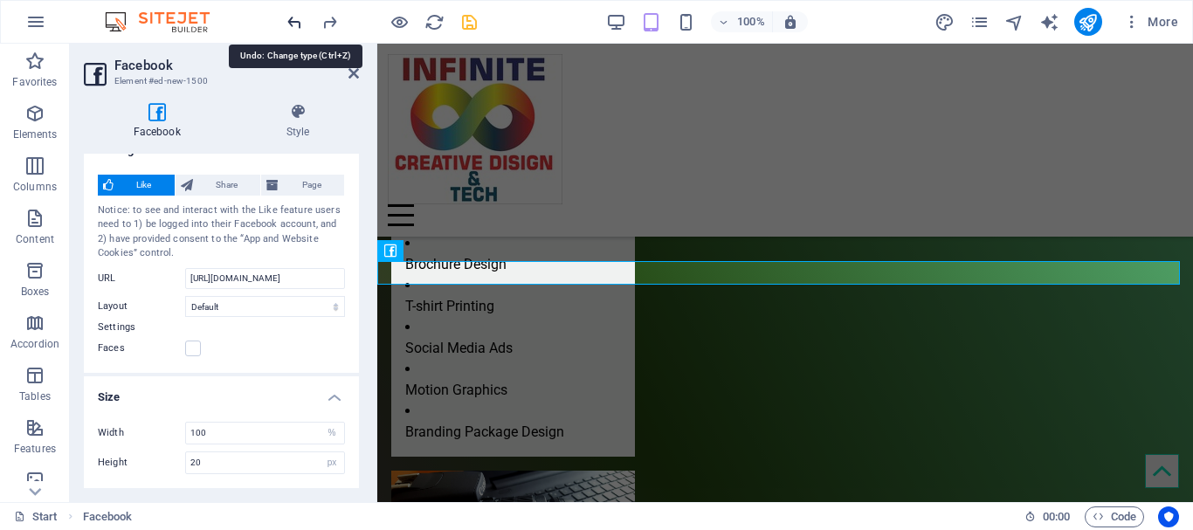
click at [292, 19] on icon "undo" at bounding box center [295, 22] width 20 height 20
click at [290, 26] on icon "undo" at bounding box center [295, 22] width 20 height 20
click at [294, 17] on icon "undo" at bounding box center [295, 22] width 20 height 20
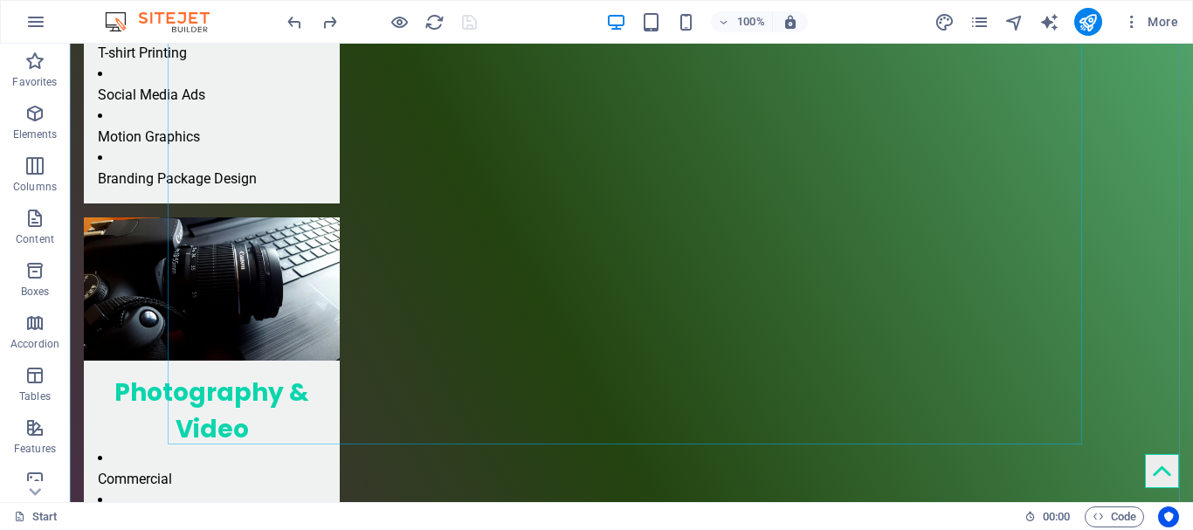
scroll to position [1966, 0]
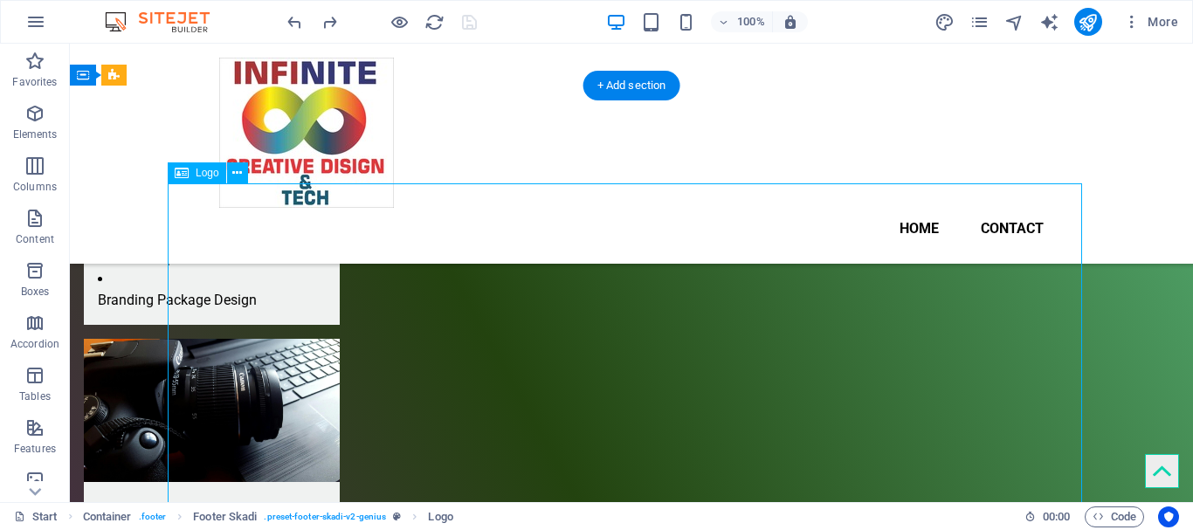
scroll to position [1725, 0]
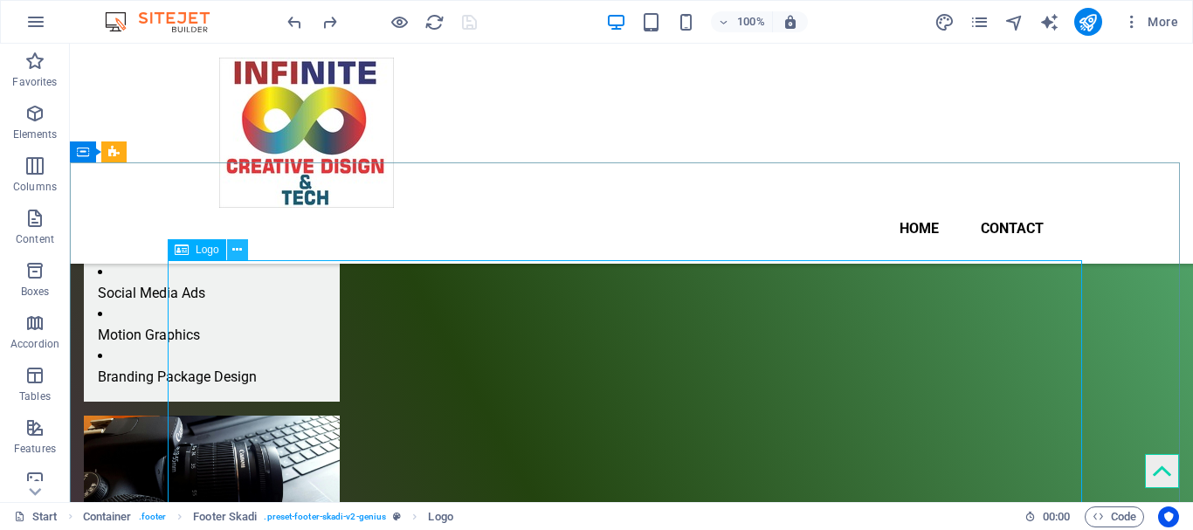
click at [237, 250] on icon at bounding box center [237, 250] width 10 height 18
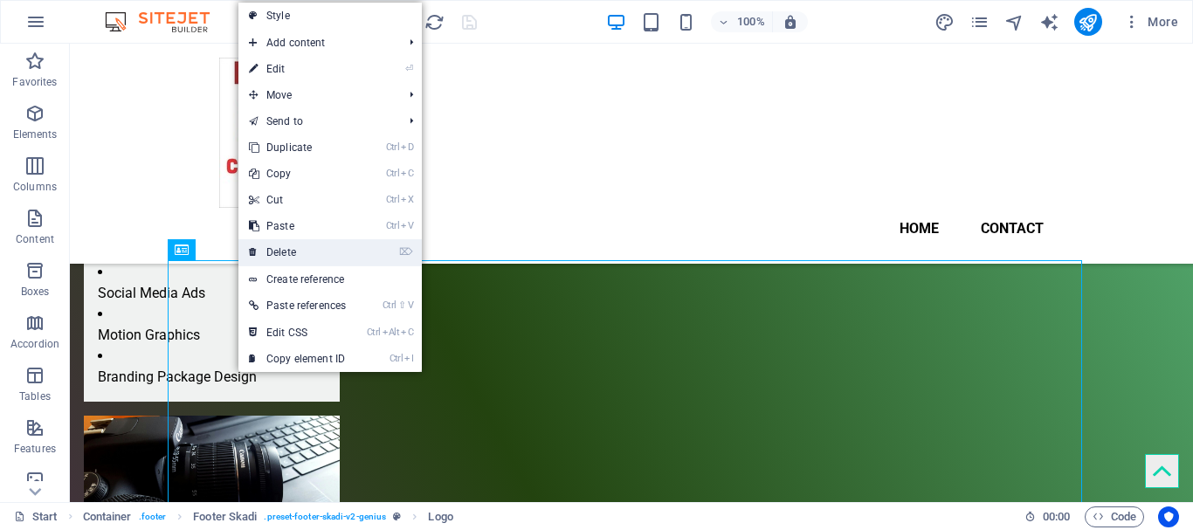
click at [304, 250] on link "⌦ Delete" at bounding box center [297, 252] width 118 height 26
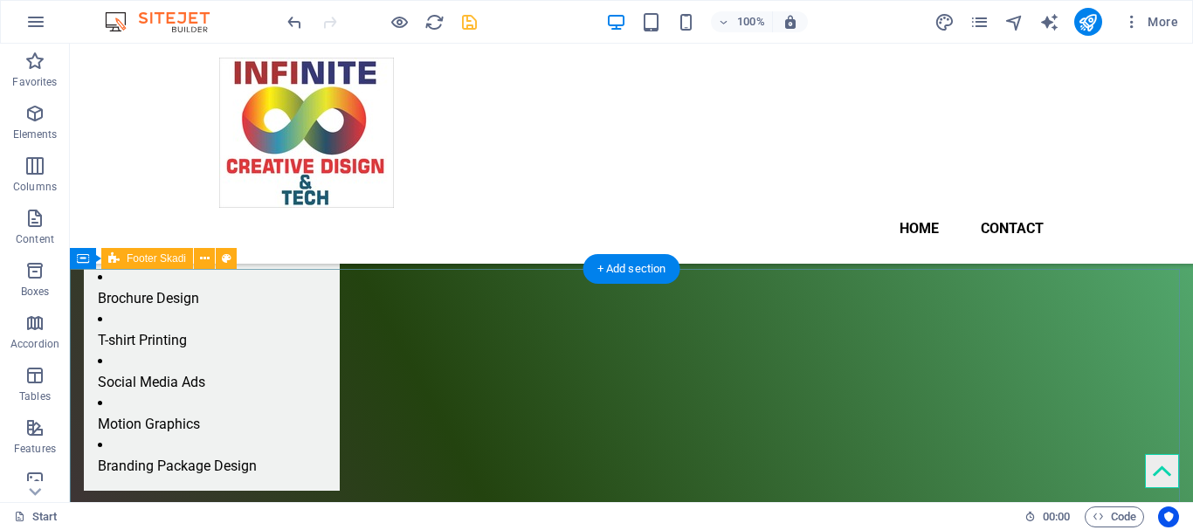
scroll to position [1618, 0]
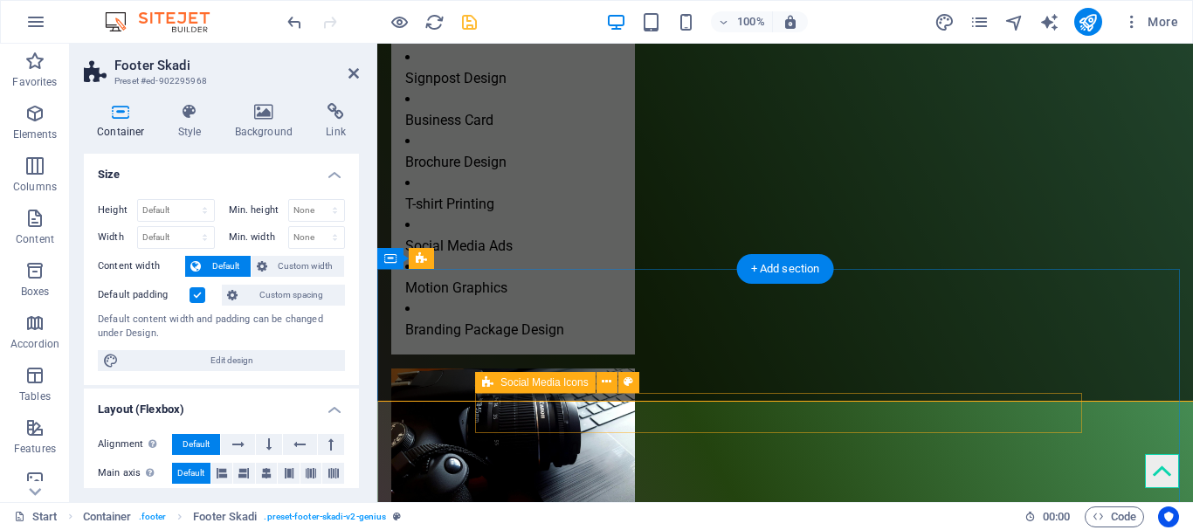
scroll to position [1486, 0]
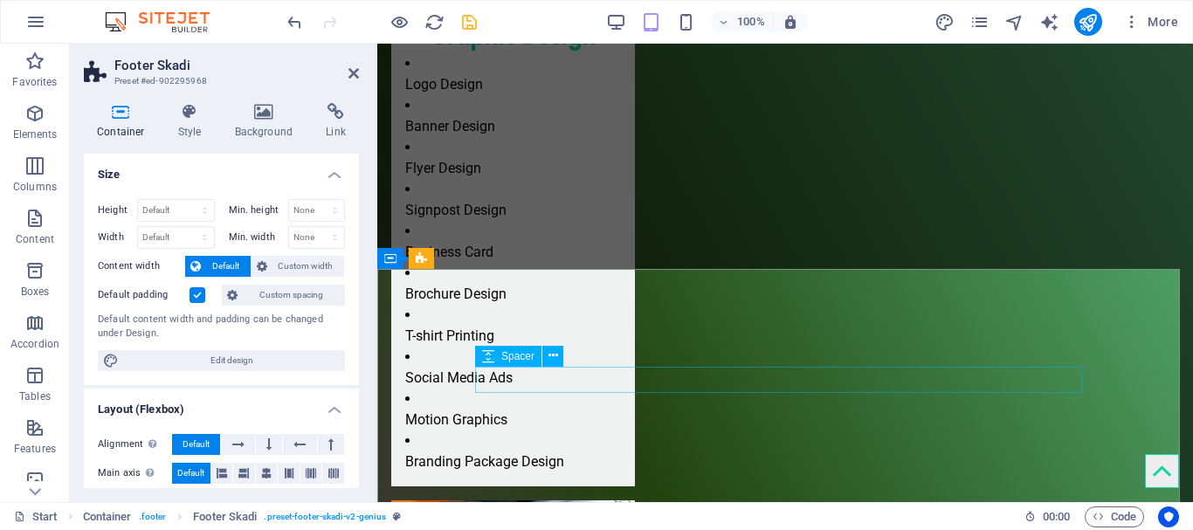
click at [555, 361] on icon at bounding box center [553, 356] width 10 height 18
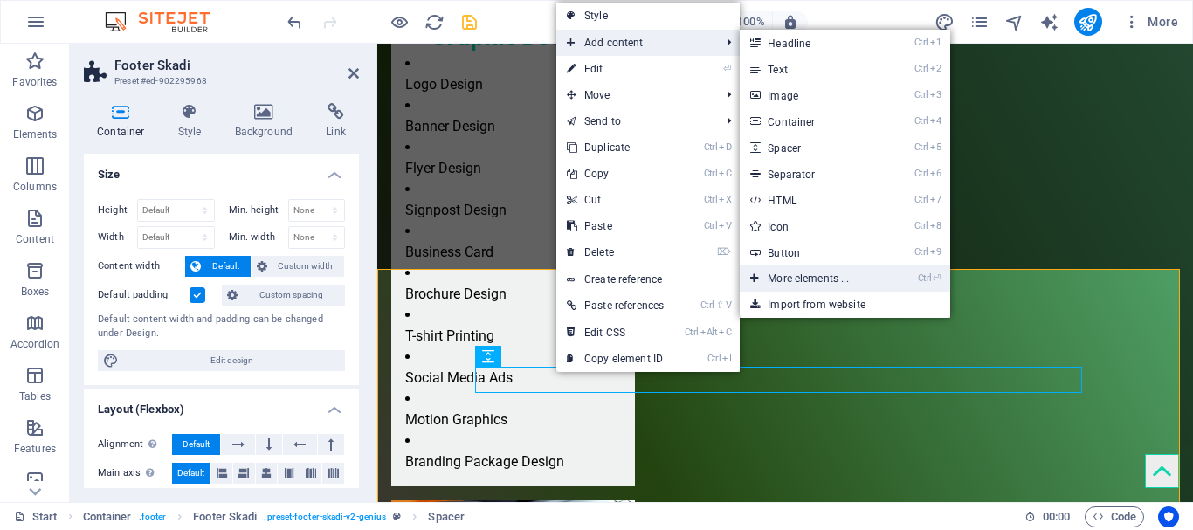
click at [860, 276] on link "Ctrl ⏎ More elements ..." at bounding box center [812, 278] width 144 height 26
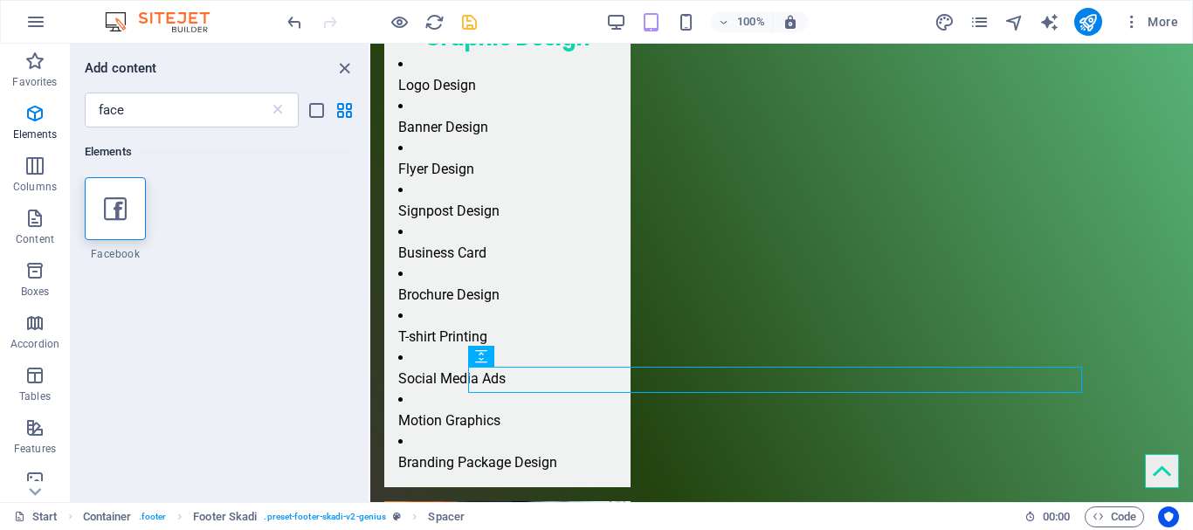
click at [149, 222] on div "1 Star Facebook" at bounding box center [218, 219] width 266 height 84
click at [144, 222] on div at bounding box center [115, 208] width 61 height 63
click at [370, 222] on div "Drag here to replace the existing content. Press “Ctrl” if you want to create a…" at bounding box center [781, 273] width 823 height 458
select select "%"
select select "px"
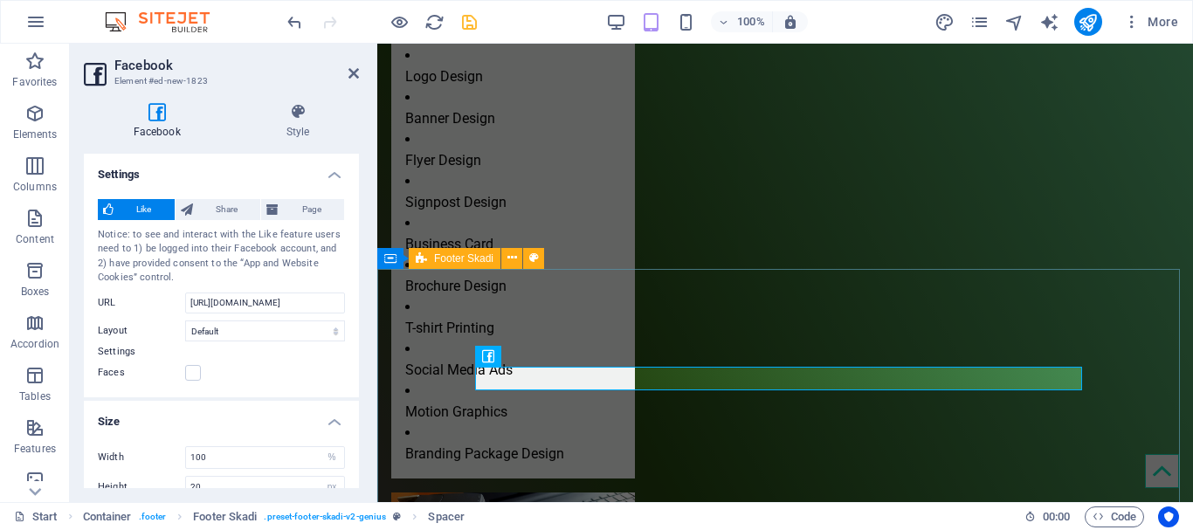
scroll to position [1486, 0]
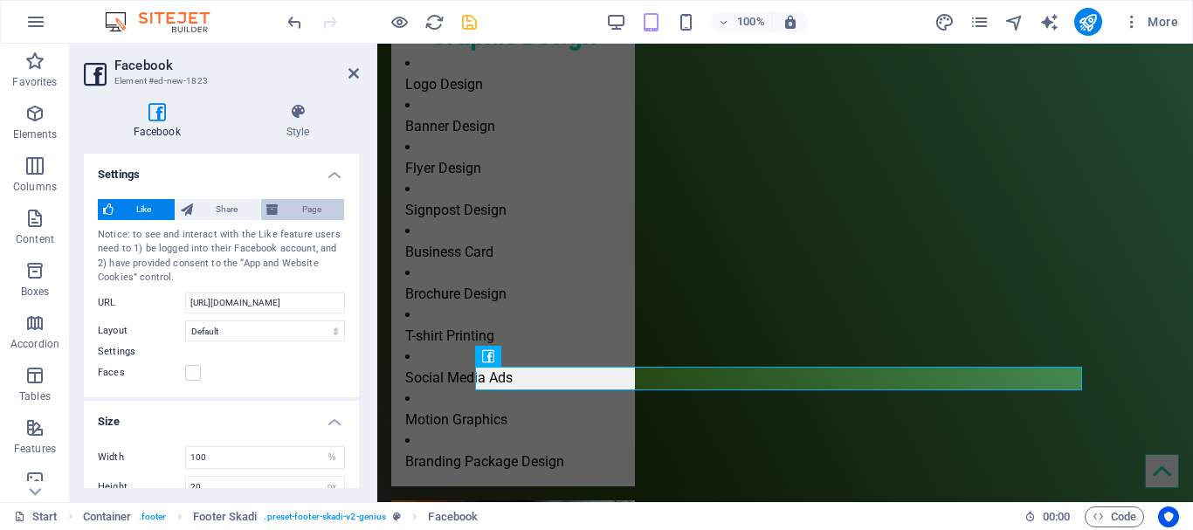
click at [284, 213] on span "Page" at bounding box center [311, 209] width 55 height 21
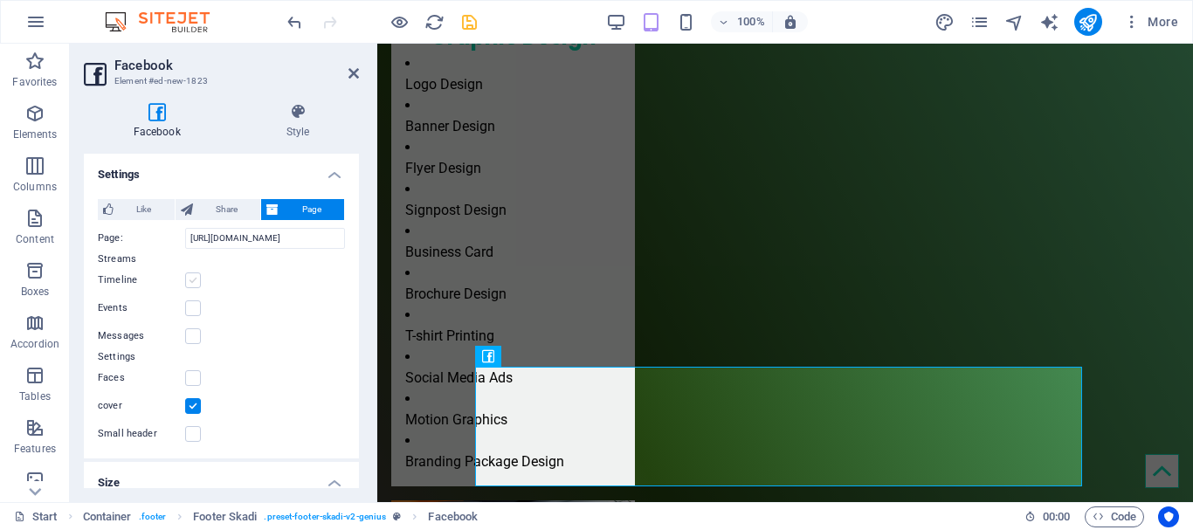
click at [196, 280] on label at bounding box center [193, 280] width 16 height 16
click at [0, 0] on input "Timeline" at bounding box center [0, 0] width 0 height 0
type input "500"
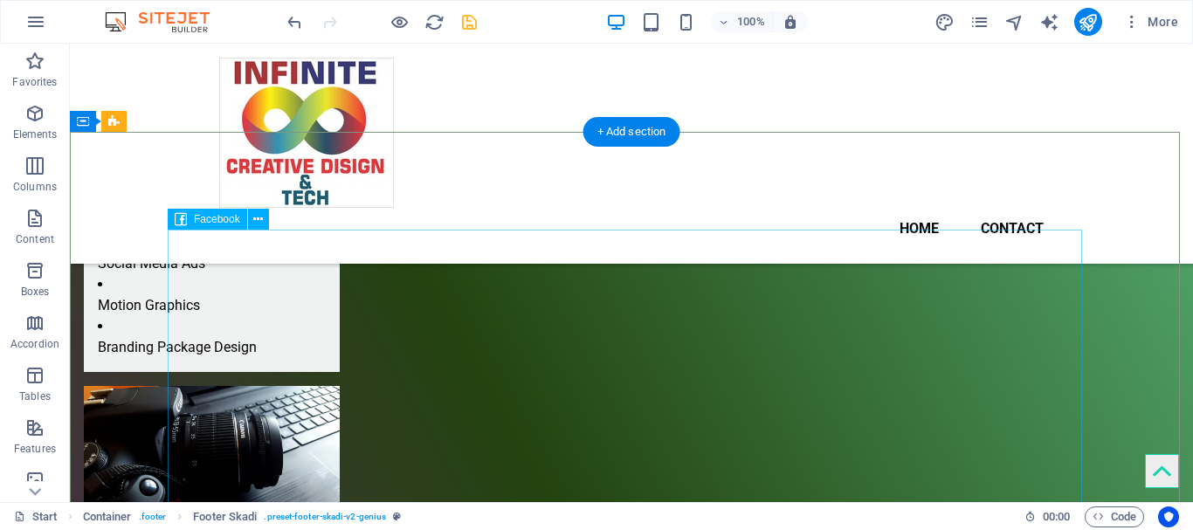
scroll to position [1755, 0]
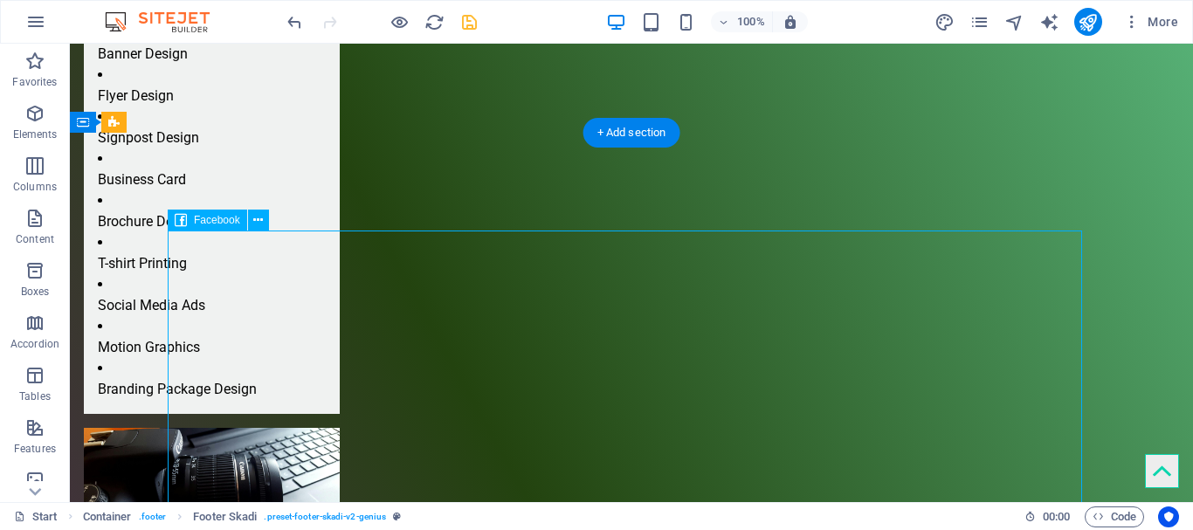
select select "%"
select select "px"
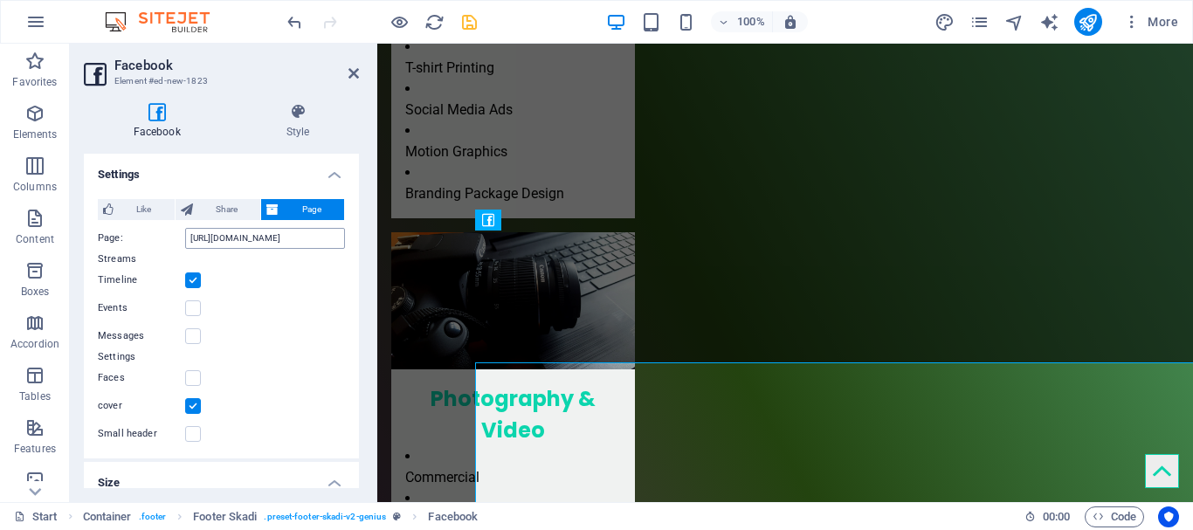
scroll to position [1623, 0]
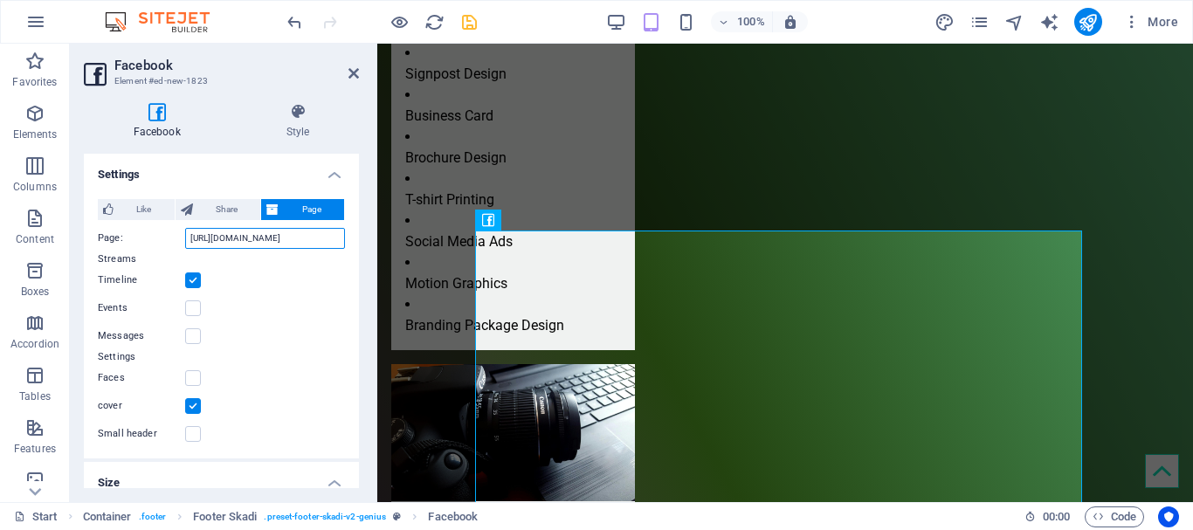
click at [265, 231] on input "[URL][DOMAIN_NAME]" at bounding box center [265, 238] width 160 height 21
paste input "profile.php?id=61580053985014"
type input "[URL][DOMAIN_NAME]"
click at [360, 74] on aside "Facebook Element #ed-new-1823 Facebook Style Settings Like Share Page Notice: t…" at bounding box center [223, 273] width 307 height 458
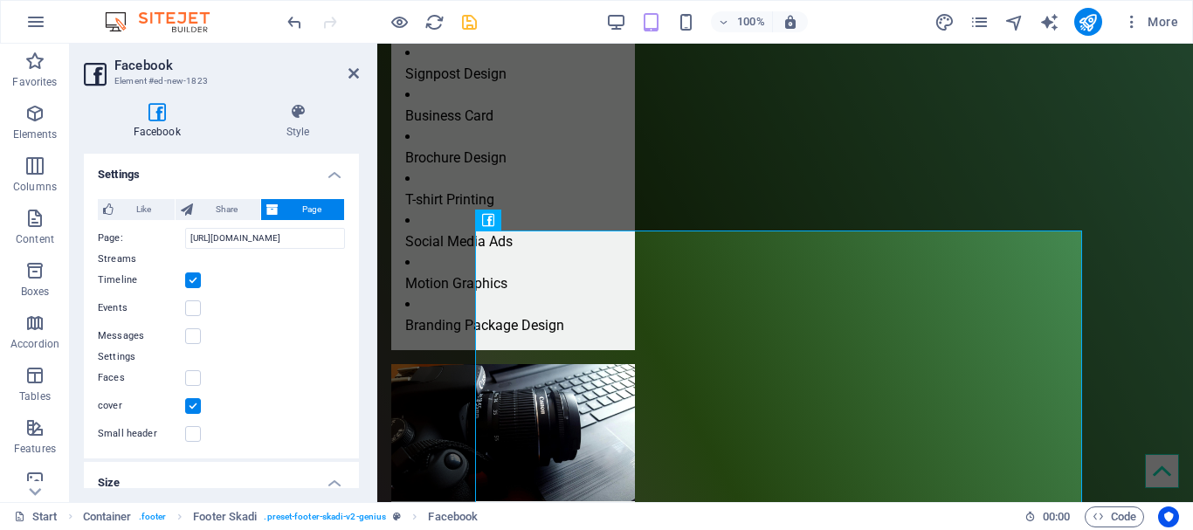
scroll to position [0, 0]
click at [350, 73] on icon at bounding box center [353, 73] width 10 height 14
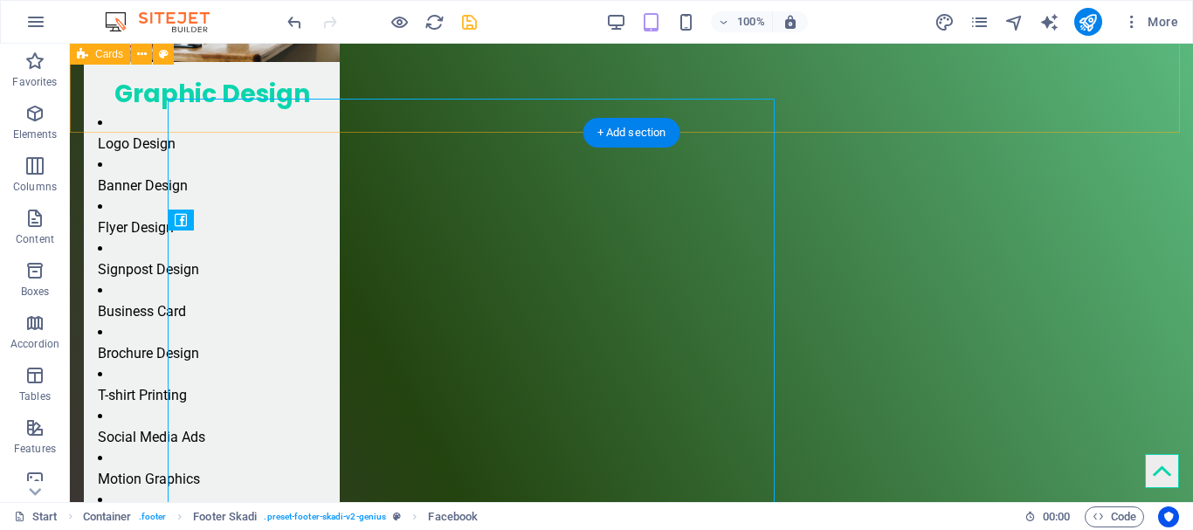
scroll to position [1755, 0]
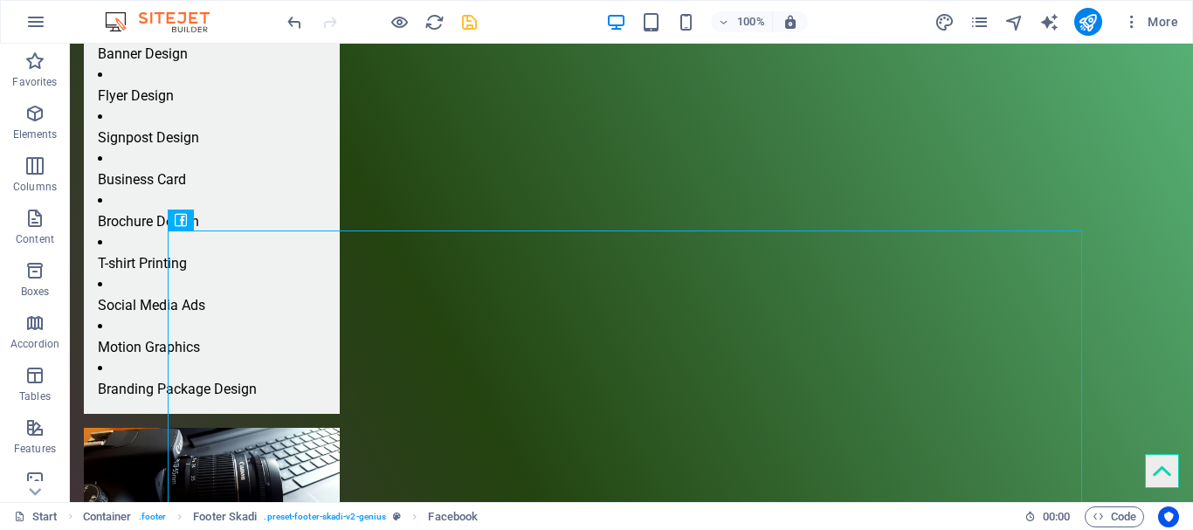
click at [472, 20] on icon "save" at bounding box center [469, 22] width 20 height 20
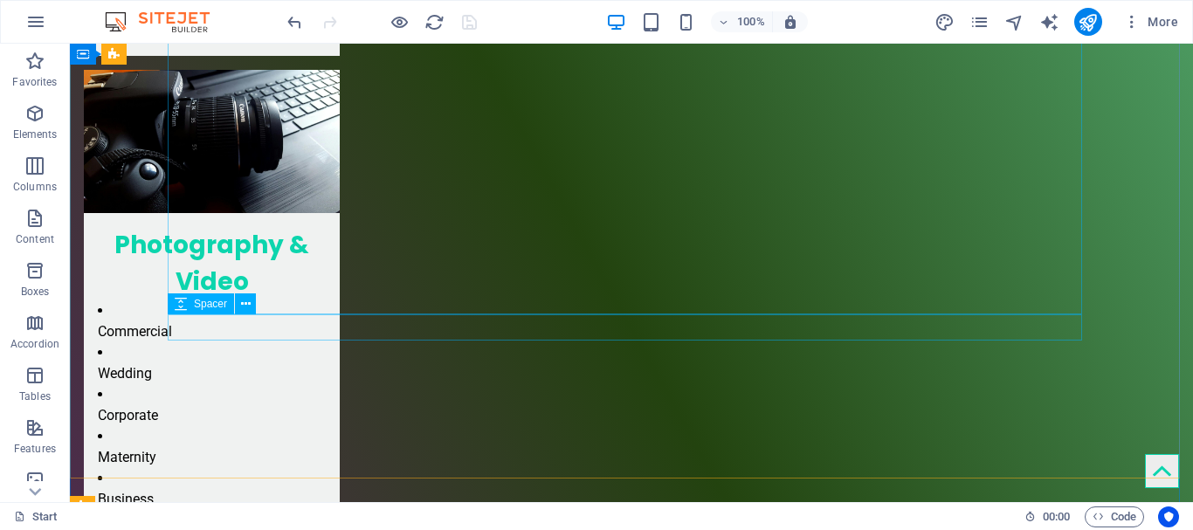
scroll to position [2113, 0]
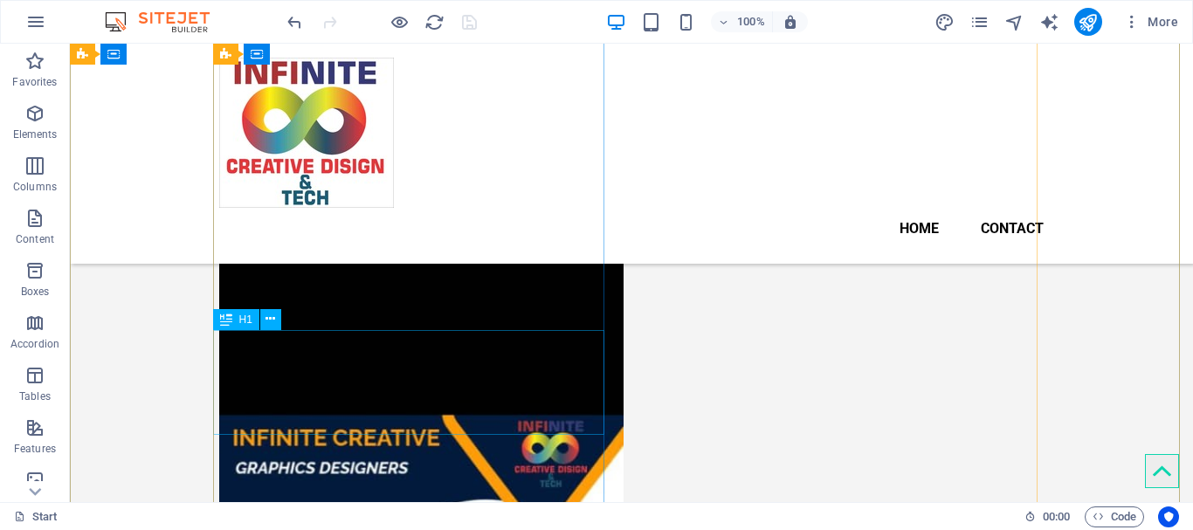
scroll to position [0, 0]
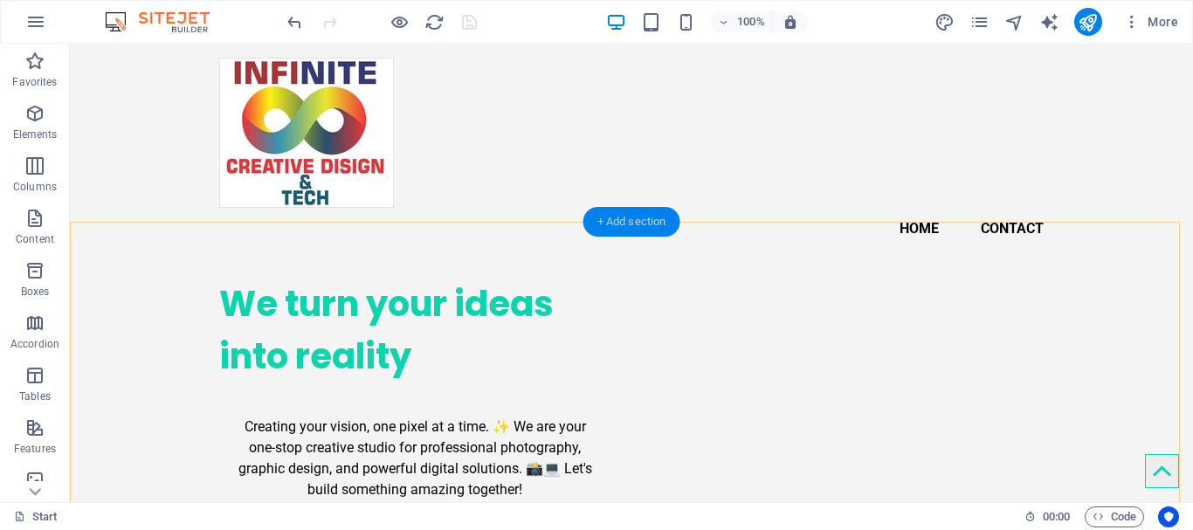
drag, startPoint x: 614, startPoint y: 216, endPoint x: 173, endPoint y: 187, distance: 442.0
click at [614, 216] on div "+ Add section" at bounding box center [631, 222] width 97 height 30
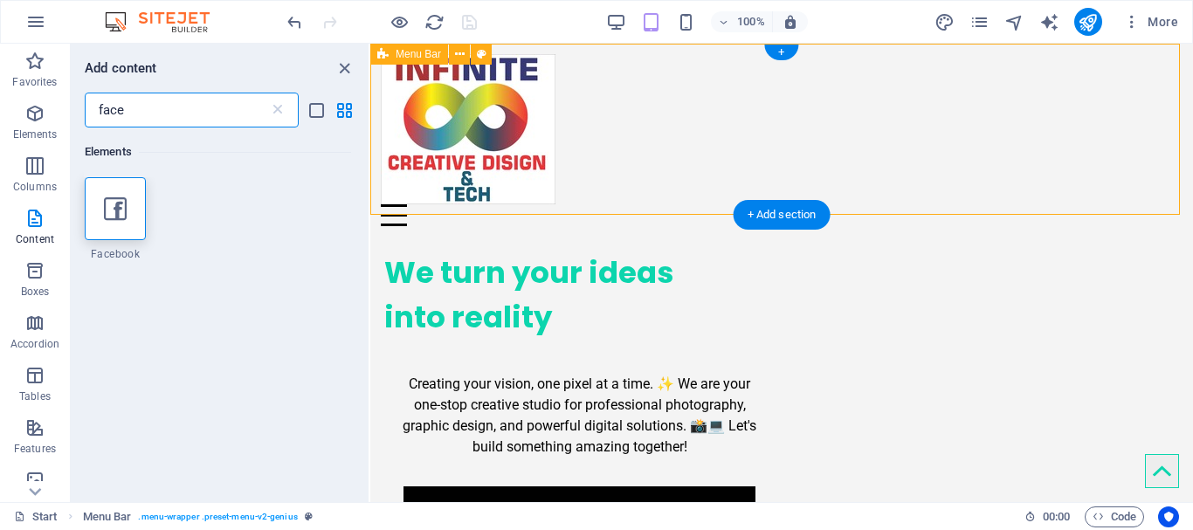
click at [667, 205] on div "Home Contact" at bounding box center [781, 140] width 823 height 193
click at [722, 170] on div "Home Contact" at bounding box center [781, 140] width 823 height 193
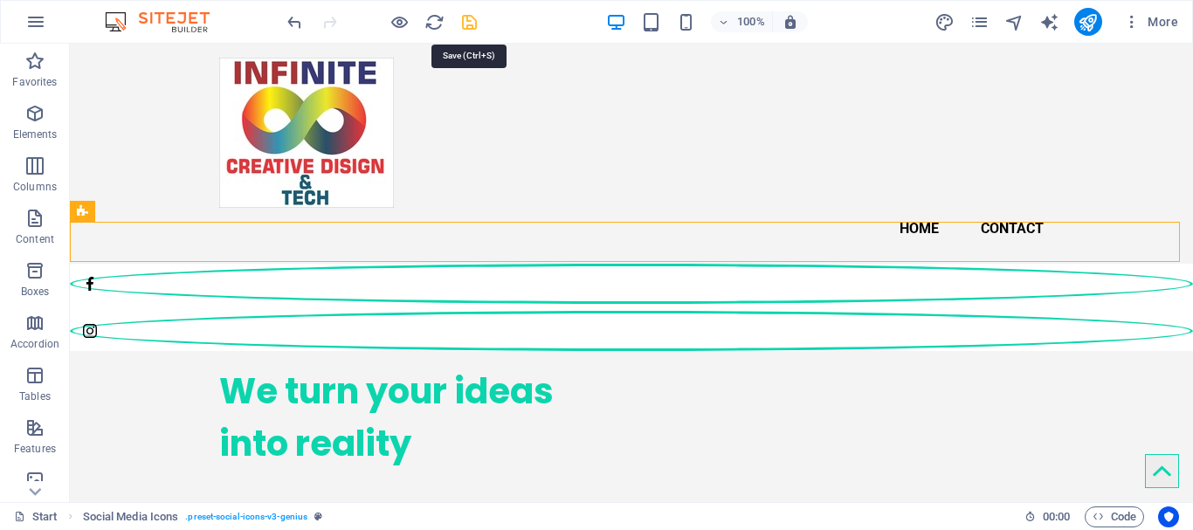
click at [465, 16] on icon "save" at bounding box center [469, 22] width 20 height 20
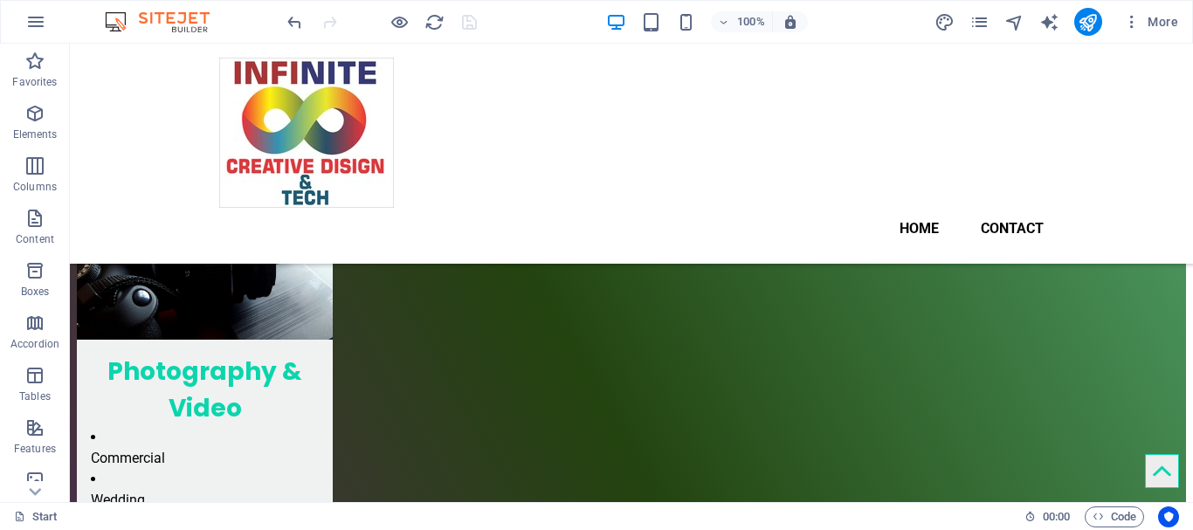
scroll to position [2026, 7]
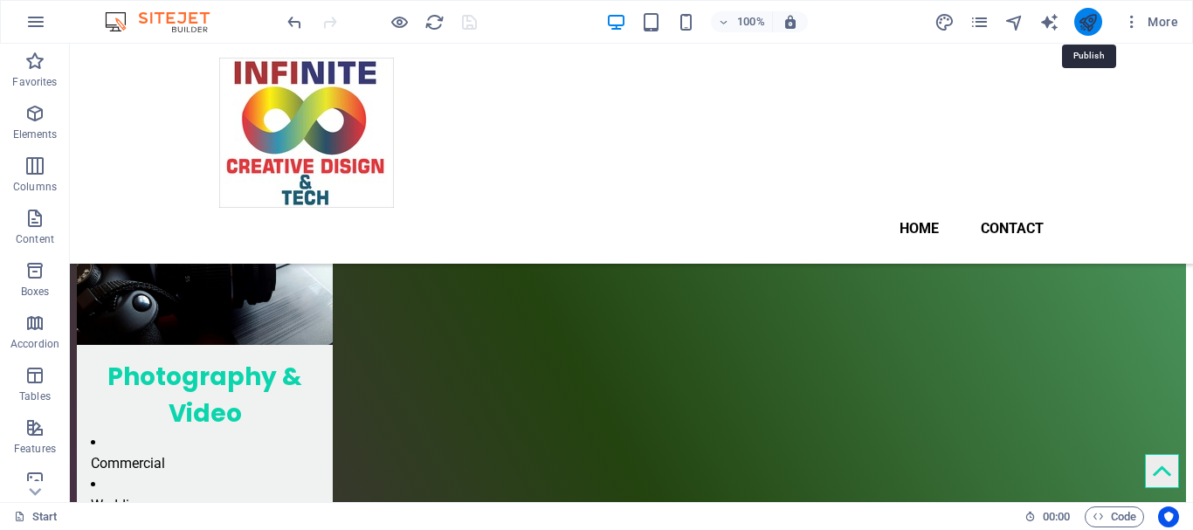
click at [0, 0] on icon "publish" at bounding box center [0, 0] width 0 height 0
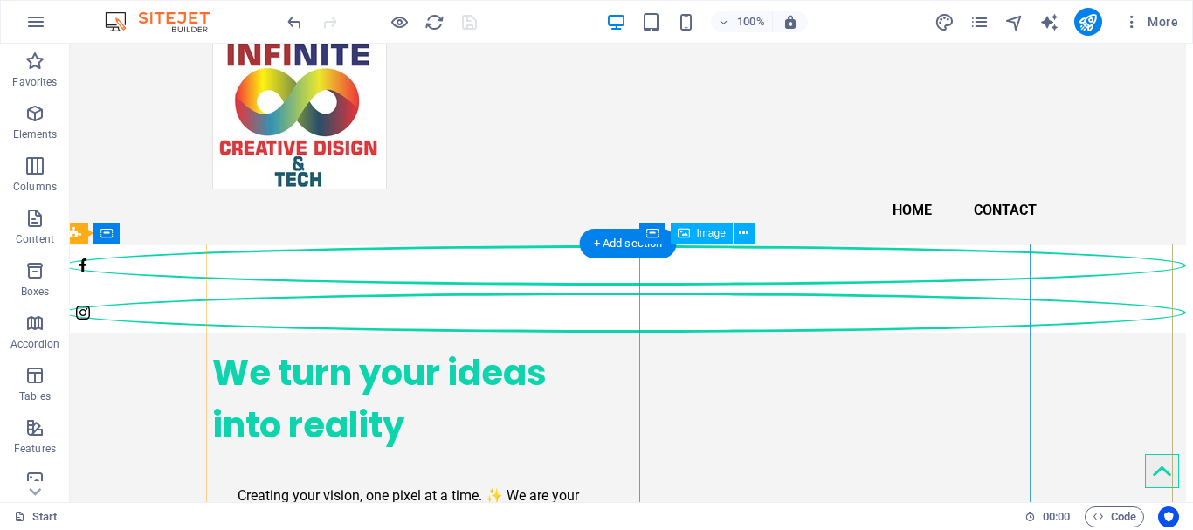
scroll to position [17, 7]
